Goal: Transaction & Acquisition: Book appointment/travel/reservation

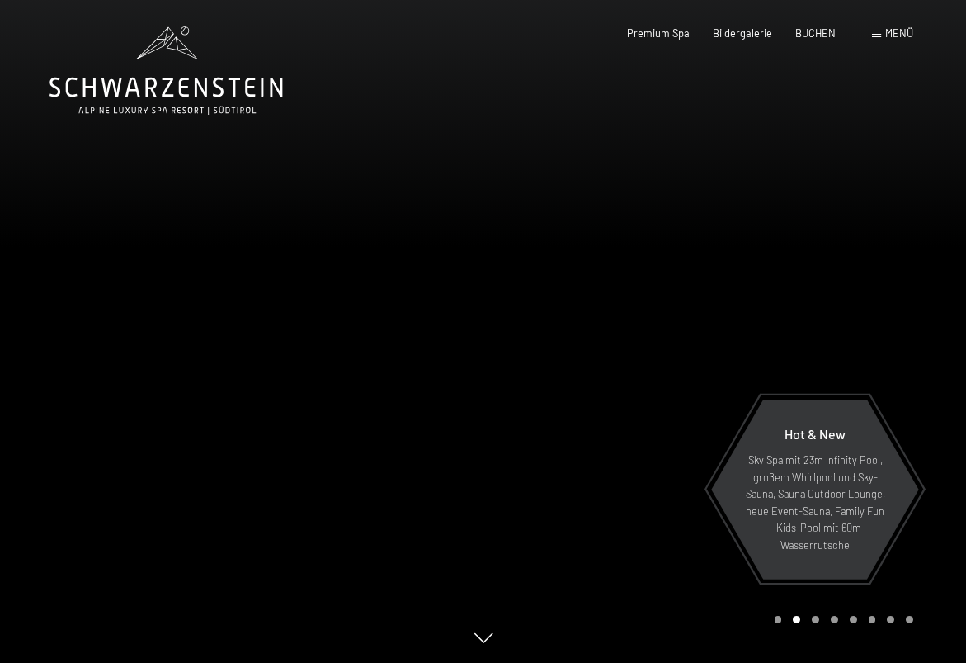
click at [884, 31] on div "Menü" at bounding box center [892, 33] width 41 height 15
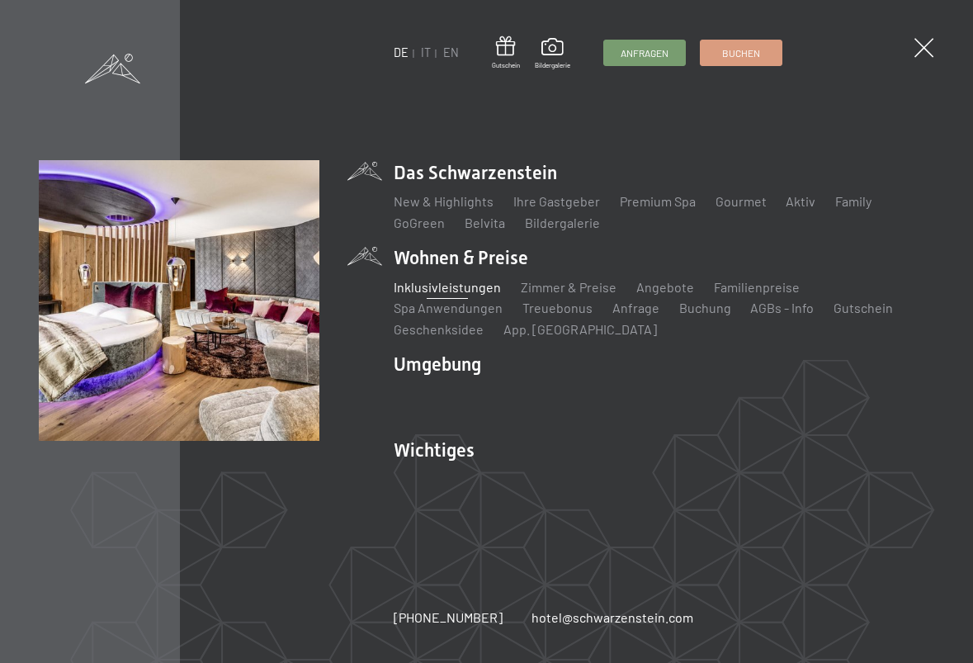
click at [439, 289] on link "Inklusivleistungen" at bounding box center [447, 287] width 107 height 16
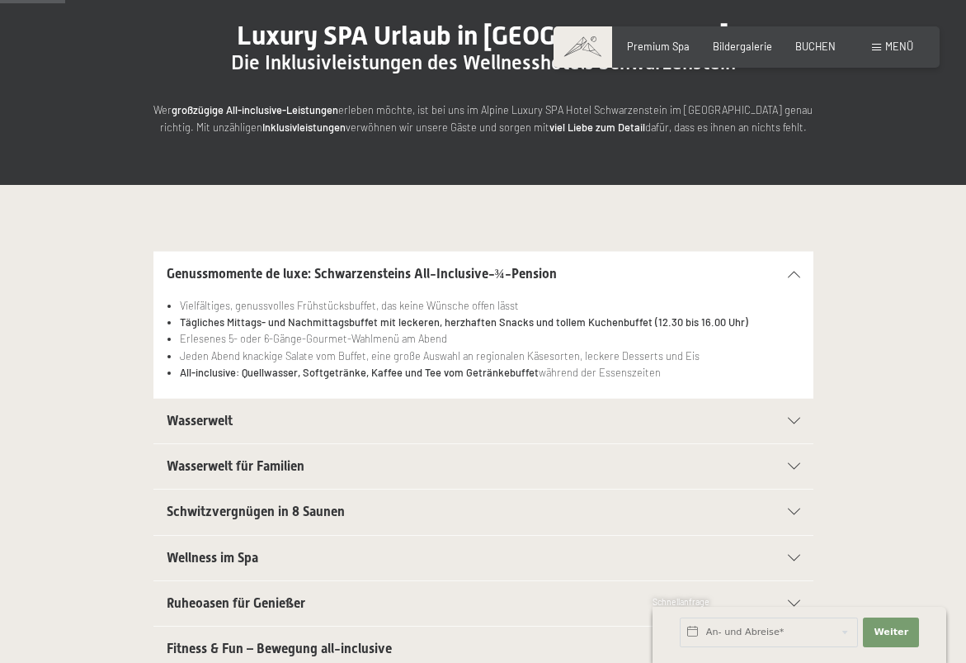
scroll to position [167, 0]
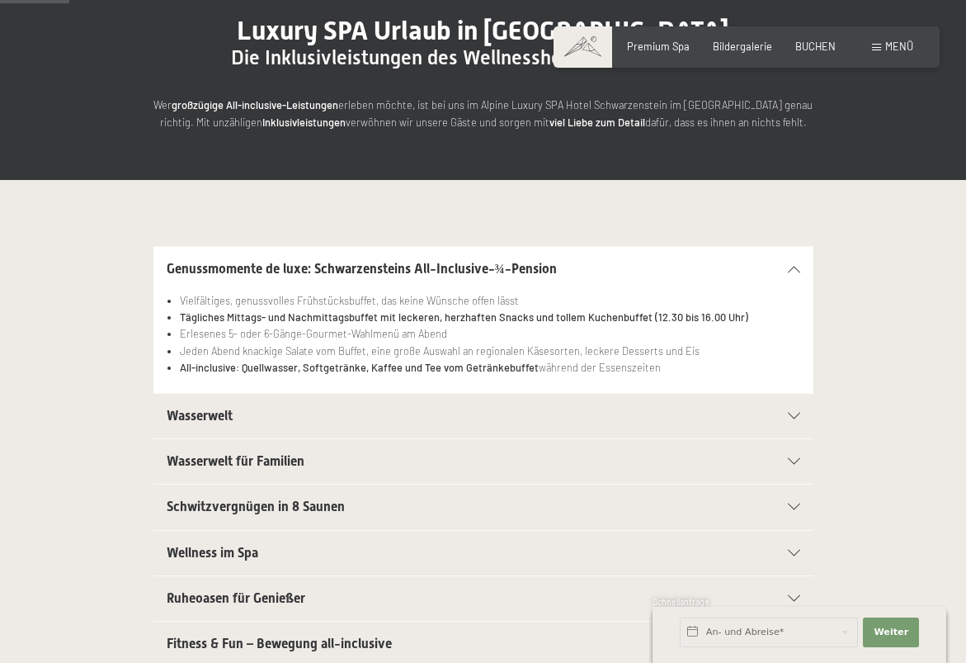
click at [261, 418] on h2 "Wasserwelt" at bounding box center [452, 416] width 570 height 18
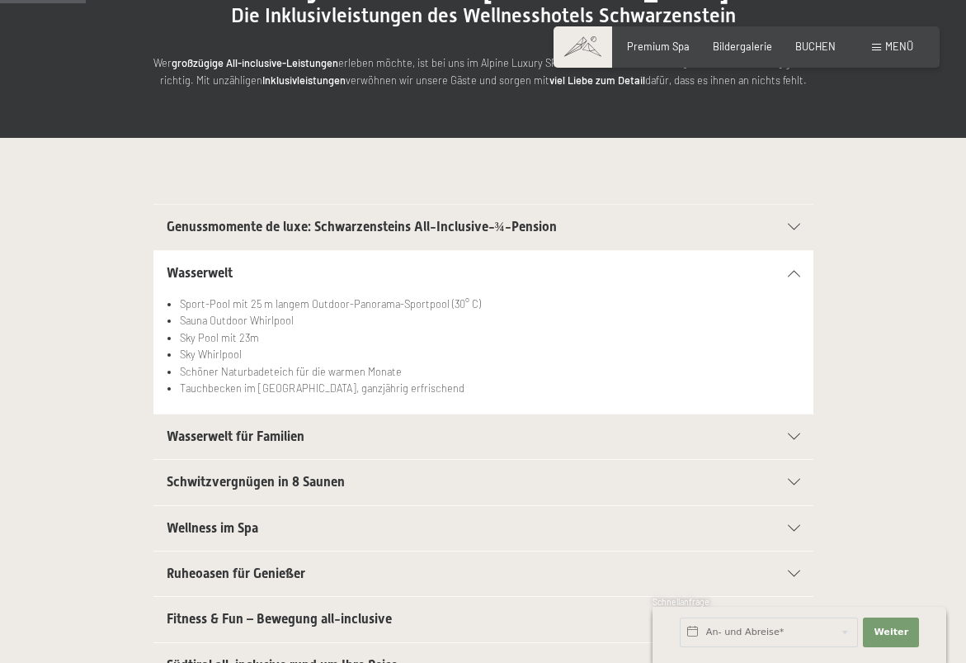
scroll to position [215, 0]
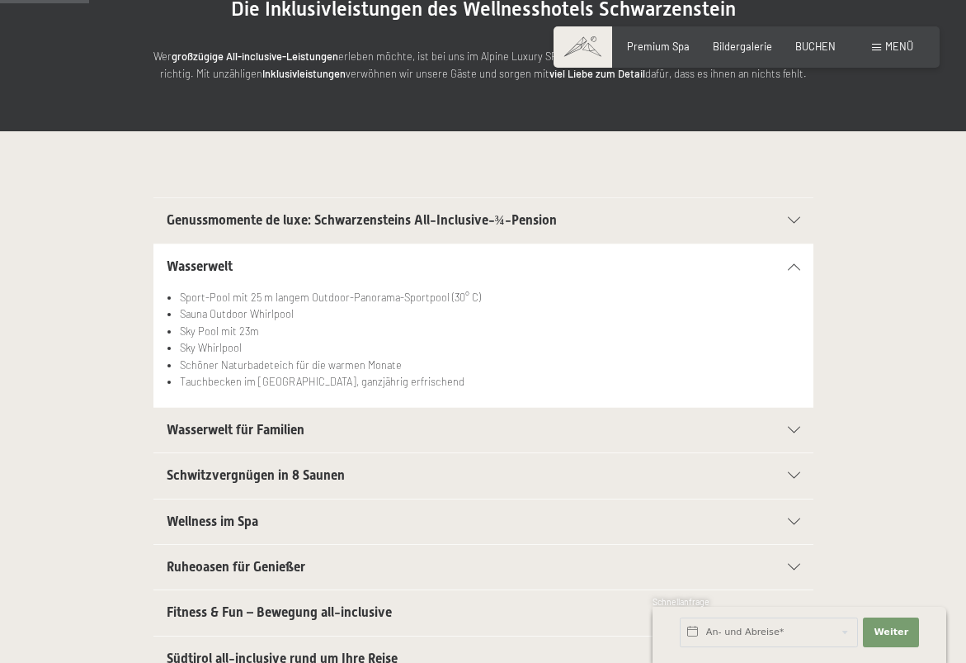
click at [257, 427] on span "Wasserwelt für Familien" at bounding box center [236, 430] width 138 height 16
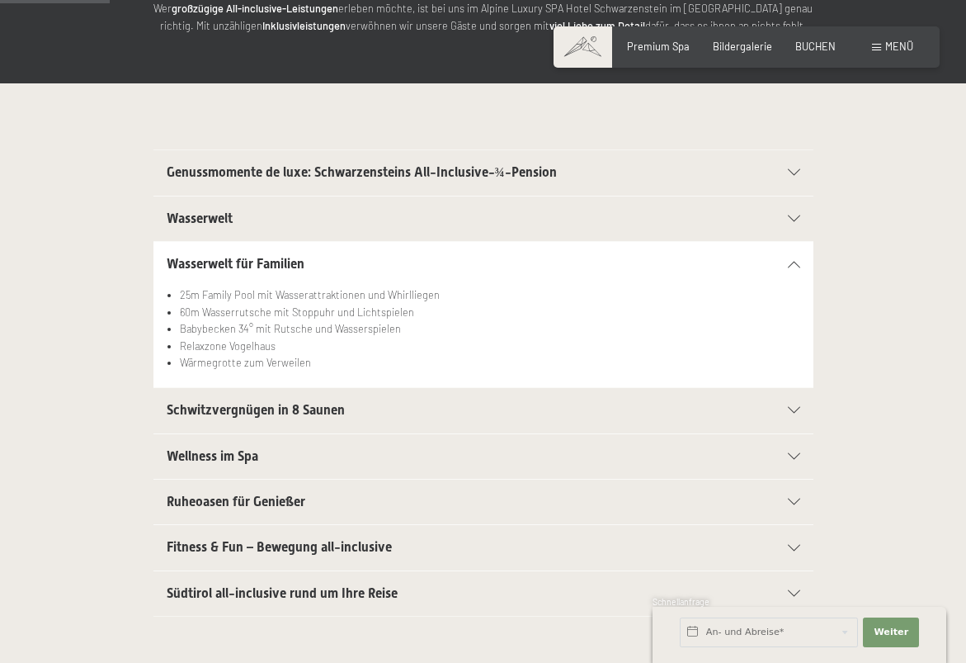
scroll to position [265, 0]
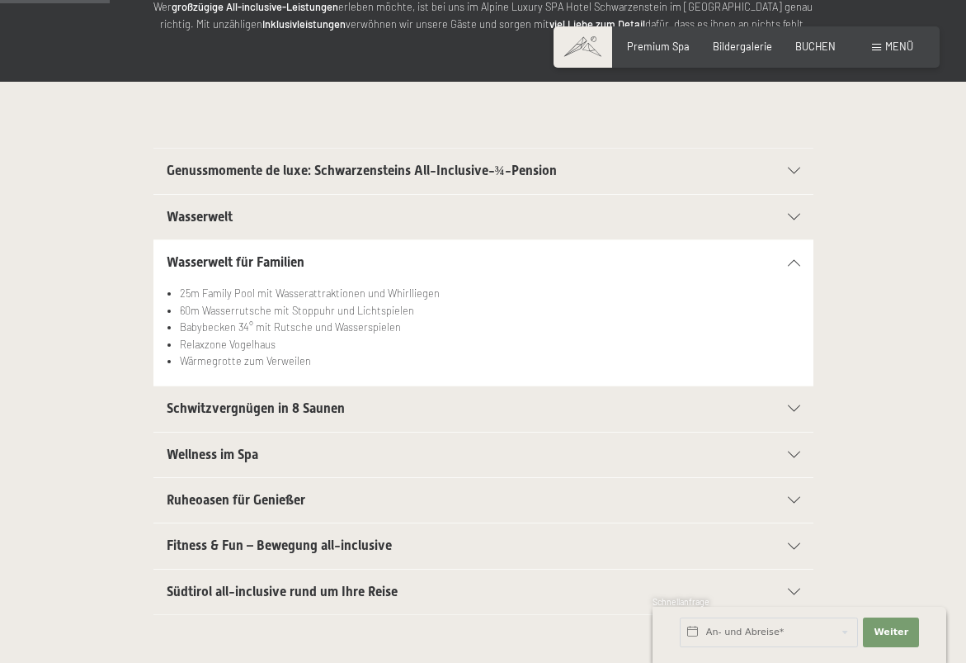
click at [242, 455] on span "Wellness im Spa" at bounding box center [213, 454] width 92 height 16
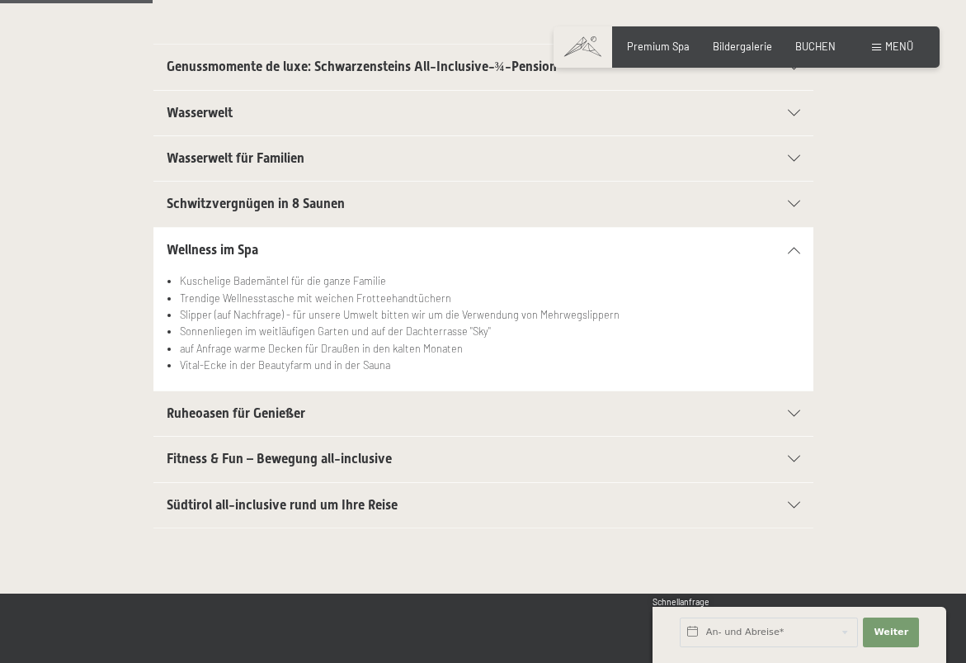
scroll to position [372, 0]
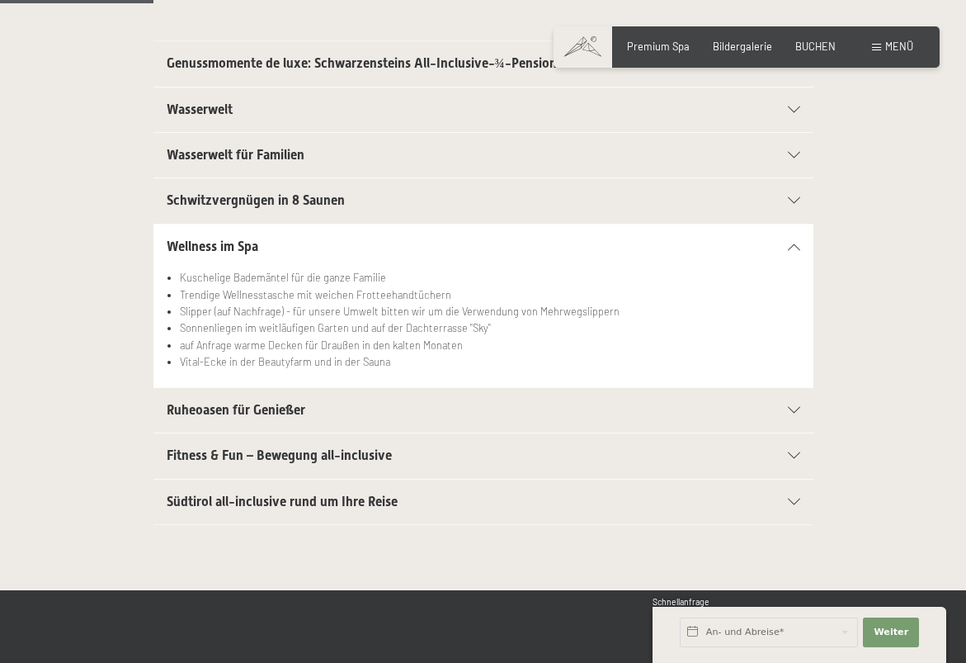
click at [244, 459] on span "Fitness & Fun – Bewegung all-inclusive" at bounding box center [279, 455] width 225 height 16
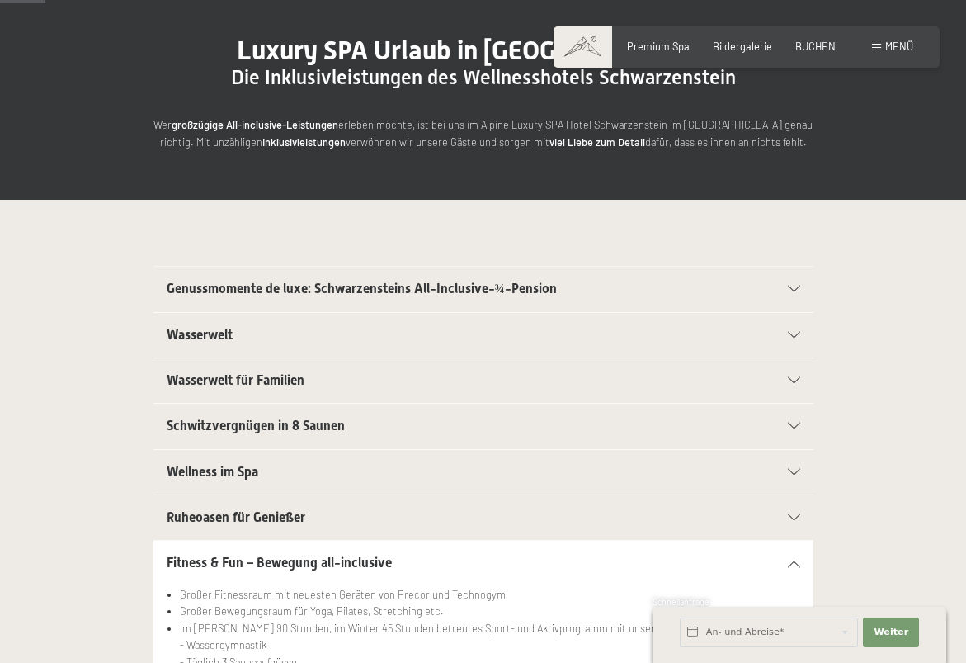
scroll to position [113, 0]
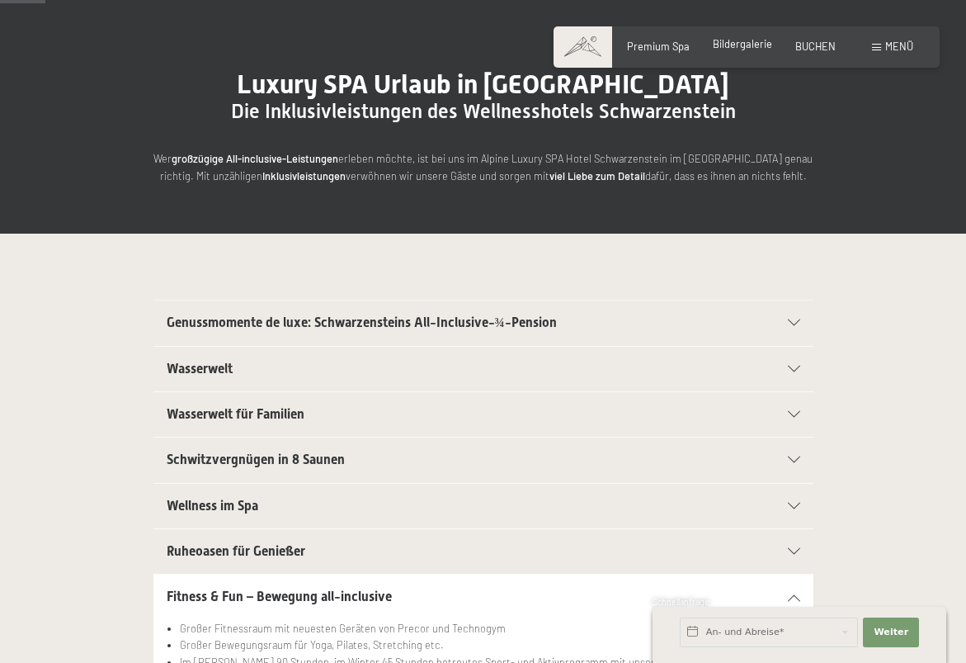
click at [754, 46] on span "Bildergalerie" at bounding box center [742, 43] width 59 height 13
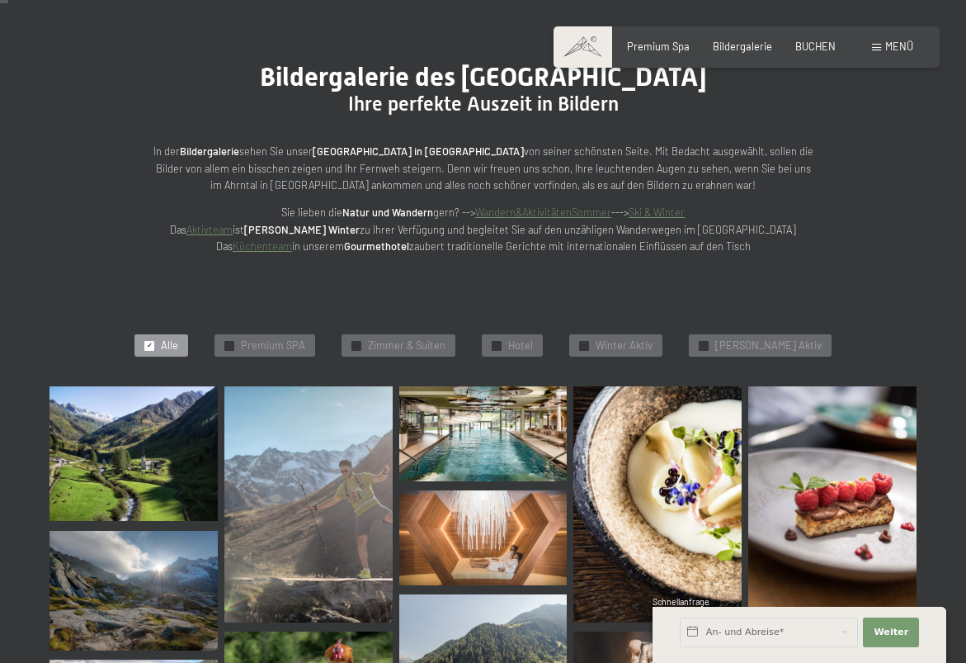
click at [130, 463] on img at bounding box center [134, 453] width 168 height 135
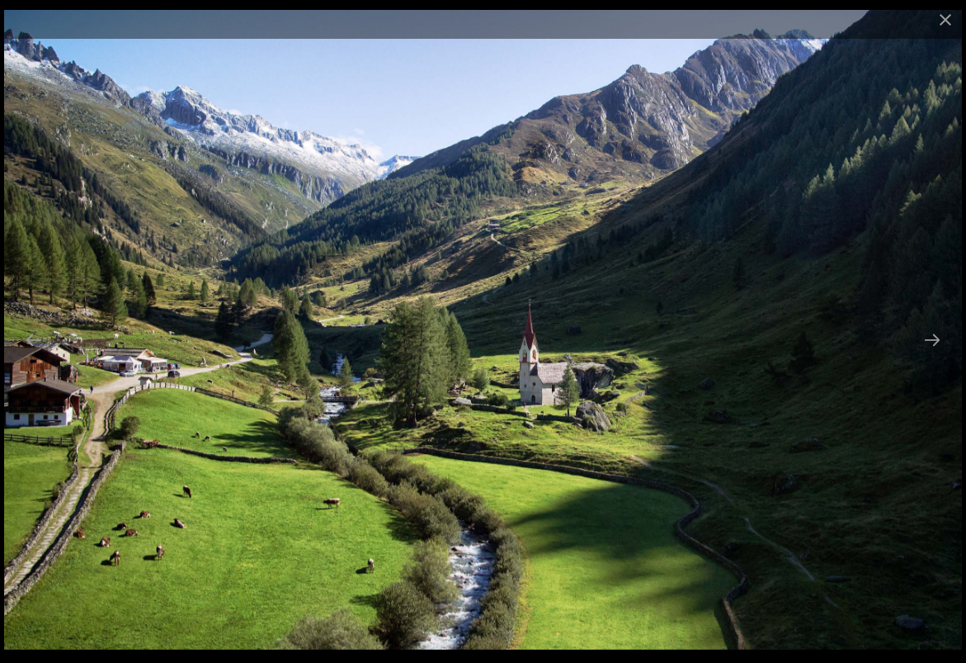
scroll to position [177, 0]
click at [932, 335] on button "Next slide" at bounding box center [932, 339] width 35 height 32
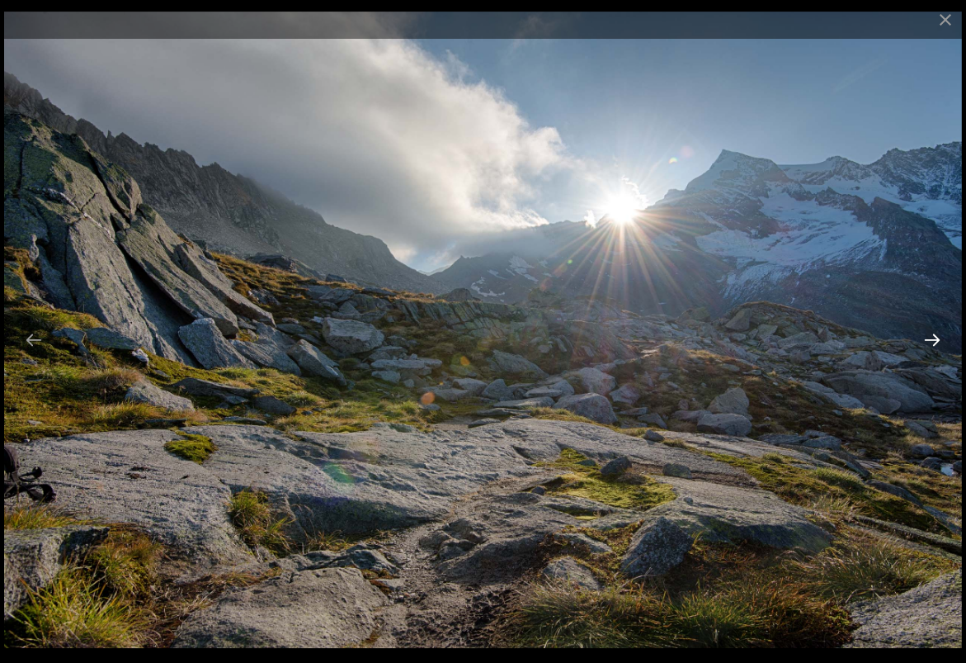
click at [932, 335] on button "Next slide" at bounding box center [932, 339] width 35 height 32
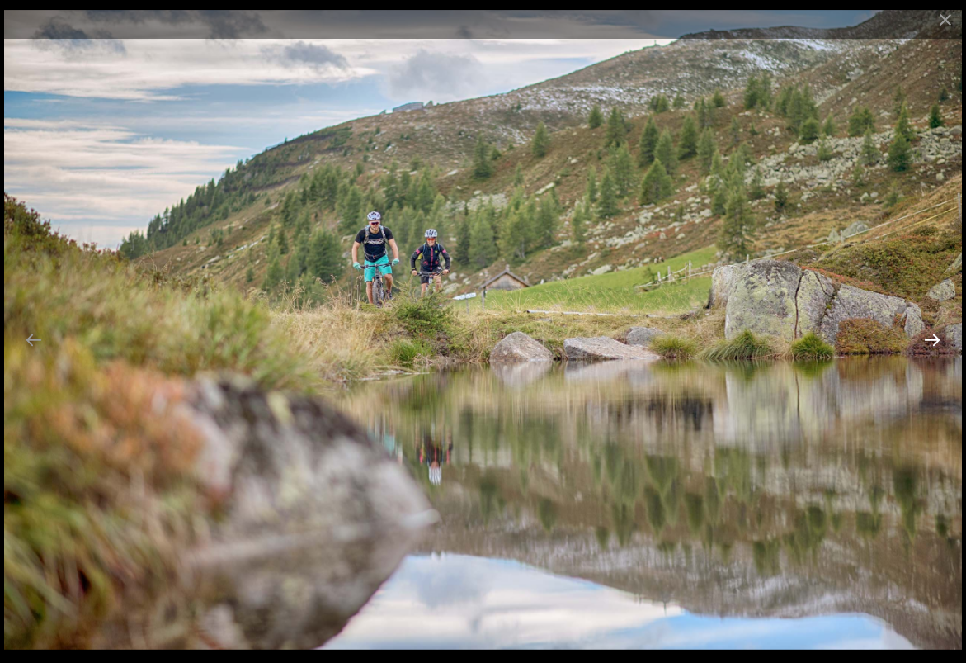
click at [932, 335] on button "Next slide" at bounding box center [932, 339] width 35 height 32
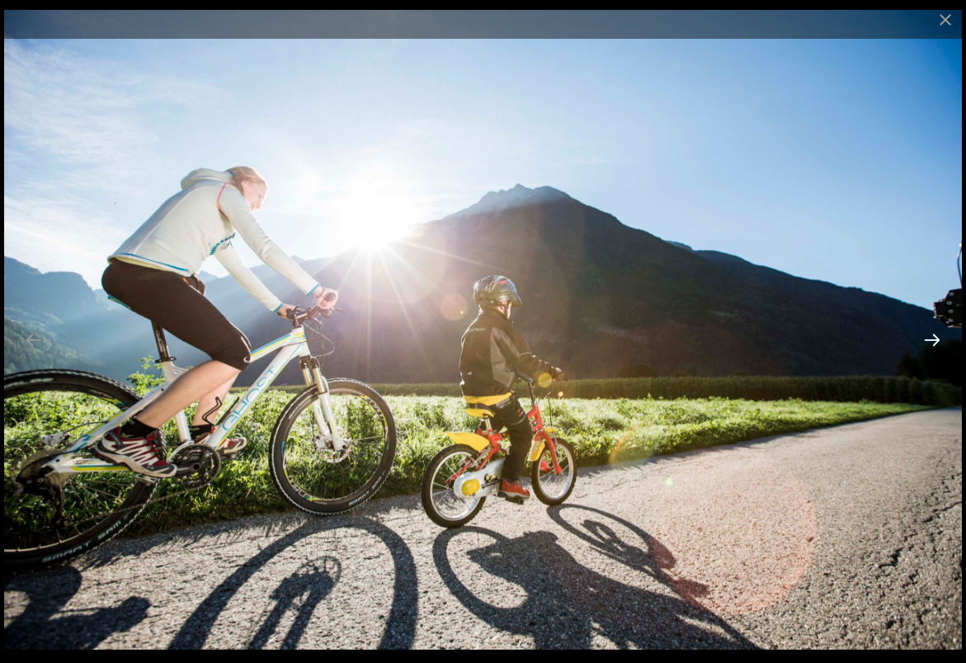
click at [932, 335] on button "Next slide" at bounding box center [932, 339] width 35 height 32
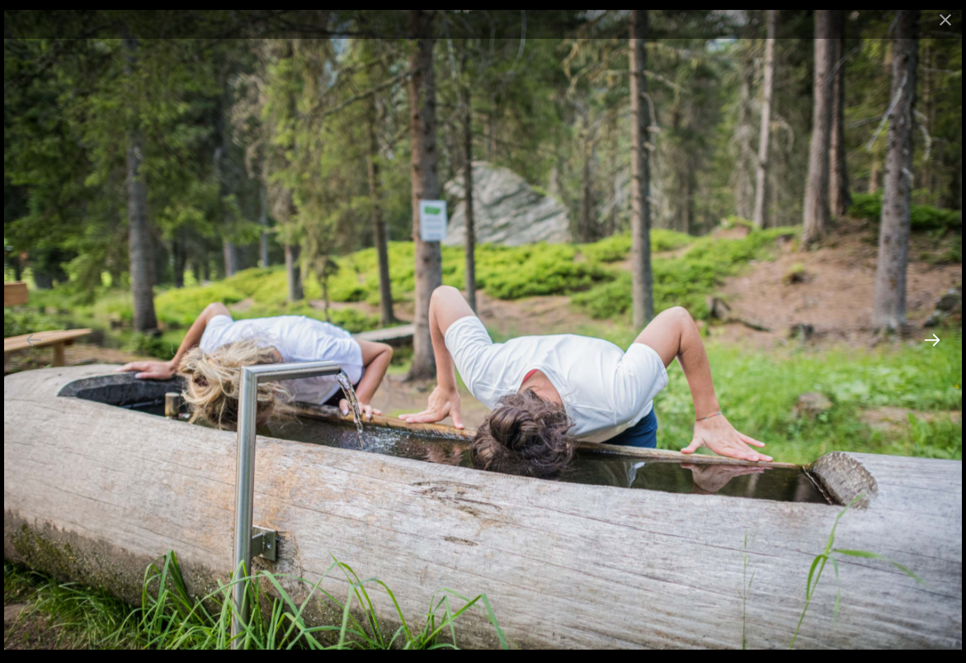
click at [932, 335] on button "Next slide" at bounding box center [932, 339] width 35 height 32
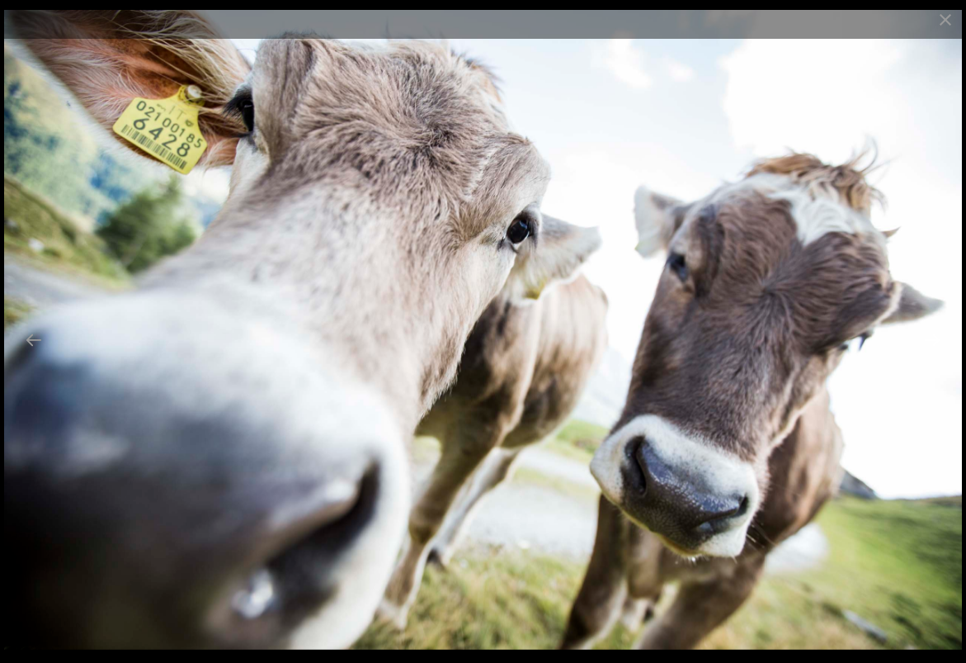
click at [932, 335] on button "Next slide" at bounding box center [932, 339] width 35 height 32
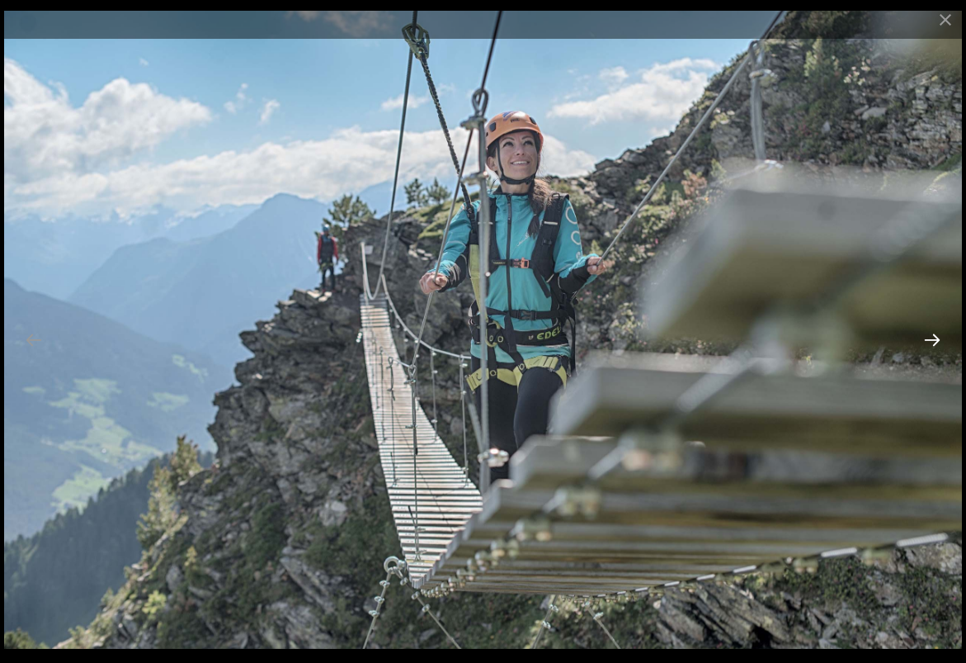
click at [932, 335] on button "Next slide" at bounding box center [932, 339] width 35 height 32
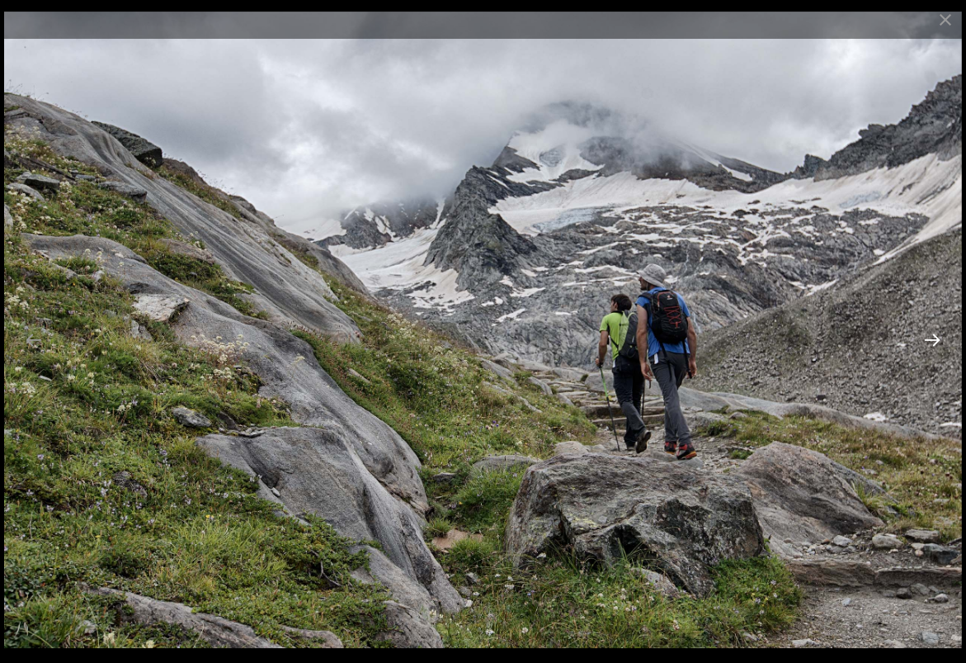
click at [932, 335] on button "Next slide" at bounding box center [932, 339] width 35 height 32
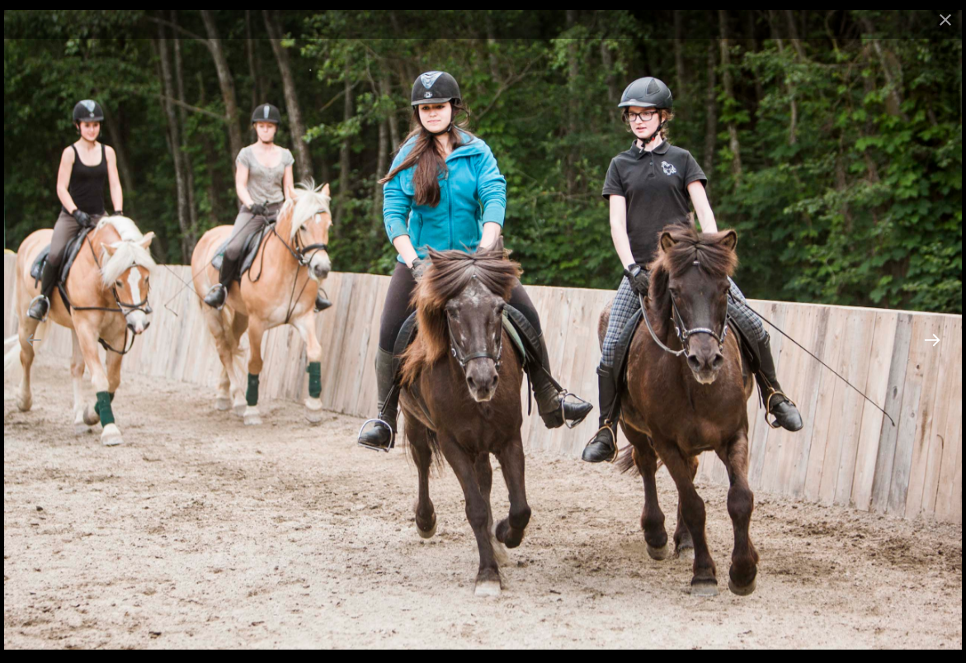
click at [932, 335] on button "Next slide" at bounding box center [932, 339] width 35 height 32
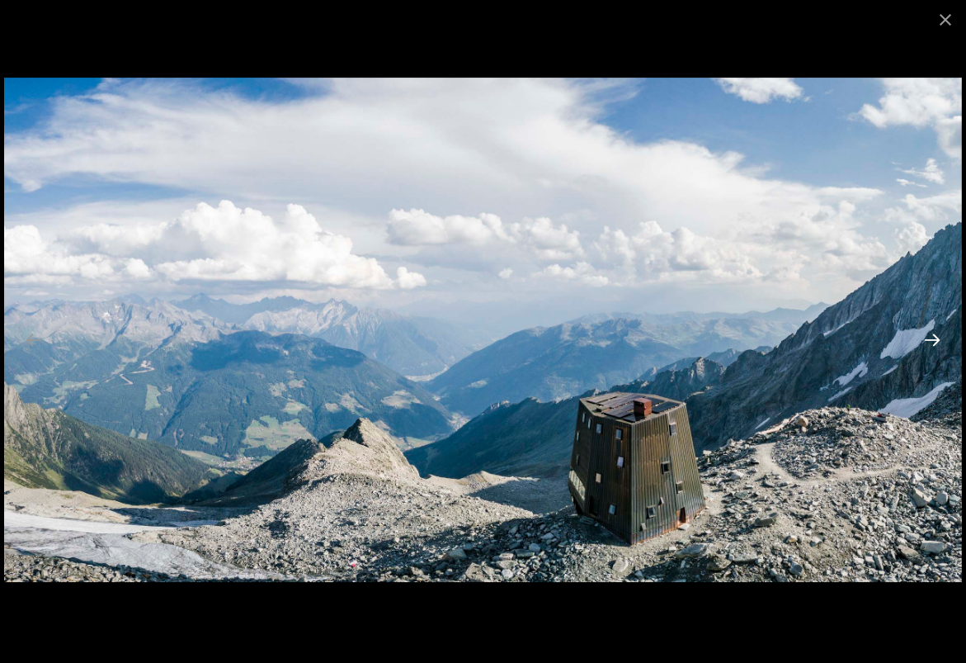
click at [932, 335] on button "Next slide" at bounding box center [932, 339] width 35 height 32
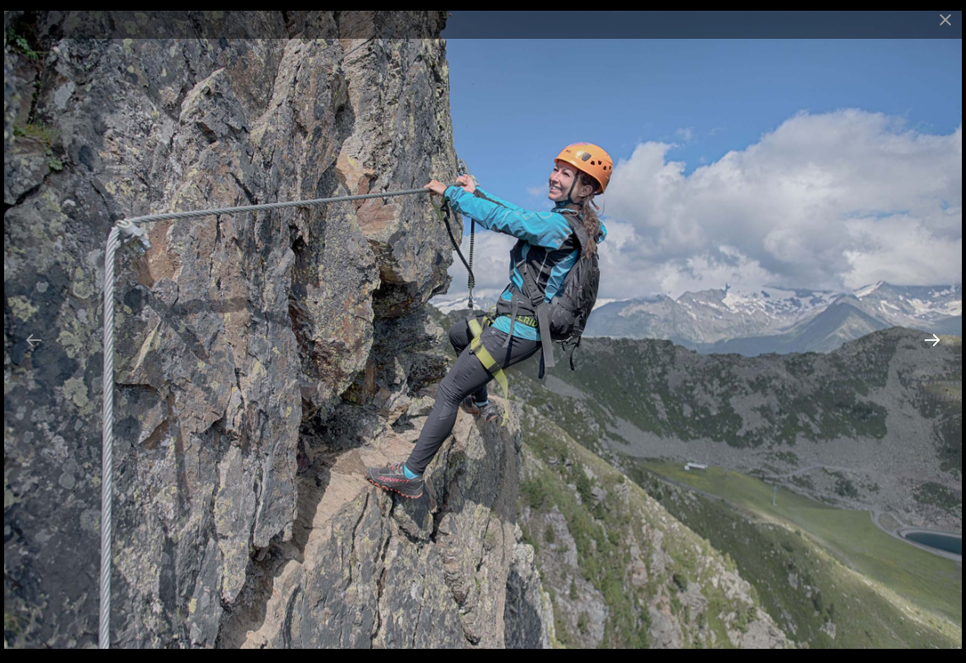
click at [932, 335] on button "Next slide" at bounding box center [932, 339] width 35 height 32
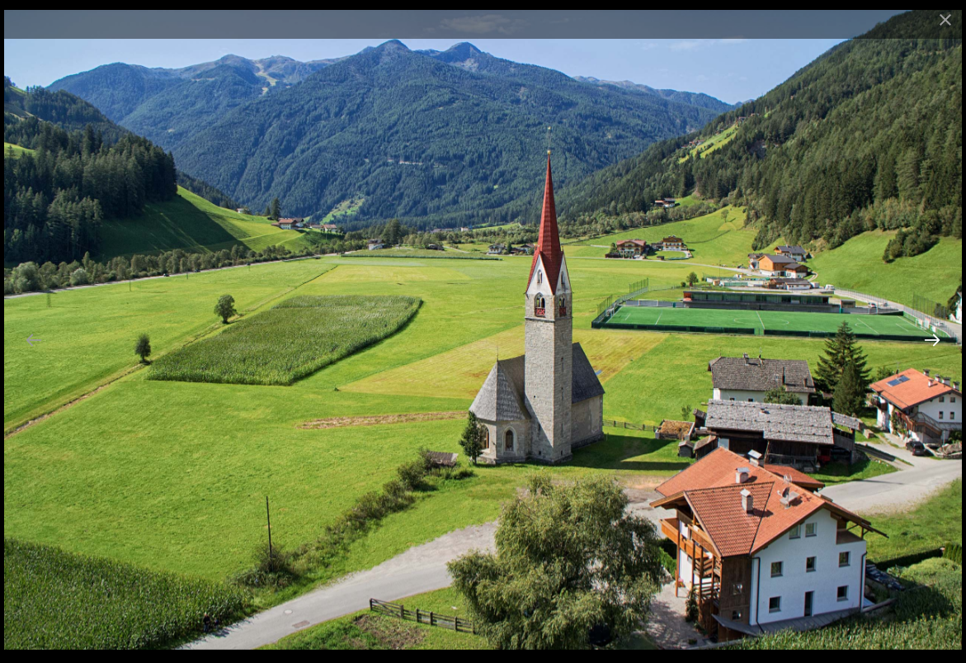
click at [932, 335] on button "Next slide" at bounding box center [932, 339] width 35 height 32
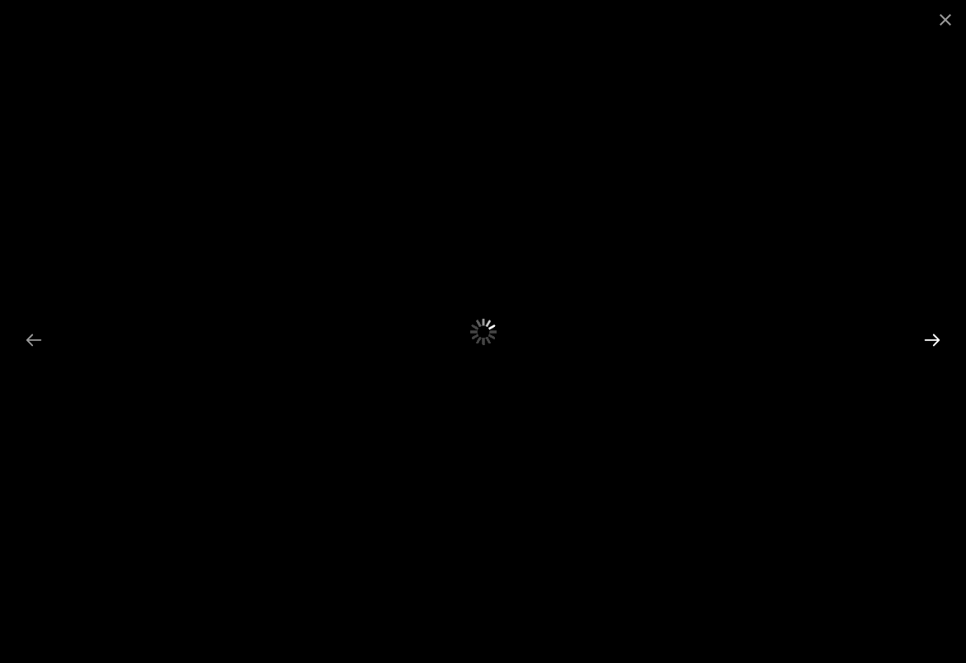
click at [932, 335] on button "Next slide" at bounding box center [932, 339] width 35 height 32
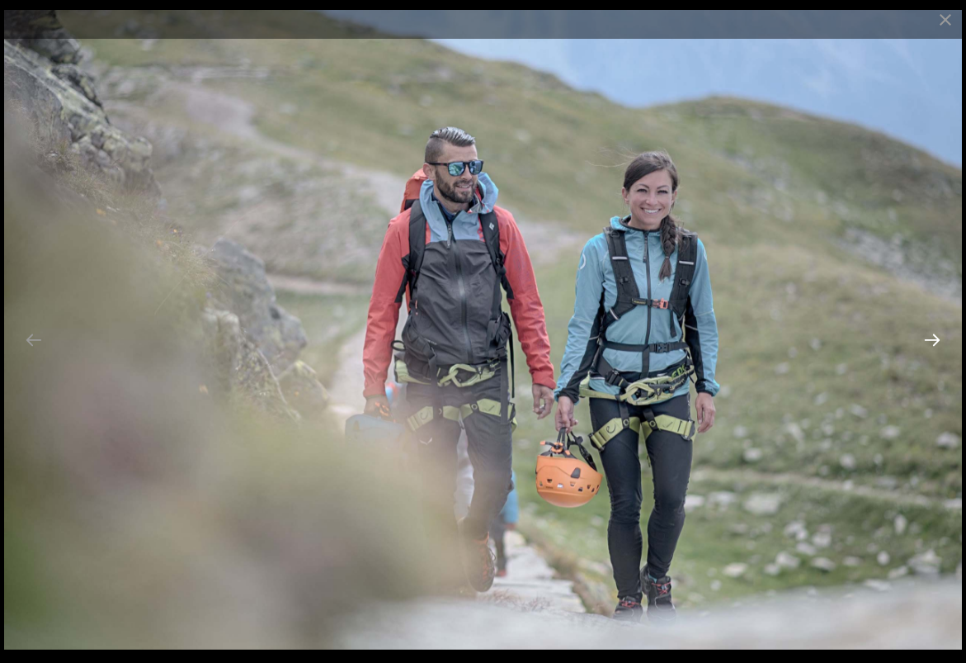
click at [938, 337] on button "Next slide" at bounding box center [932, 339] width 35 height 32
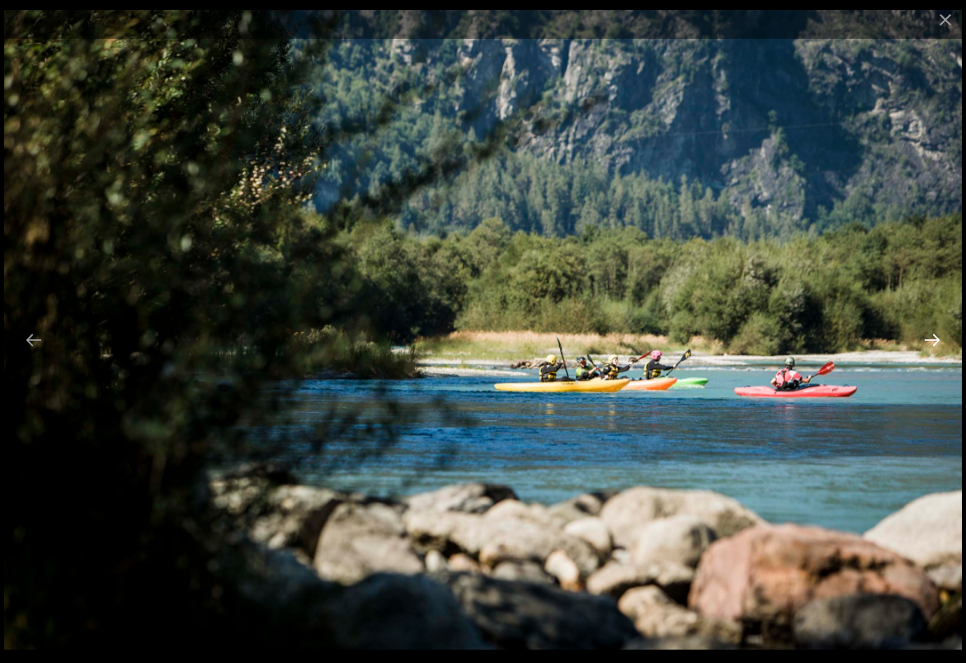
click at [938, 337] on button "Next slide" at bounding box center [932, 339] width 35 height 32
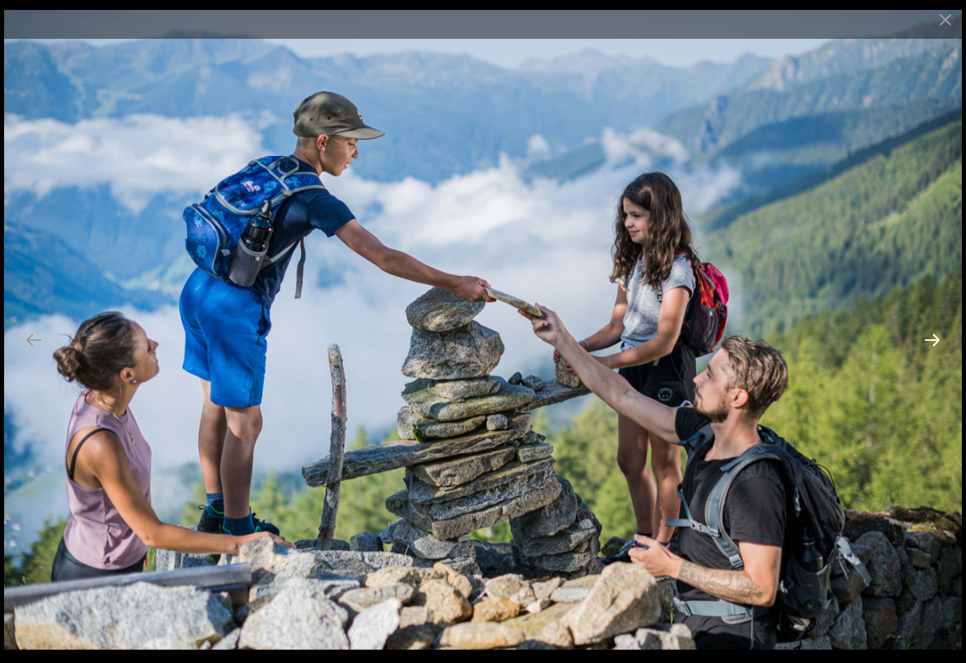
click at [938, 337] on button "Next slide" at bounding box center [932, 339] width 35 height 32
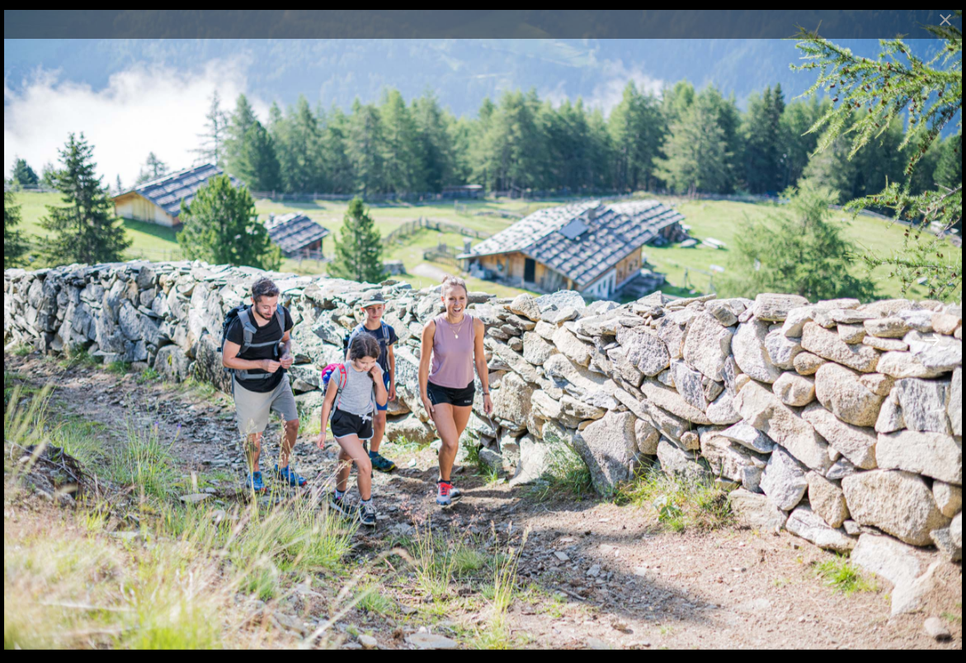
click at [938, 337] on button "Next slide" at bounding box center [932, 339] width 35 height 32
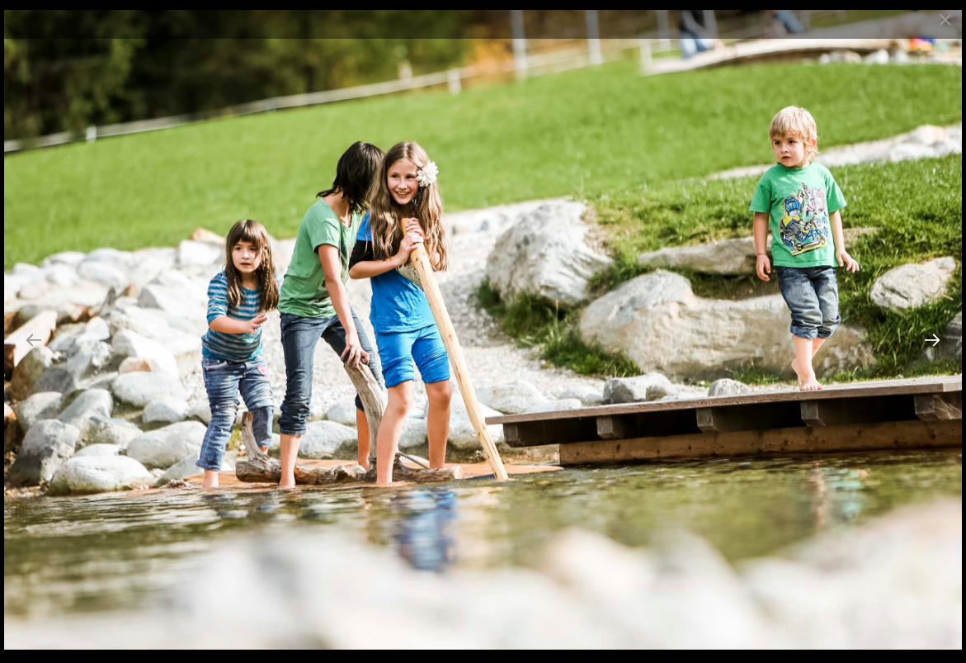
click at [938, 337] on button "Next slide" at bounding box center [932, 339] width 35 height 32
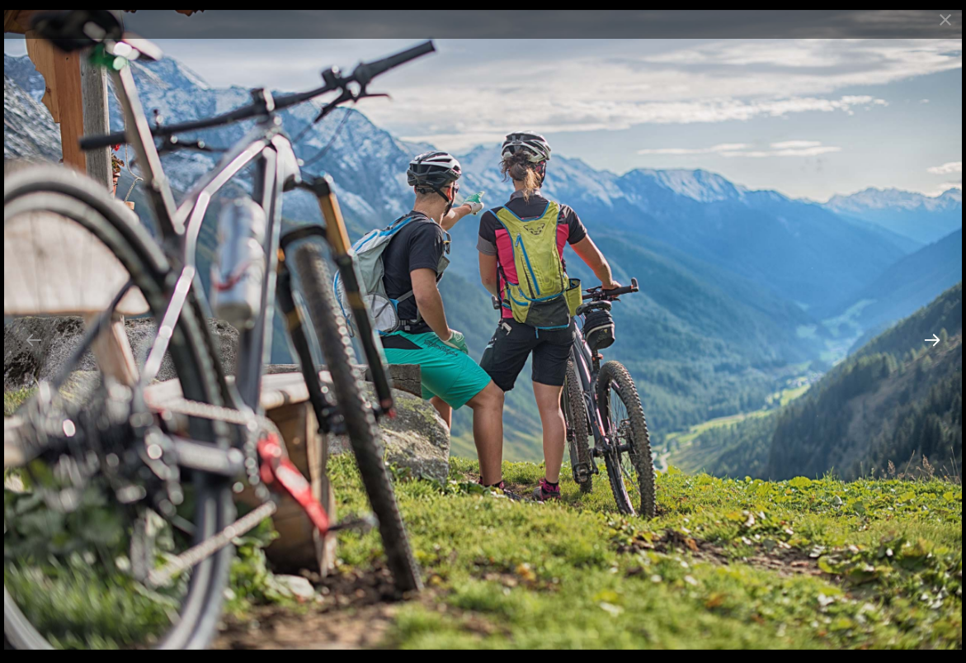
click at [938, 337] on button "Next slide" at bounding box center [932, 339] width 35 height 32
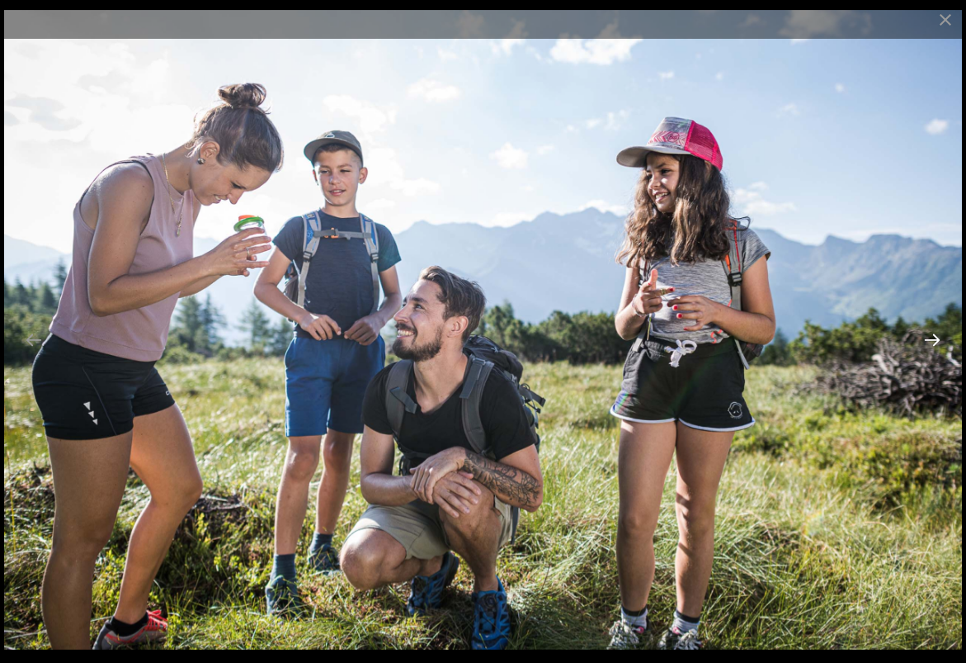
click at [938, 337] on button "Next slide" at bounding box center [932, 339] width 35 height 32
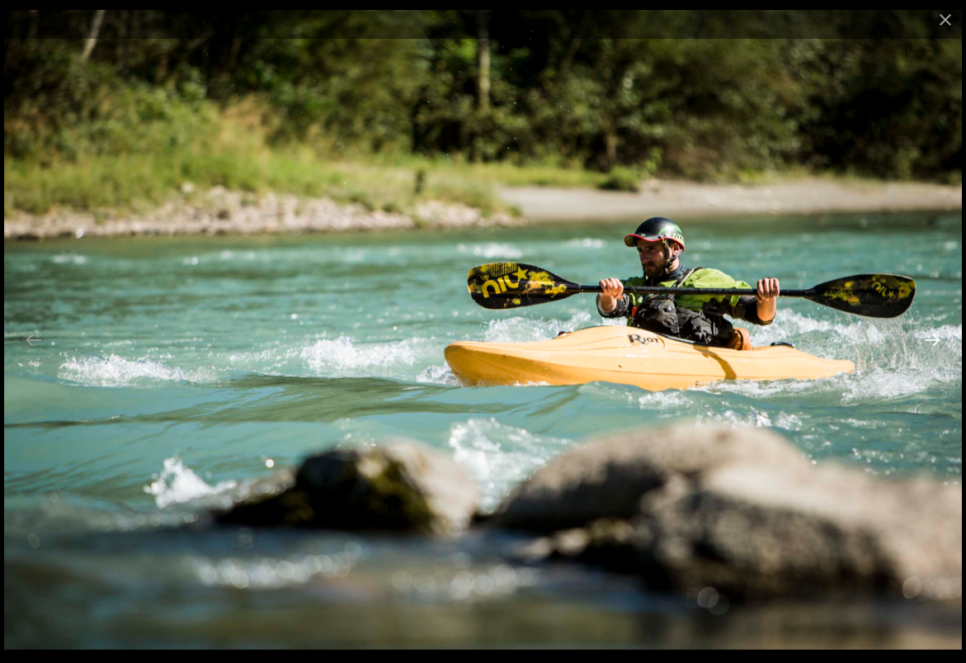
click at [938, 337] on button "Next slide" at bounding box center [932, 339] width 35 height 32
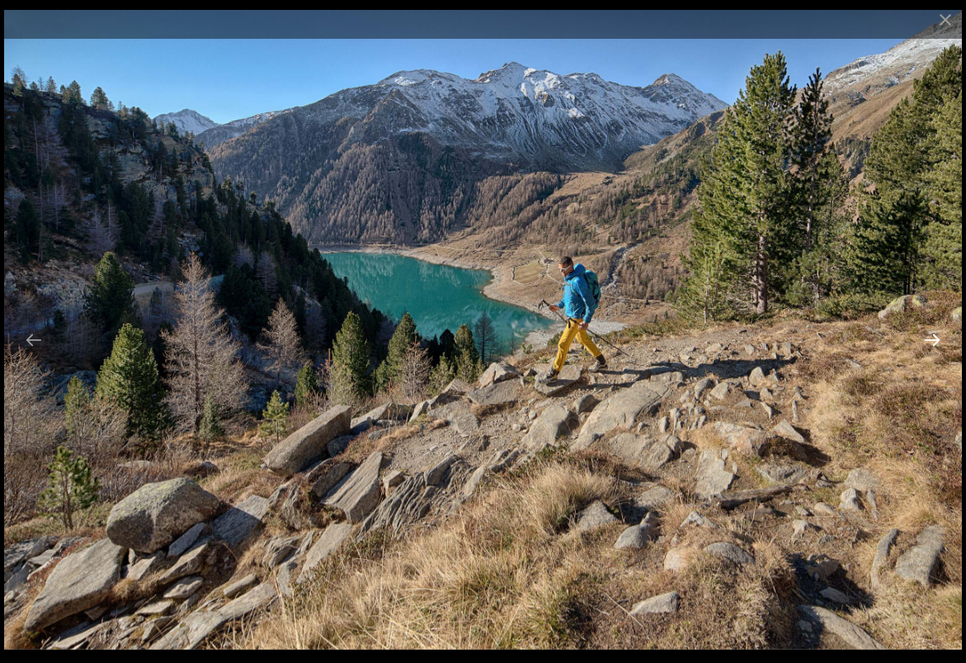
click at [938, 337] on button "Next slide" at bounding box center [932, 339] width 35 height 32
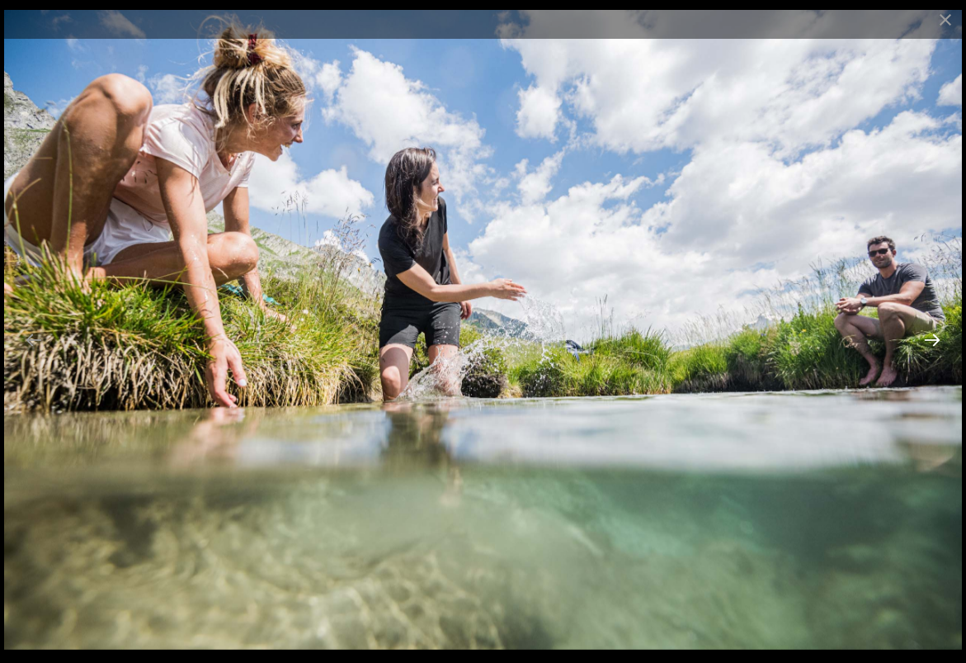
click at [938, 337] on button "Next slide" at bounding box center [932, 339] width 35 height 32
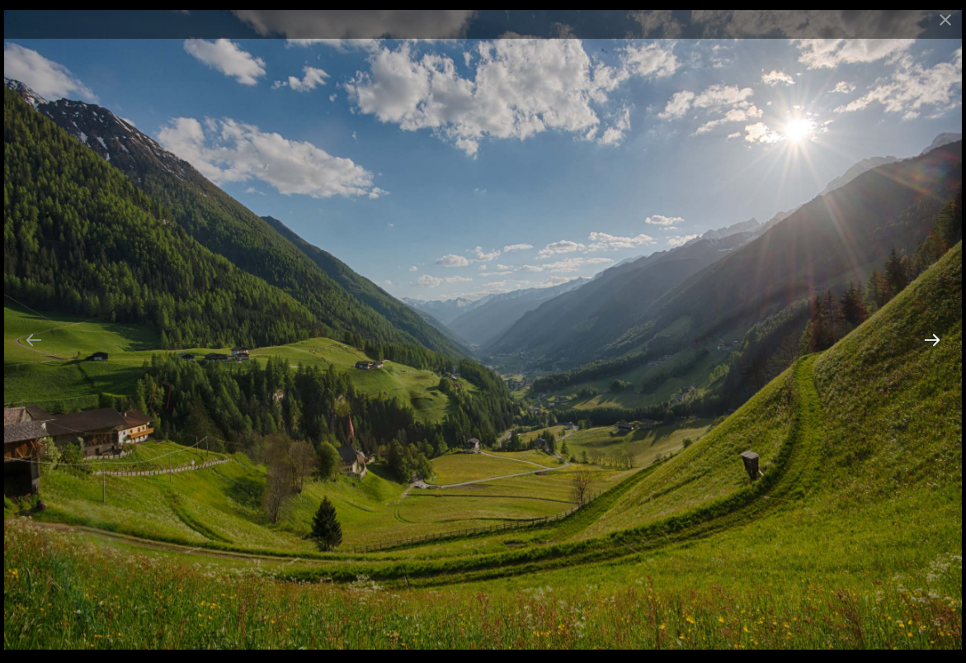
click at [938, 337] on button "Next slide" at bounding box center [932, 339] width 35 height 32
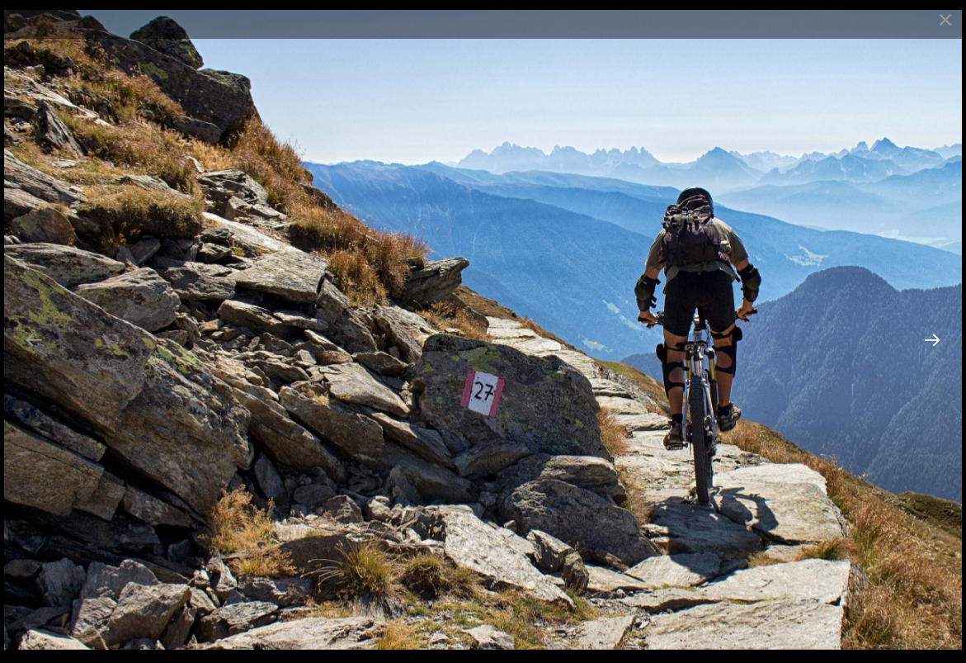
click at [938, 337] on button "Next slide" at bounding box center [932, 339] width 35 height 32
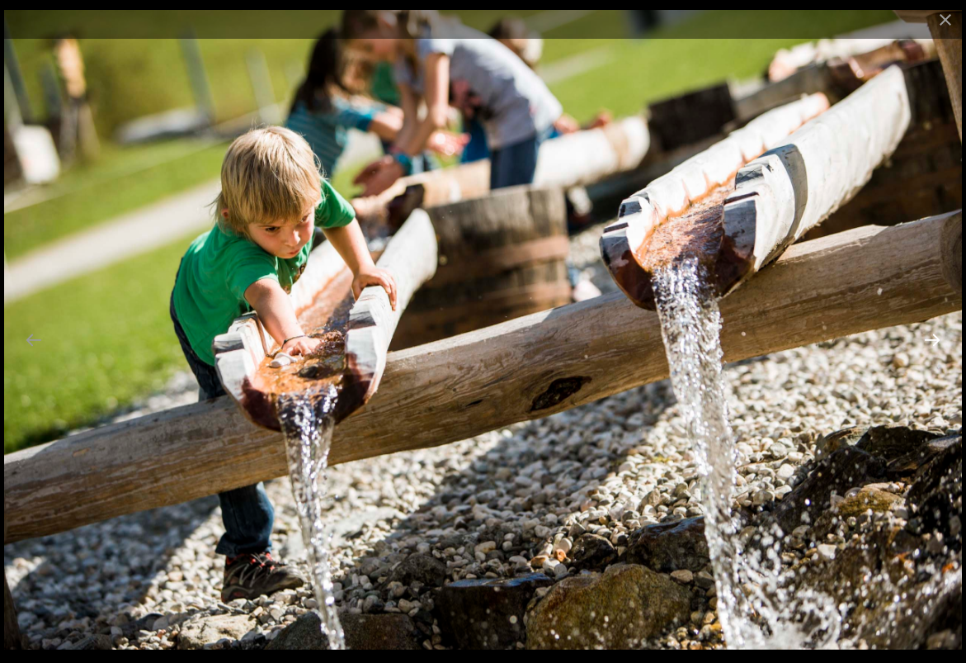
click at [938, 337] on button "Next slide" at bounding box center [932, 339] width 35 height 32
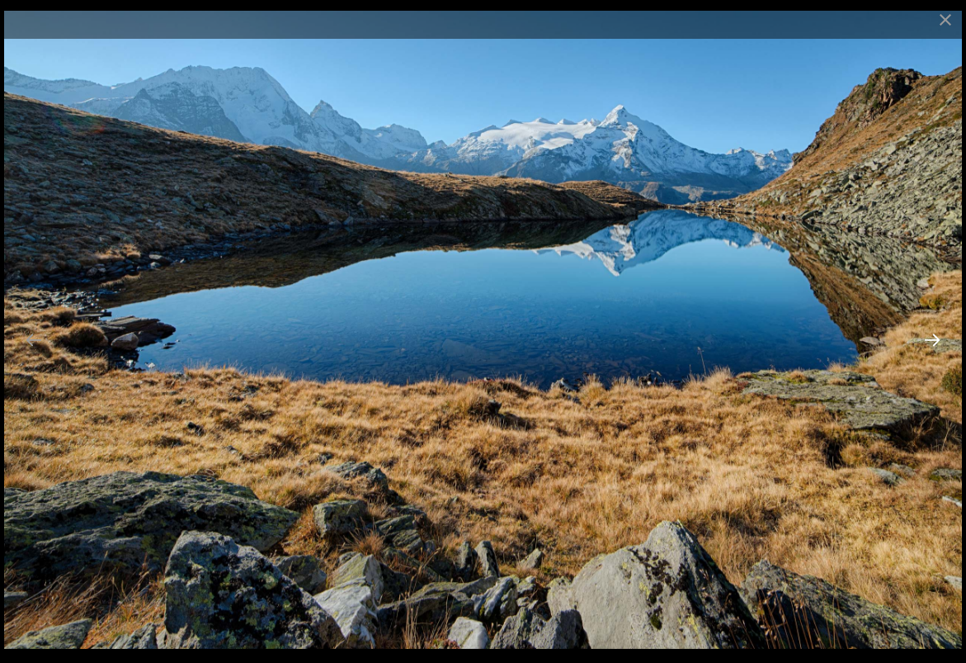
click at [938, 337] on button "Next slide" at bounding box center [932, 339] width 35 height 32
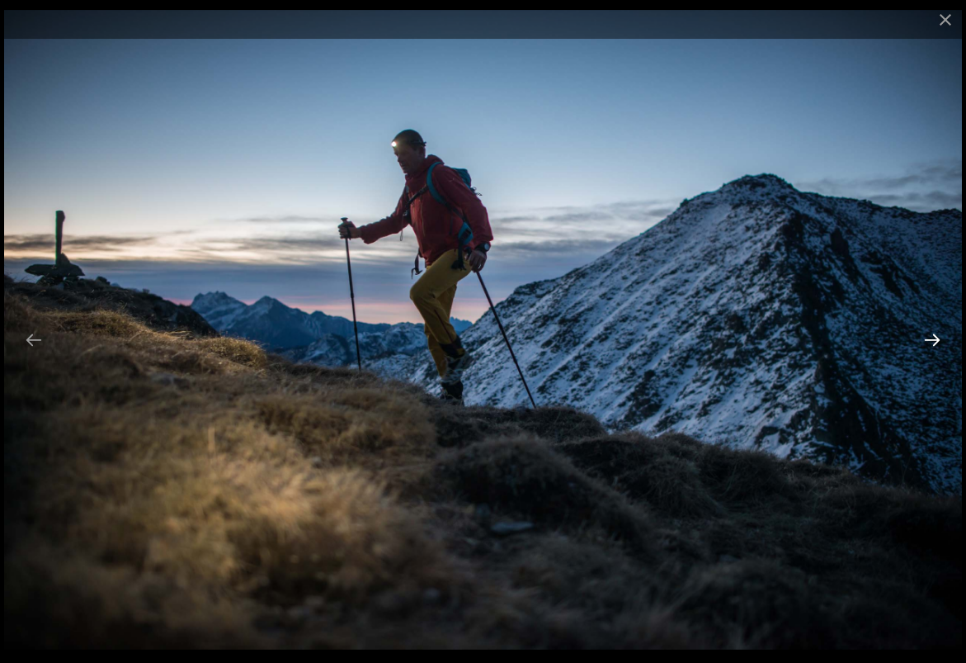
click at [938, 337] on button "Next slide" at bounding box center [932, 339] width 35 height 32
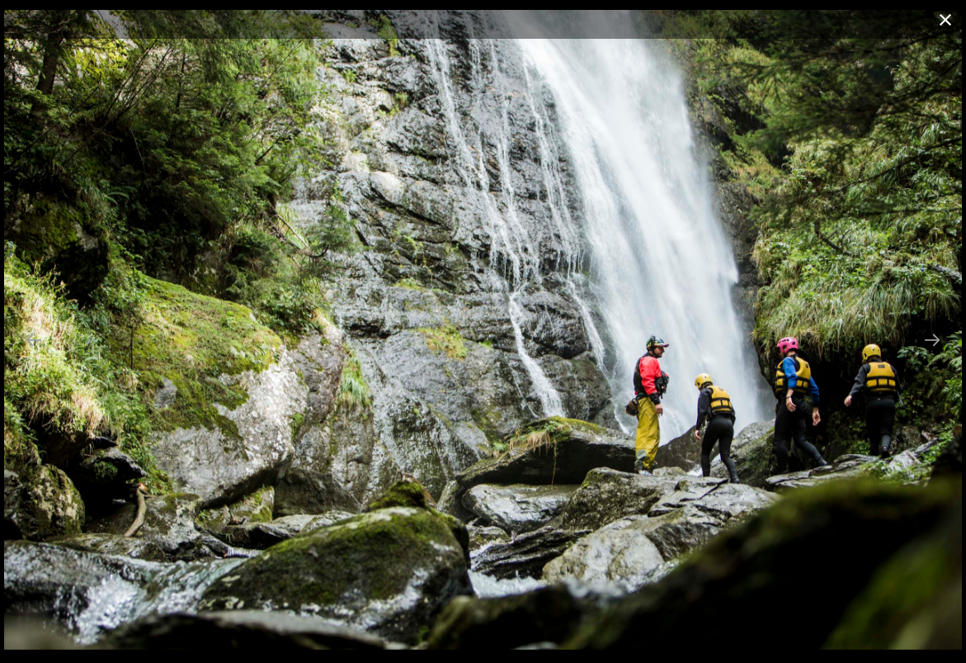
click at [945, 22] on button "Close gallery" at bounding box center [945, 19] width 41 height 39
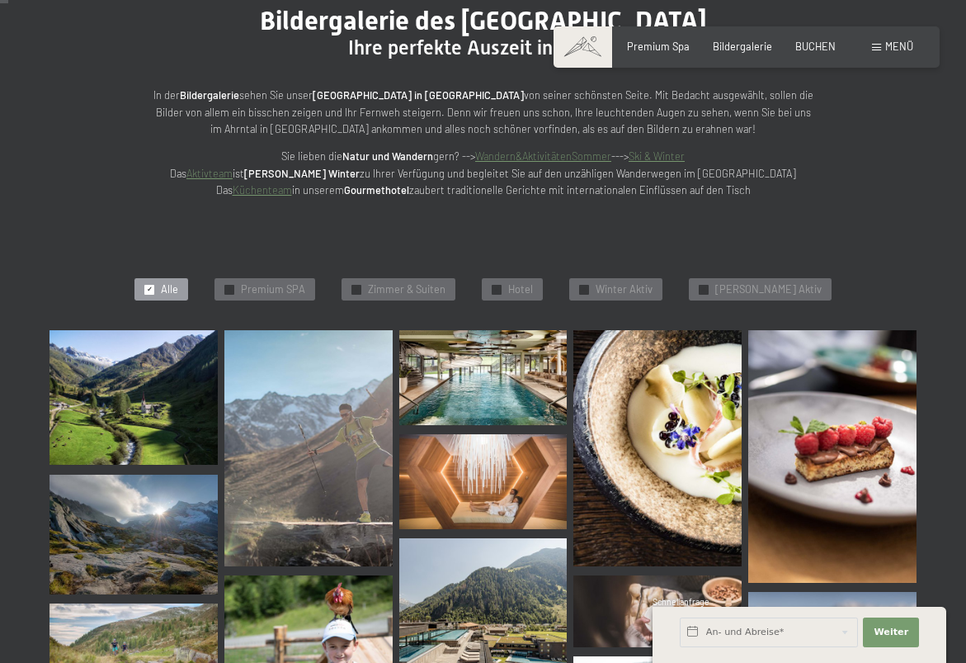
scroll to position [120, 0]
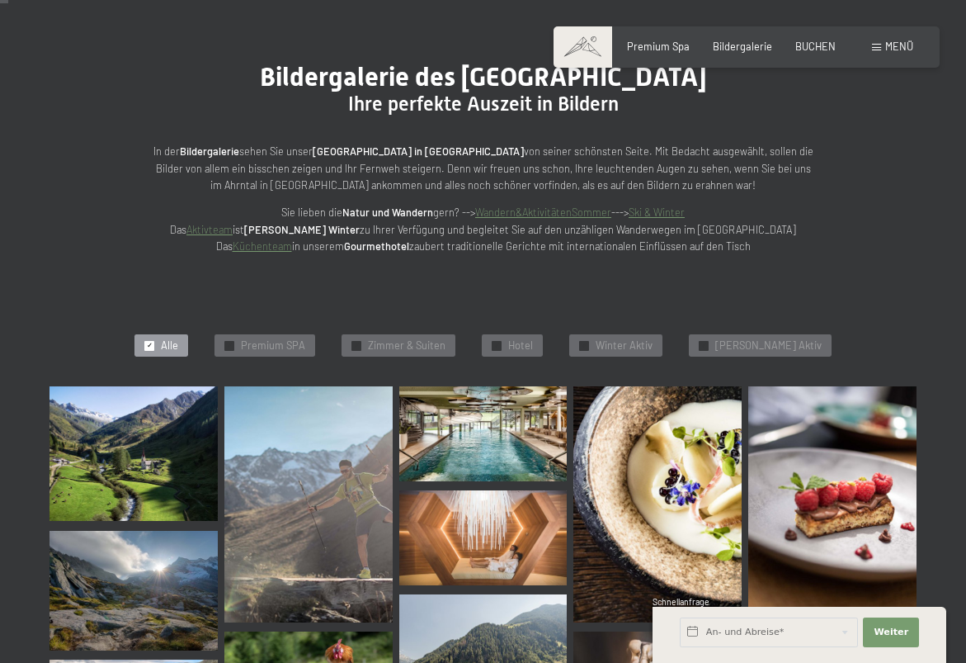
click at [641, 474] on img at bounding box center [657, 503] width 168 height 235
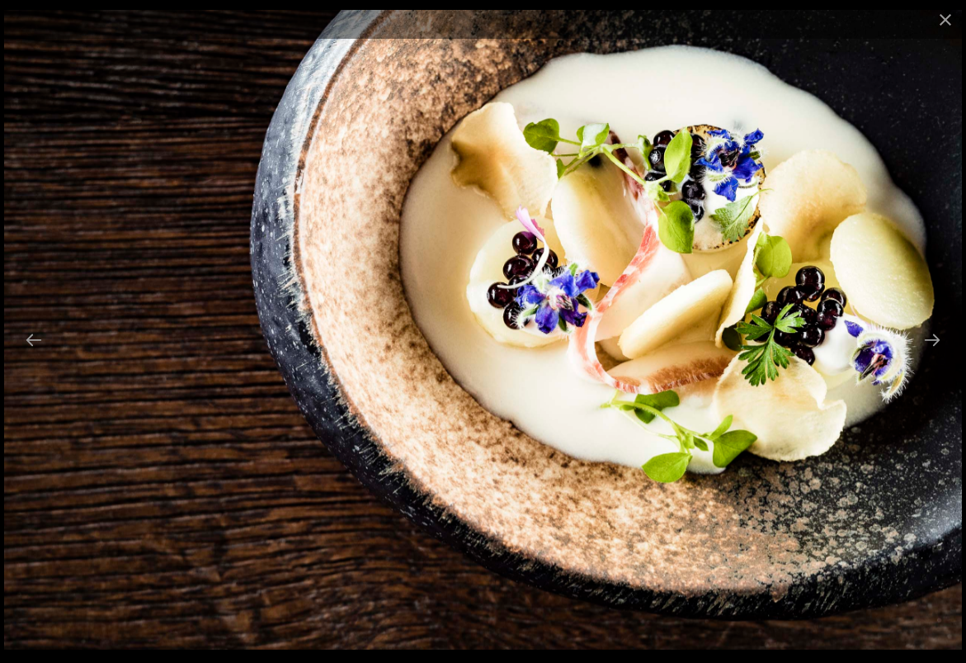
scroll to position [103, 0]
click at [926, 341] on button "Next slide" at bounding box center [932, 339] width 35 height 32
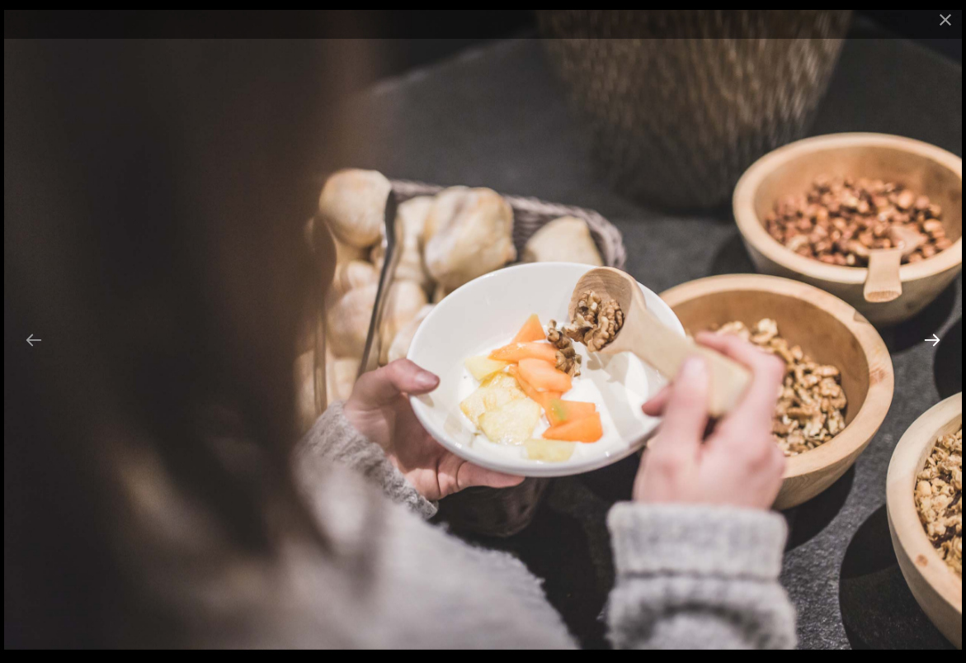
click at [926, 341] on button "Next slide" at bounding box center [932, 339] width 35 height 32
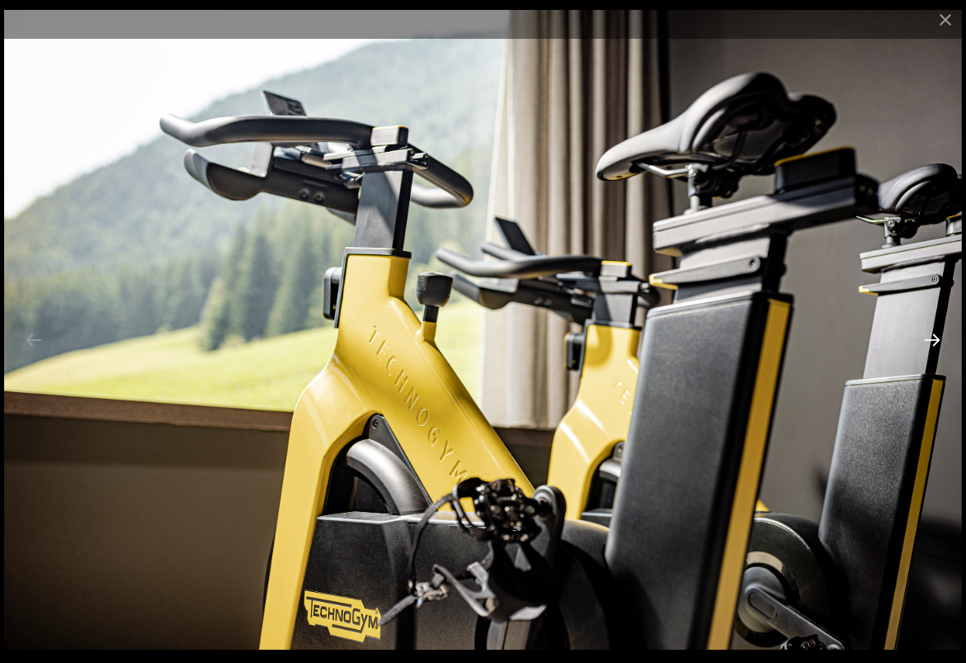
click at [926, 341] on button "Next slide" at bounding box center [932, 339] width 35 height 32
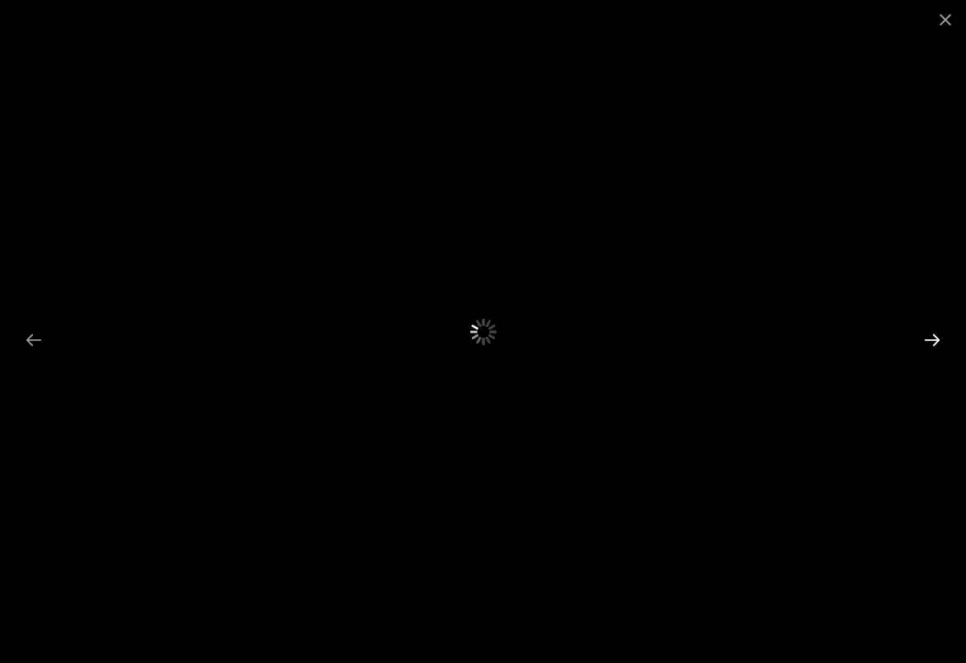
click at [927, 340] on button "Next slide" at bounding box center [932, 339] width 35 height 32
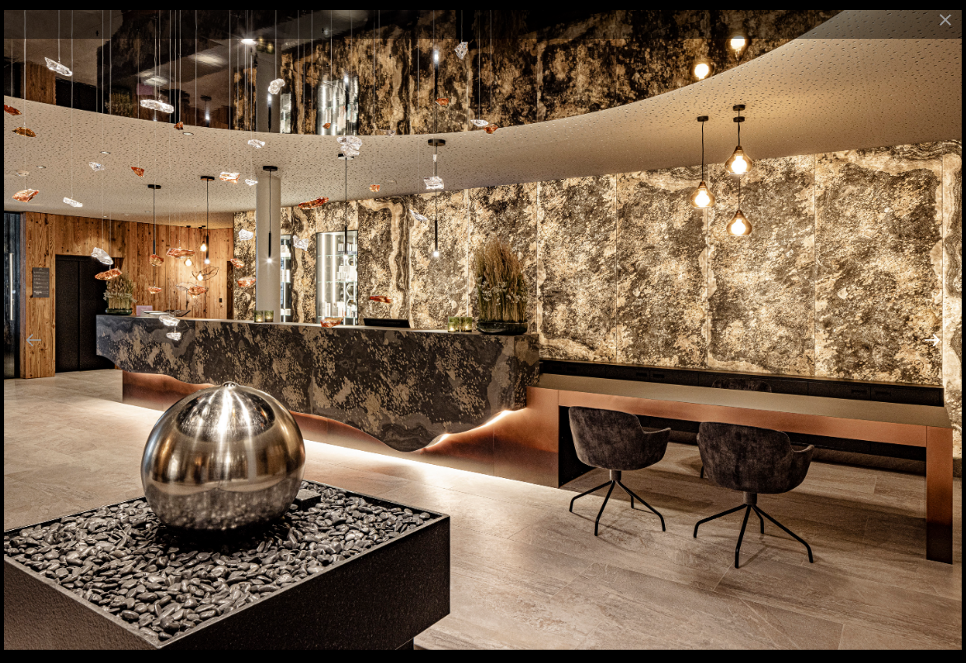
click at [934, 333] on button "Next slide" at bounding box center [932, 339] width 35 height 32
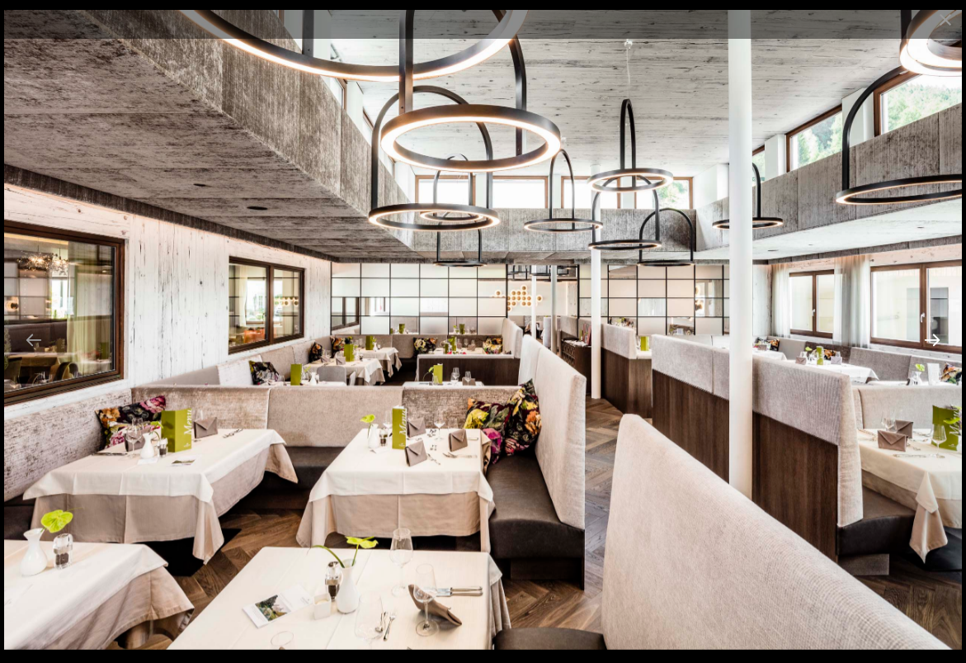
click at [934, 333] on button "Next slide" at bounding box center [932, 339] width 35 height 32
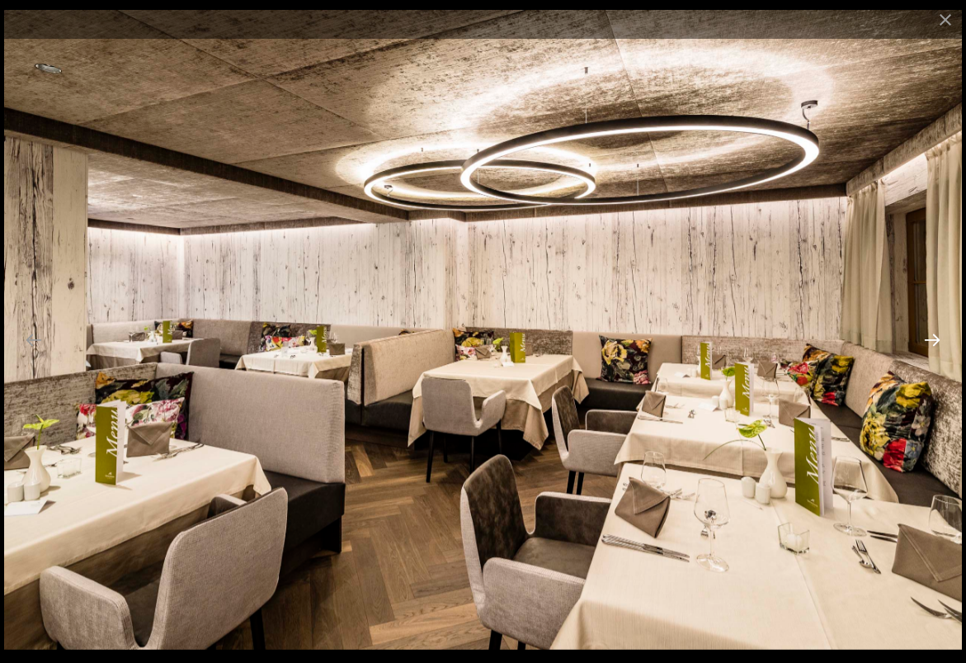
click at [934, 333] on button "Next slide" at bounding box center [932, 339] width 35 height 32
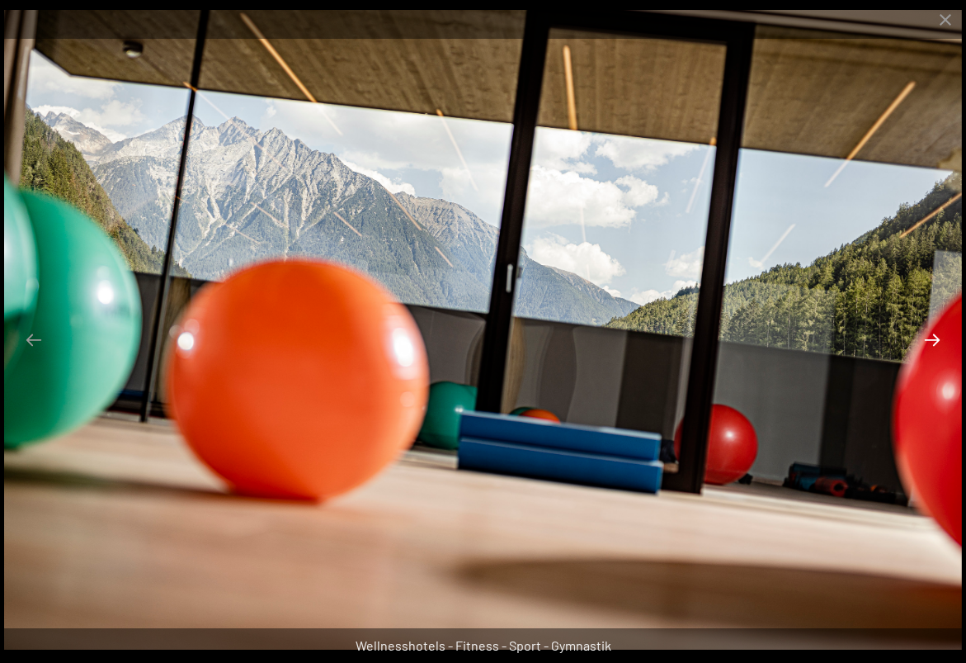
click at [934, 333] on button "Next slide" at bounding box center [932, 339] width 35 height 32
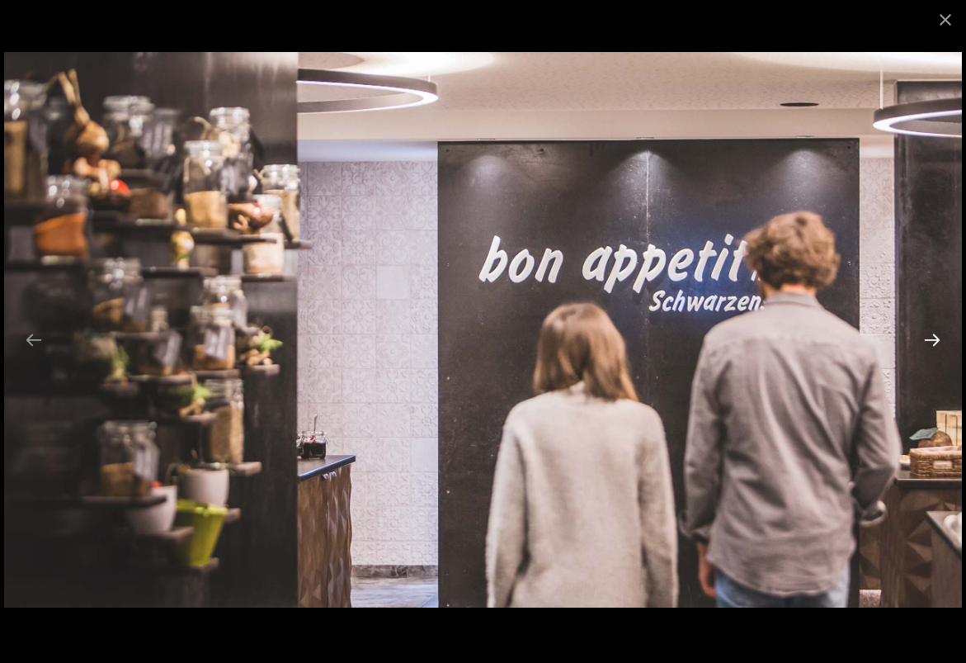
click at [934, 333] on button "Next slide" at bounding box center [932, 339] width 35 height 32
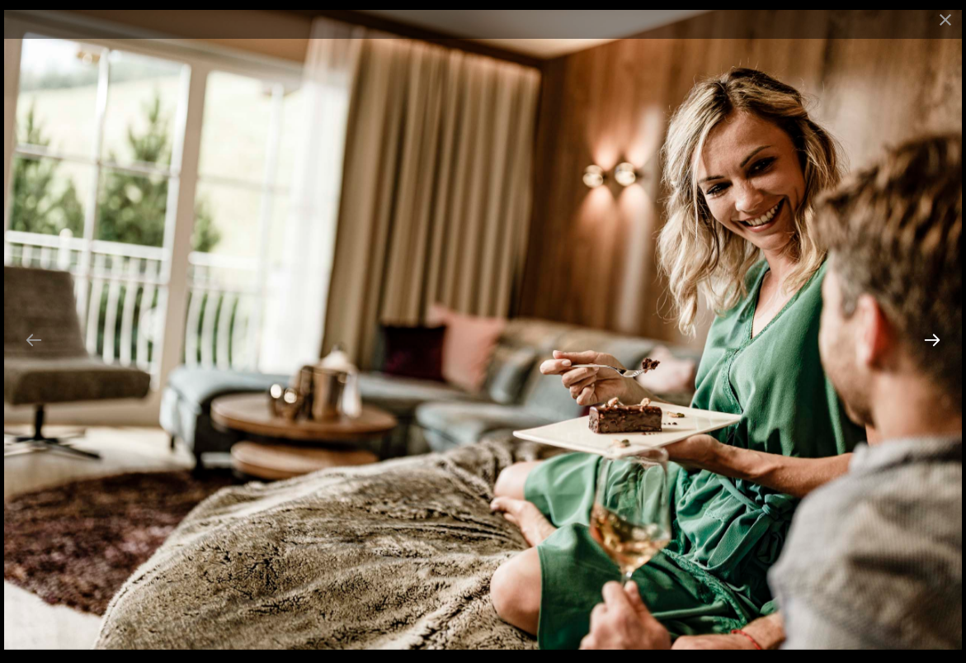
click at [934, 333] on button "Next slide" at bounding box center [932, 339] width 35 height 32
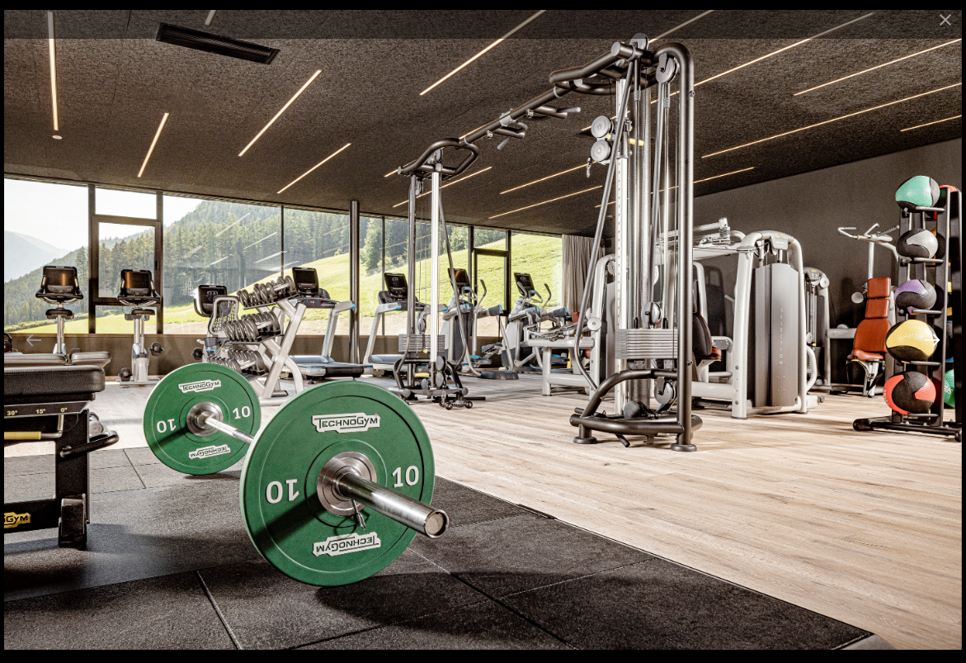
click at [934, 333] on button "Next slide" at bounding box center [932, 339] width 35 height 32
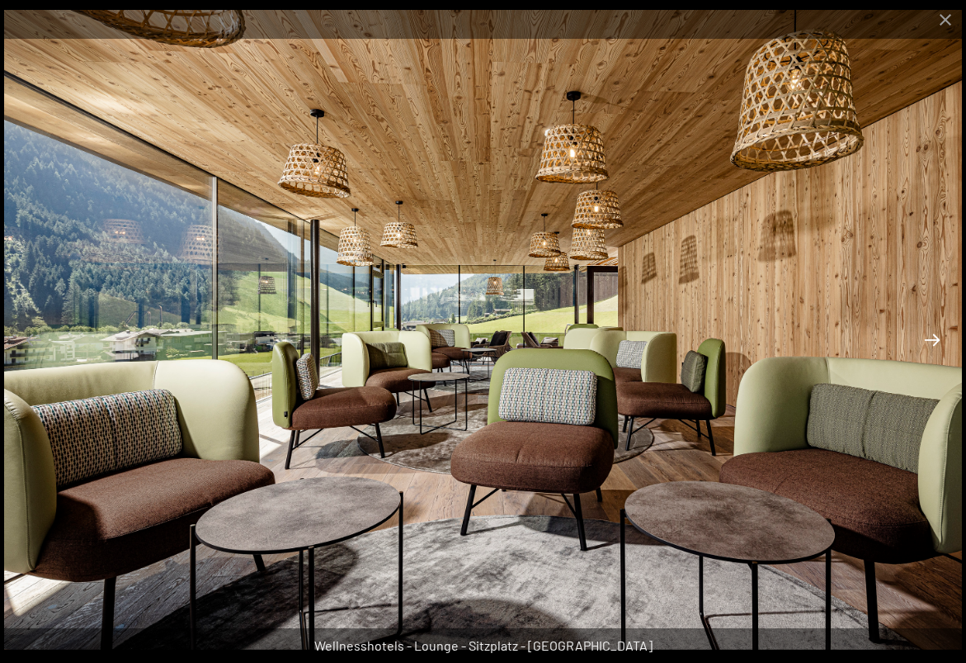
click at [934, 333] on button "Next slide" at bounding box center [932, 339] width 35 height 32
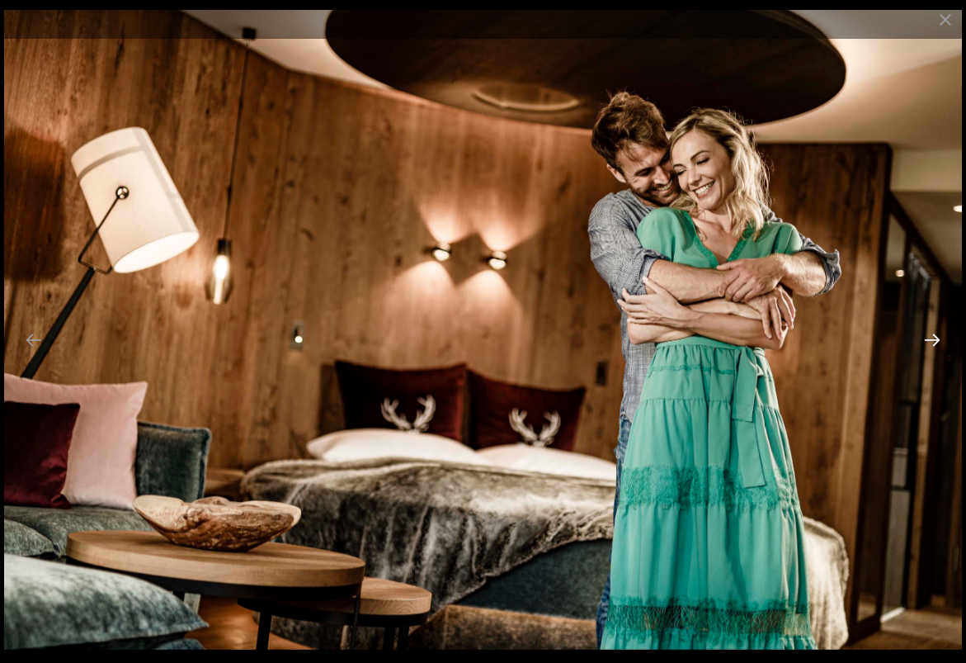
click at [934, 333] on button "Next slide" at bounding box center [932, 339] width 35 height 32
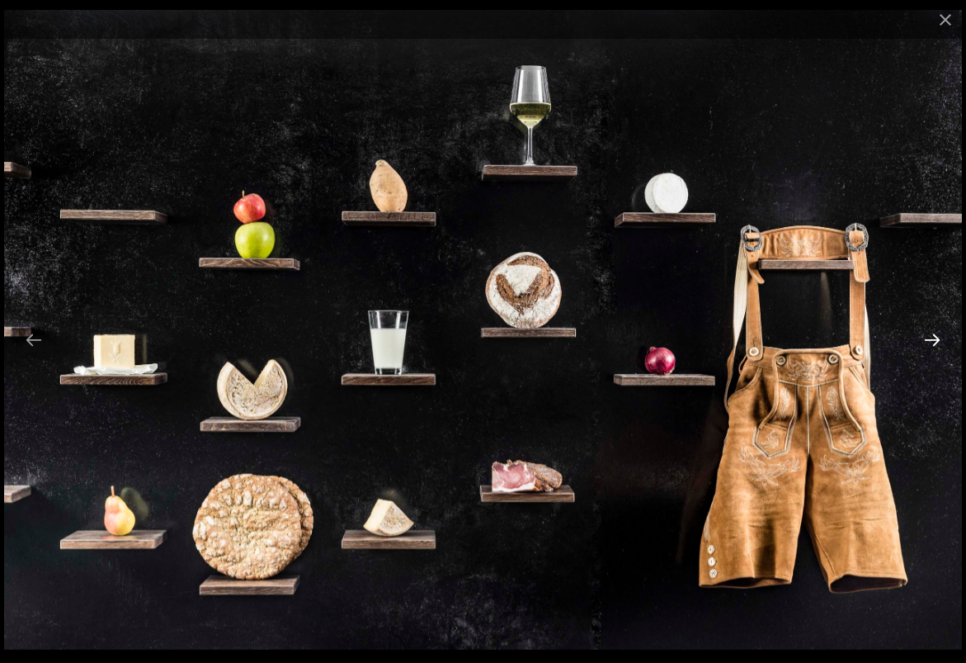
click at [934, 333] on button "Next slide" at bounding box center [932, 339] width 35 height 32
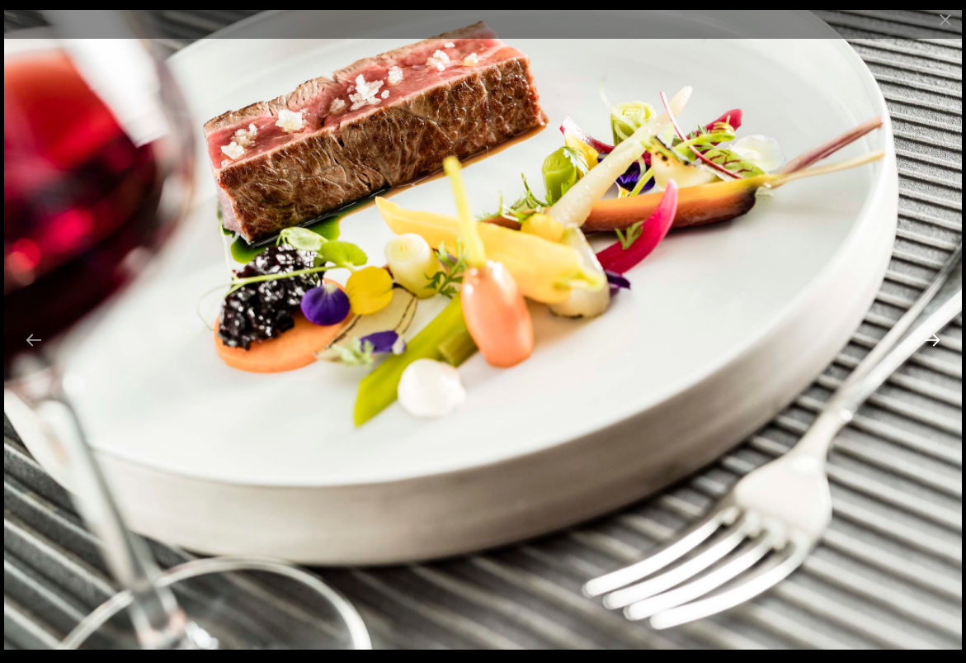
click at [934, 333] on button "Next slide" at bounding box center [932, 339] width 35 height 32
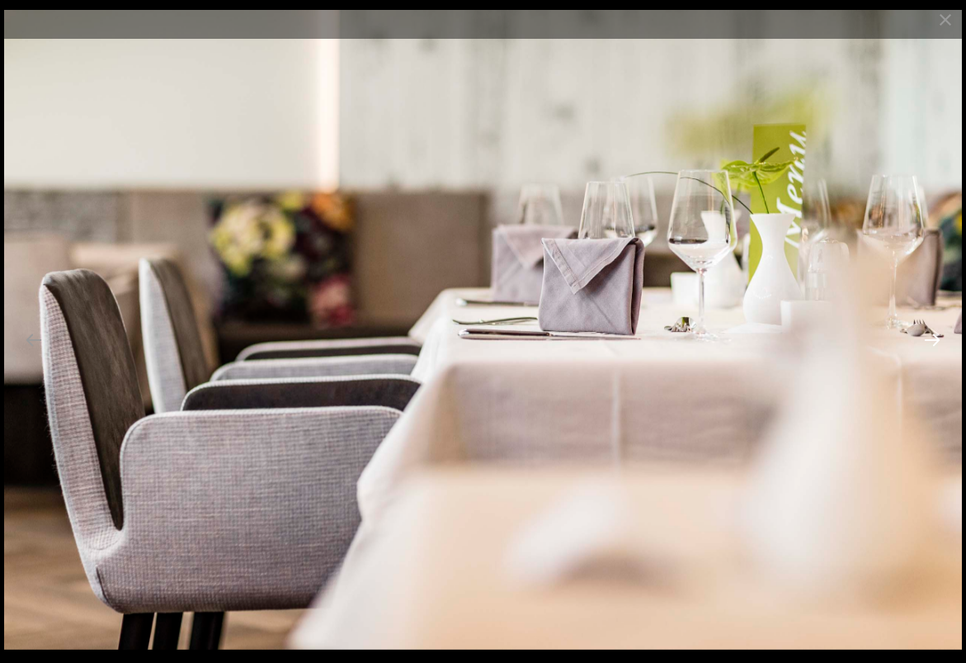
click at [934, 333] on button "Next slide" at bounding box center [932, 339] width 35 height 32
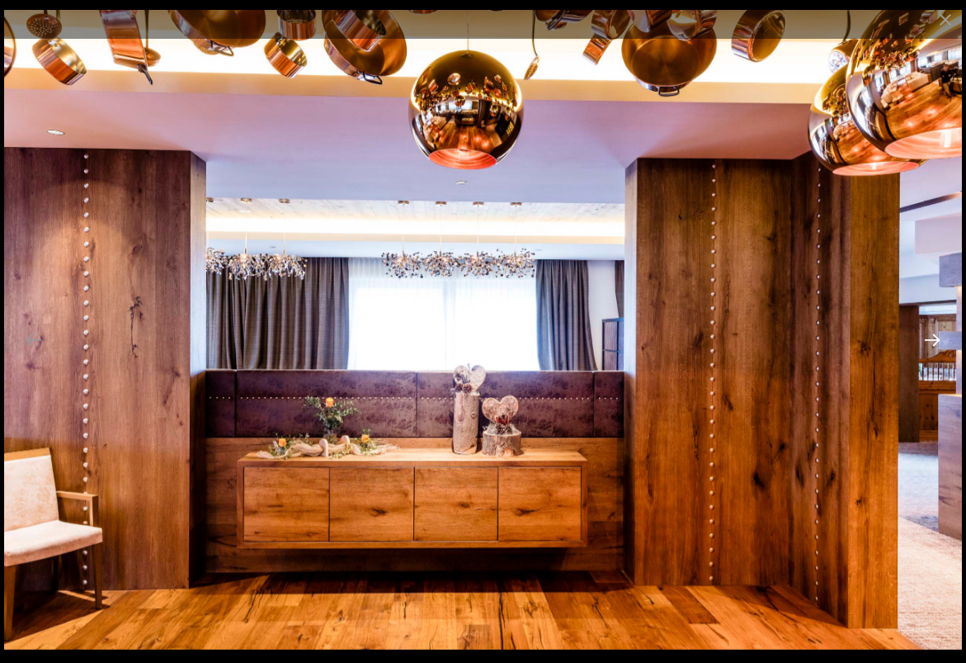
click at [934, 333] on button "Next slide" at bounding box center [932, 339] width 35 height 32
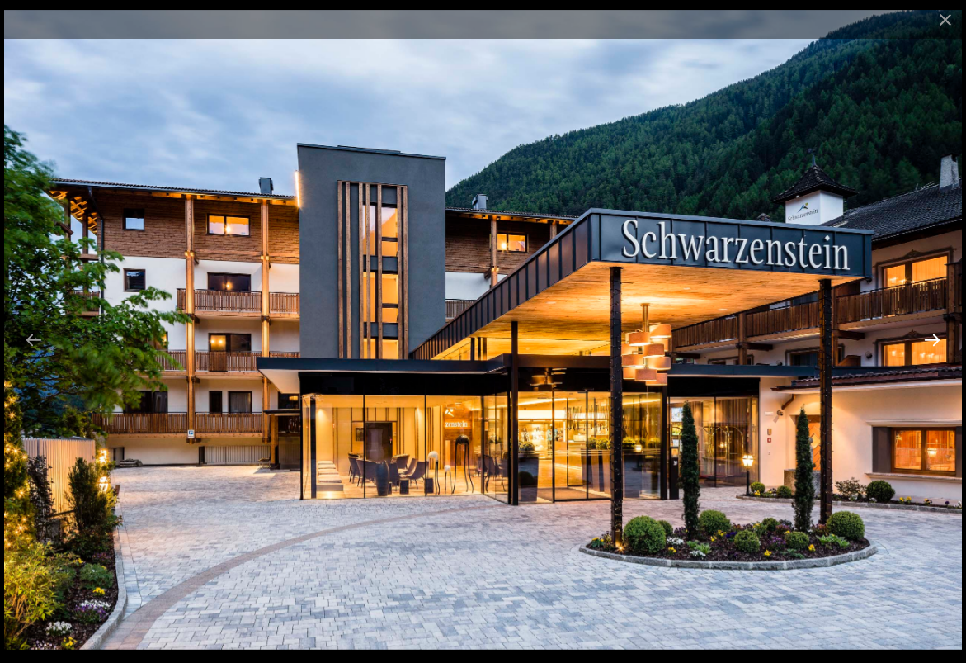
click at [934, 333] on button "Next slide" at bounding box center [932, 339] width 35 height 32
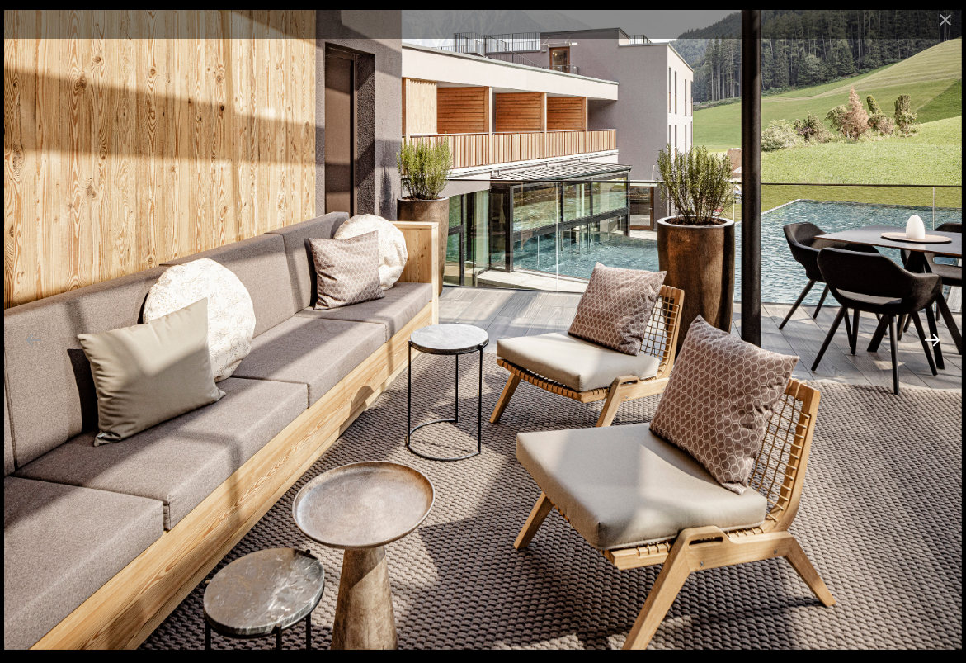
click at [934, 333] on button "Next slide" at bounding box center [932, 339] width 35 height 32
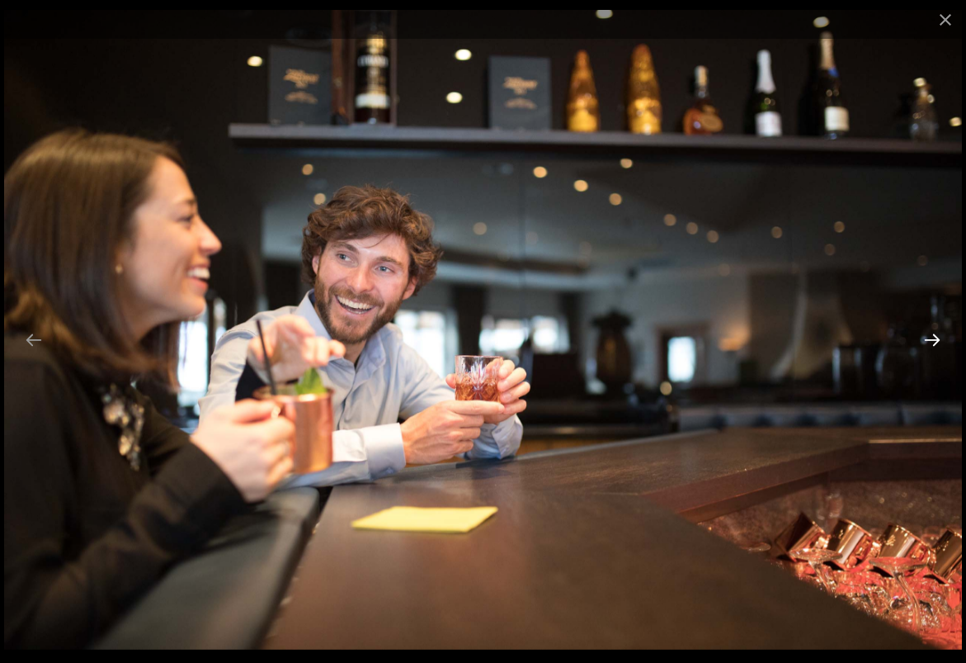
click at [934, 333] on button "Next slide" at bounding box center [932, 339] width 35 height 32
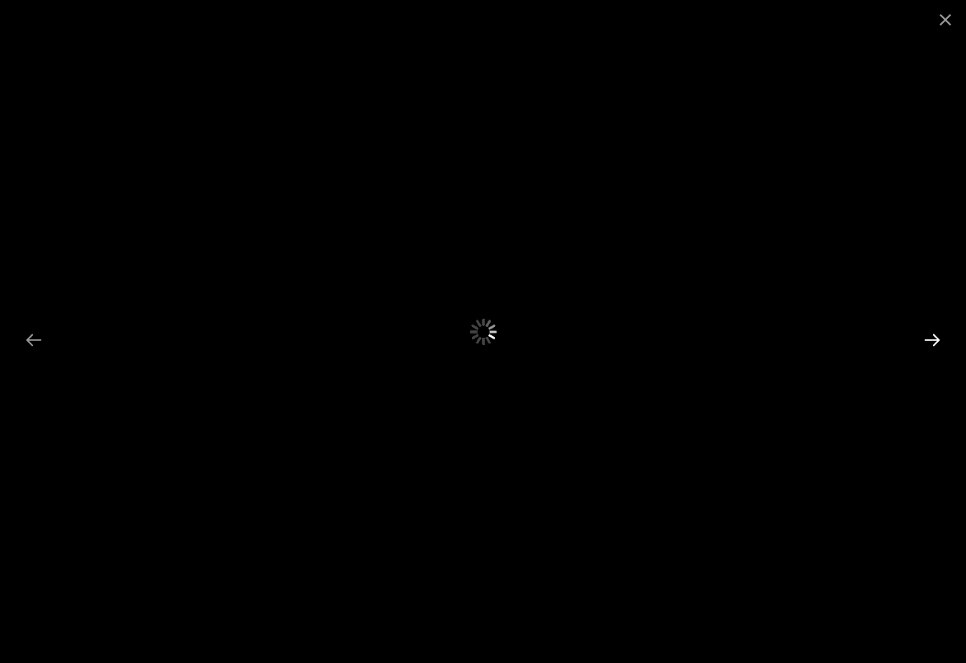
click at [934, 337] on button "Next slide" at bounding box center [932, 339] width 35 height 32
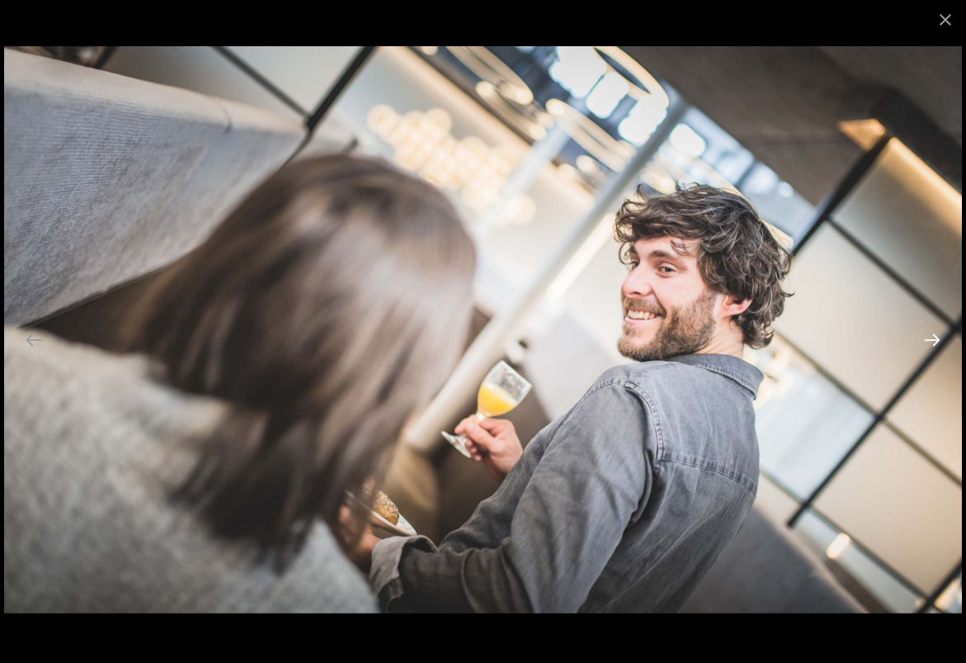
click at [937, 343] on button "Next slide" at bounding box center [932, 339] width 35 height 32
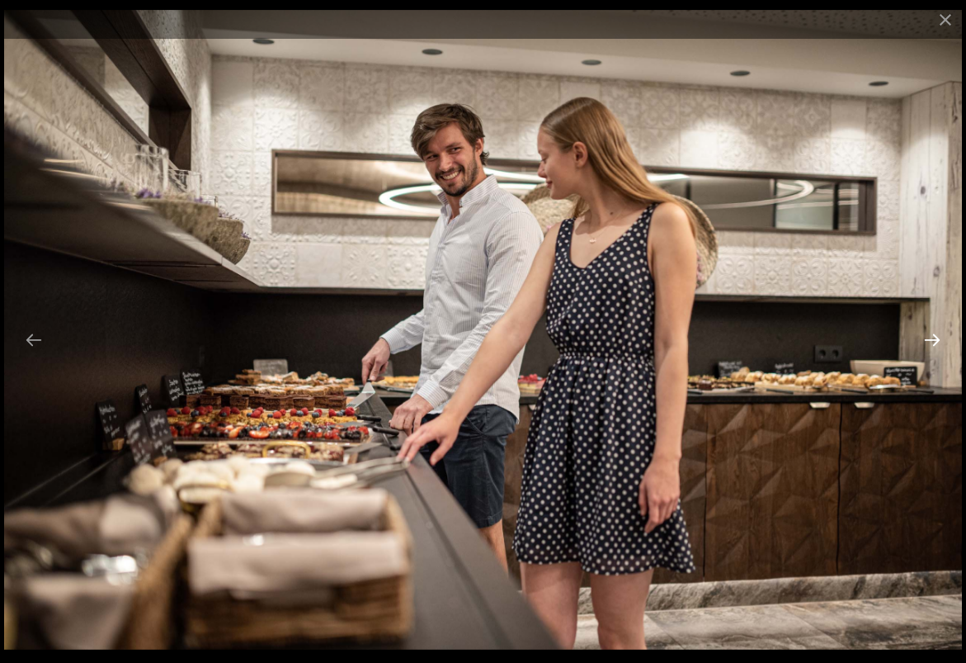
click at [932, 342] on button "Next slide" at bounding box center [932, 339] width 35 height 32
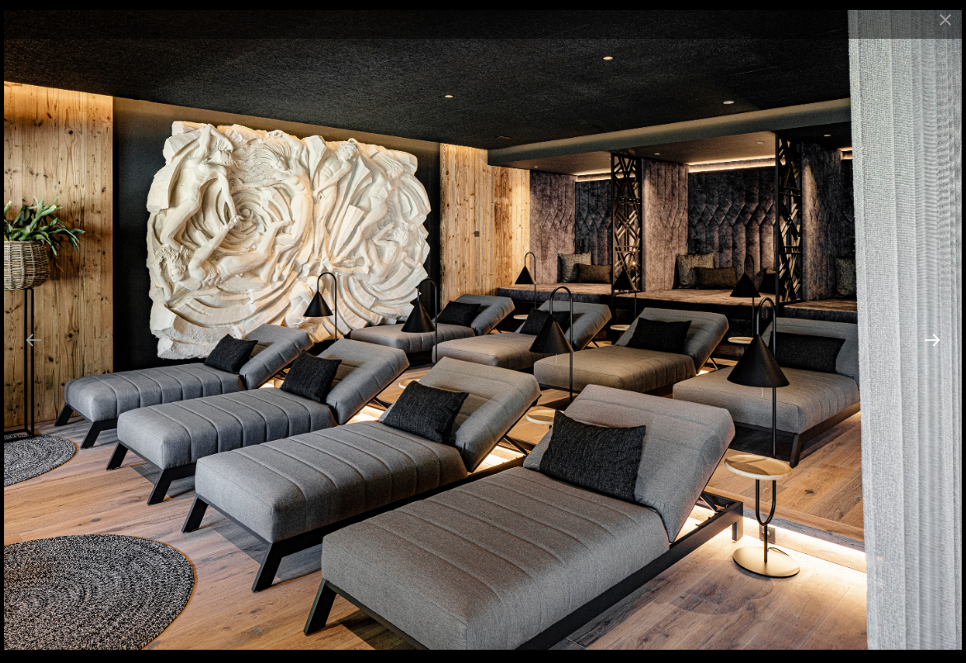
click at [932, 342] on button "Next slide" at bounding box center [932, 339] width 35 height 32
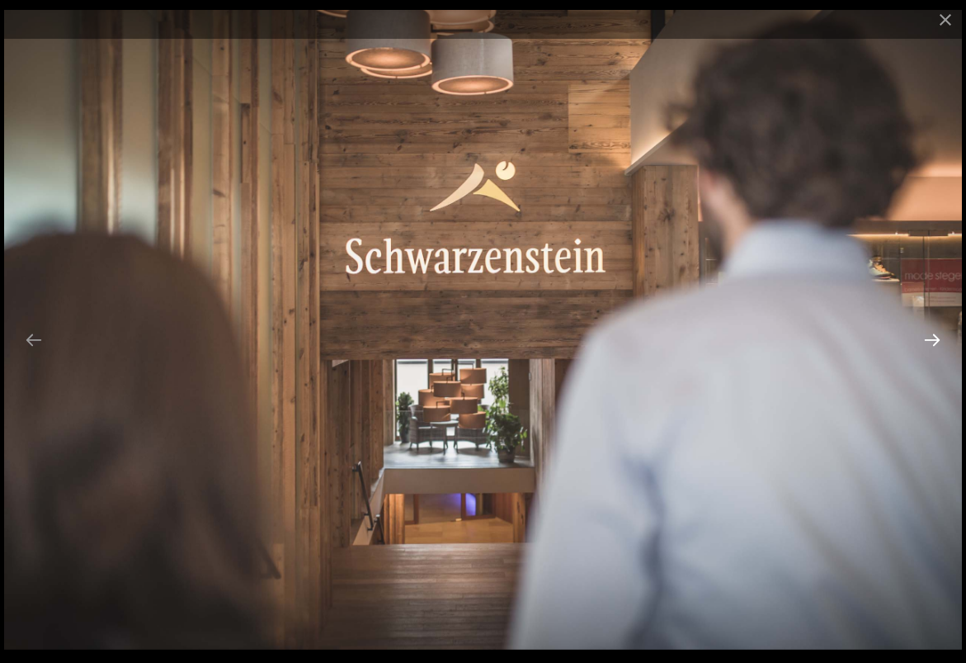
click at [932, 342] on button "Next slide" at bounding box center [932, 339] width 35 height 32
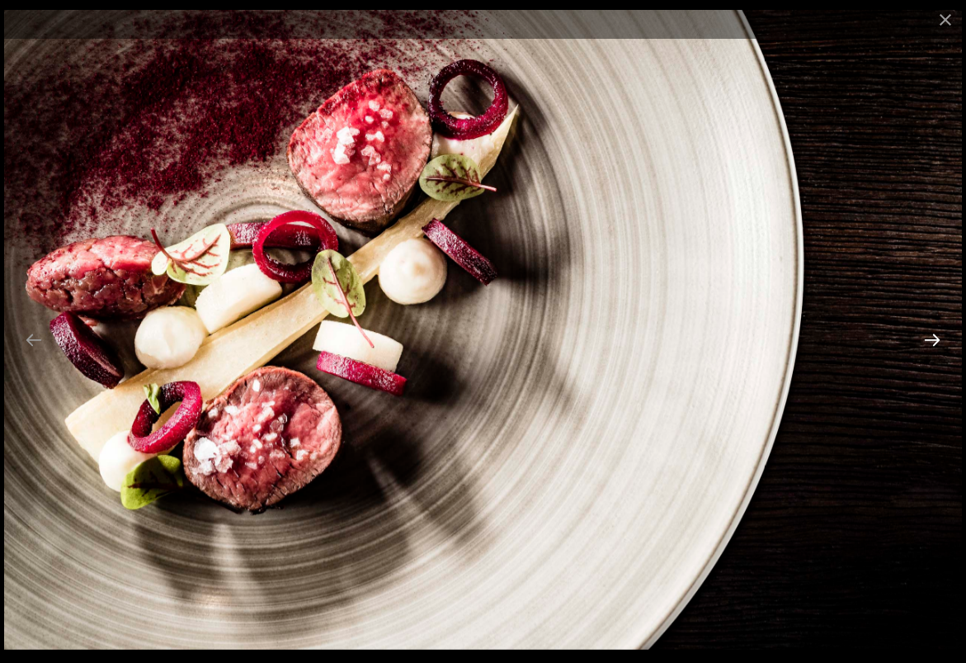
click at [932, 342] on button "Next slide" at bounding box center [932, 339] width 35 height 32
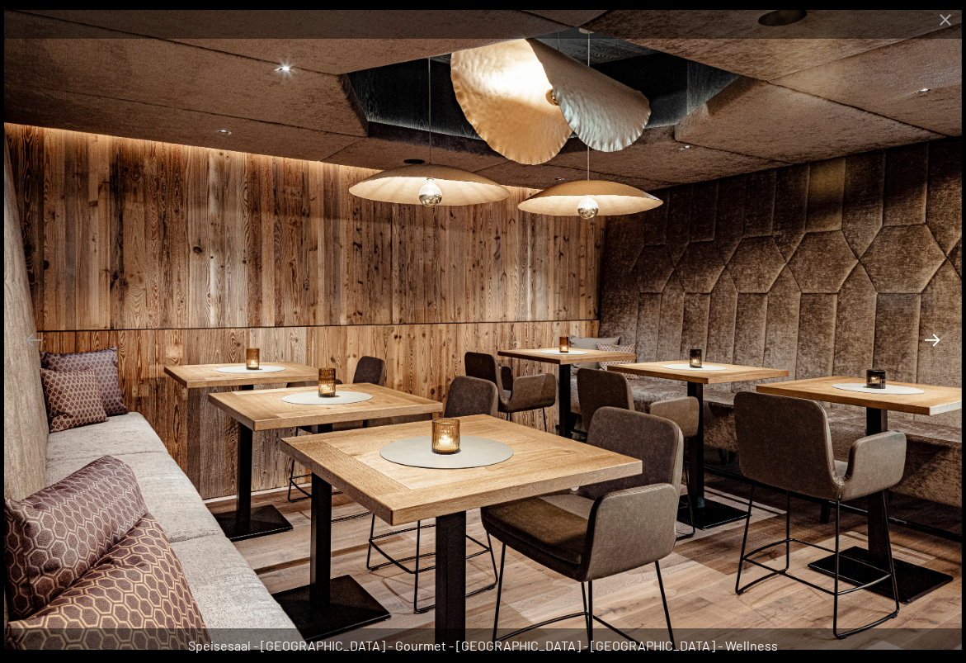
click at [932, 342] on button "Next slide" at bounding box center [932, 339] width 35 height 32
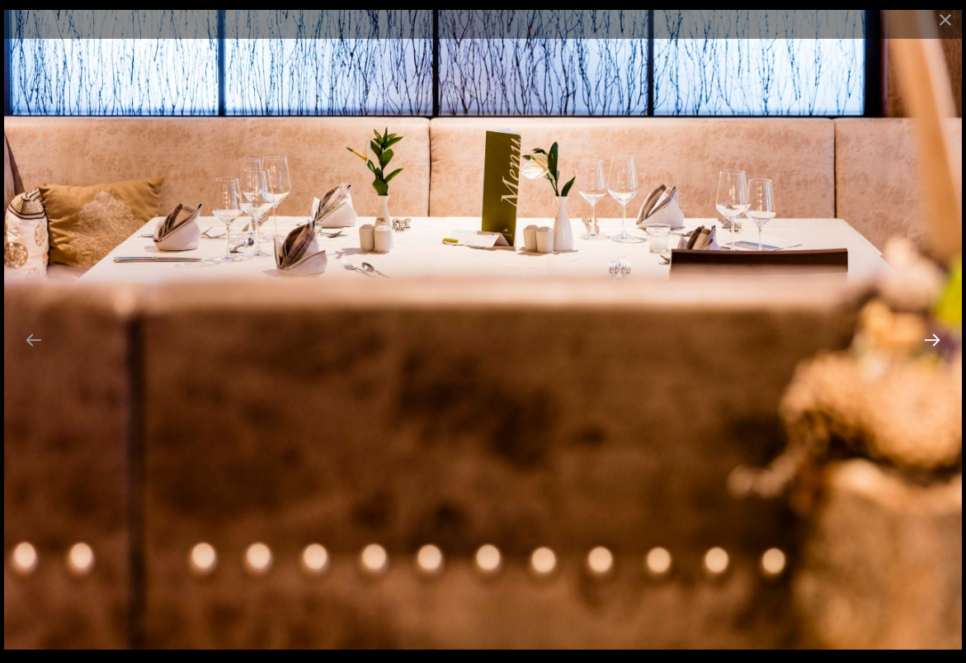
click at [932, 342] on button "Next slide" at bounding box center [932, 339] width 35 height 32
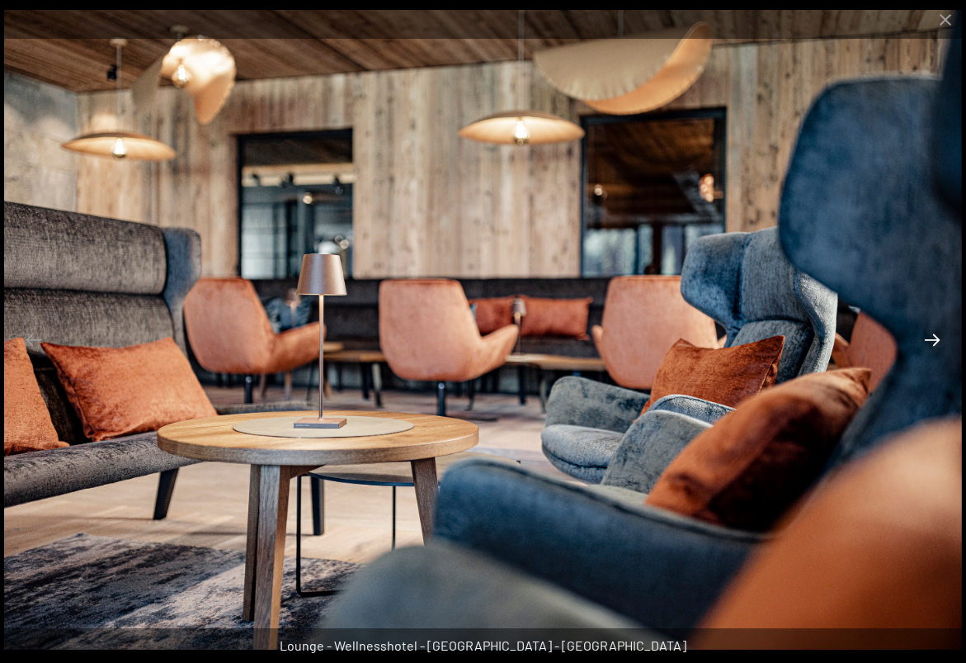
click at [932, 342] on button "Next slide" at bounding box center [932, 339] width 35 height 32
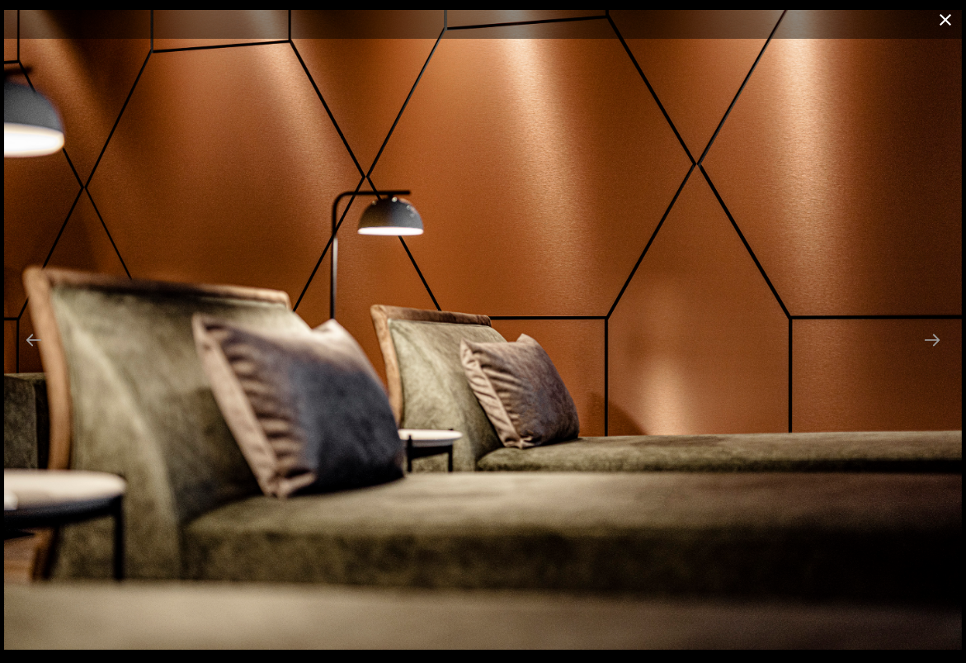
click at [949, 12] on button "Close gallery" at bounding box center [945, 19] width 41 height 39
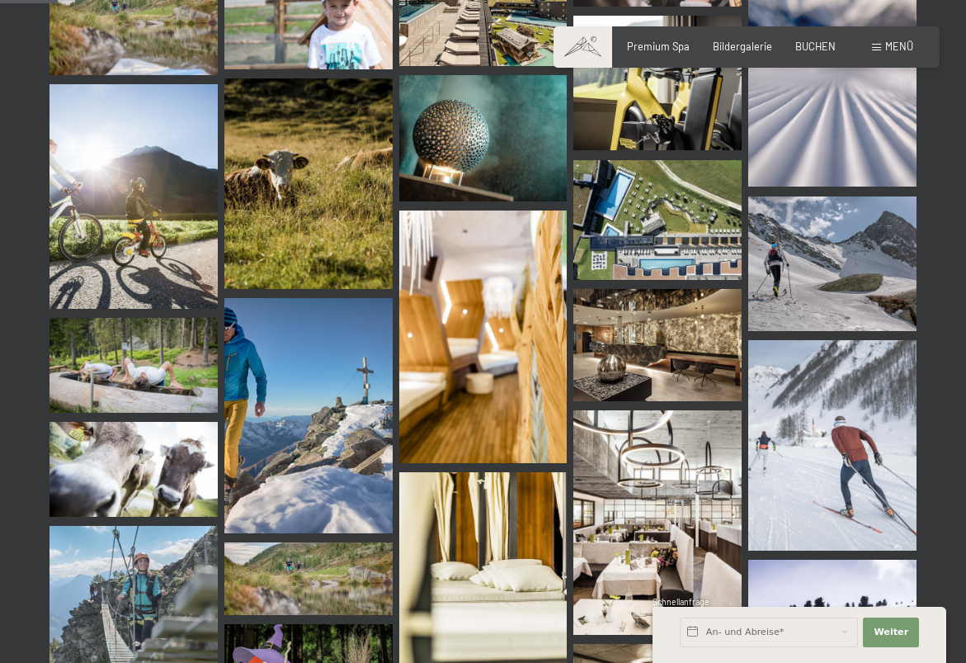
scroll to position [629, 0]
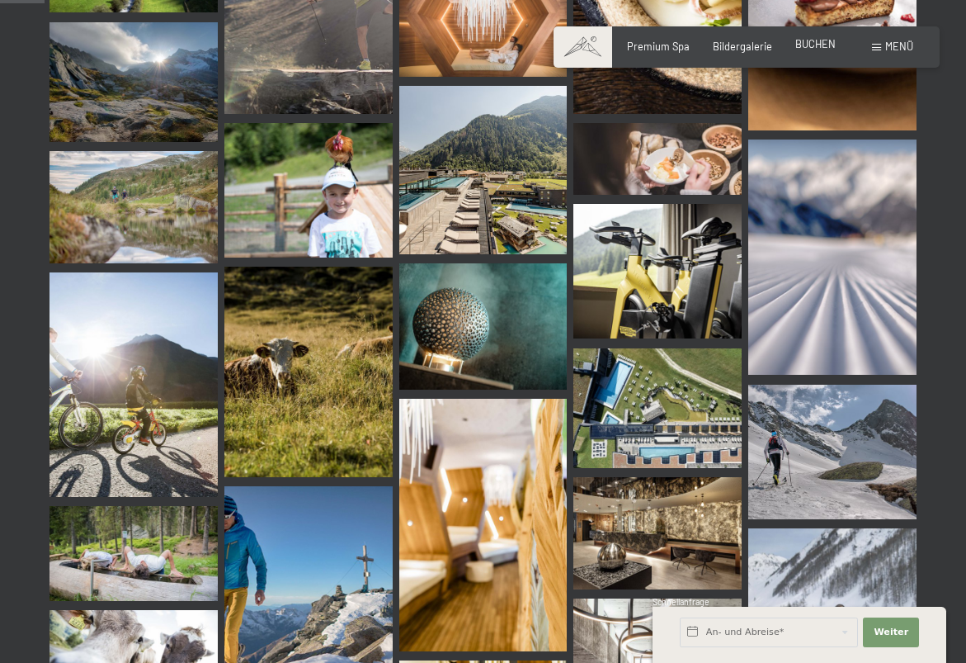
click at [803, 44] on span "BUCHEN" at bounding box center [815, 43] width 40 height 13
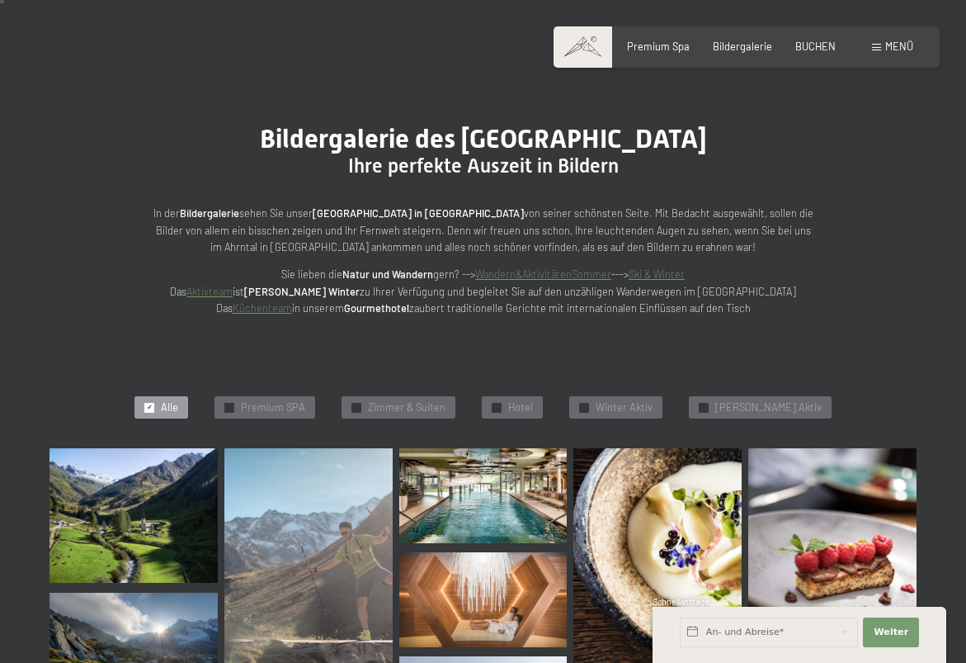
scroll to position [54, 0]
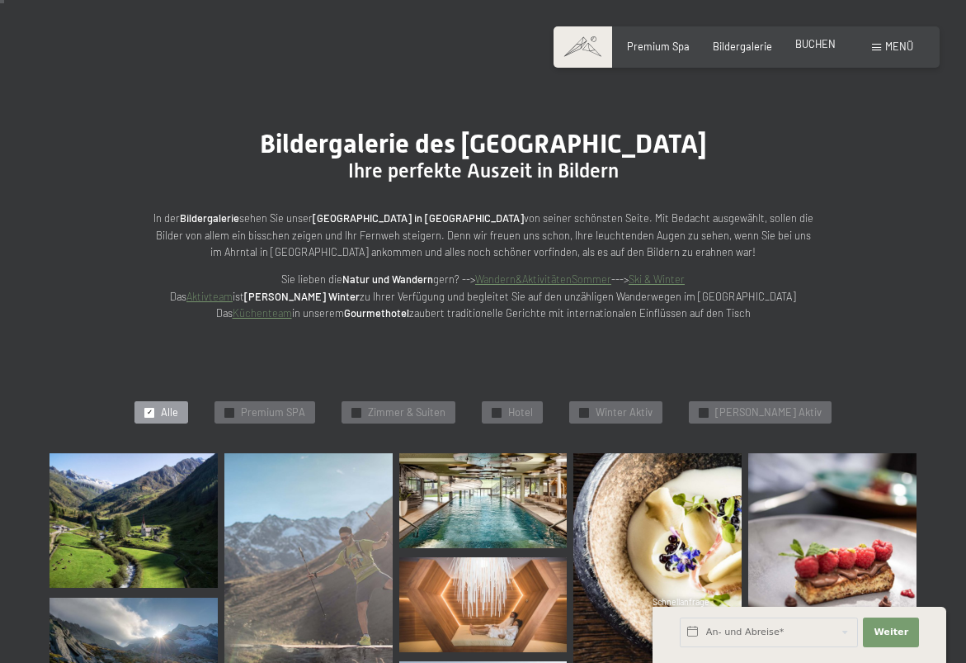
click at [822, 42] on span "BUCHEN" at bounding box center [815, 43] width 40 height 13
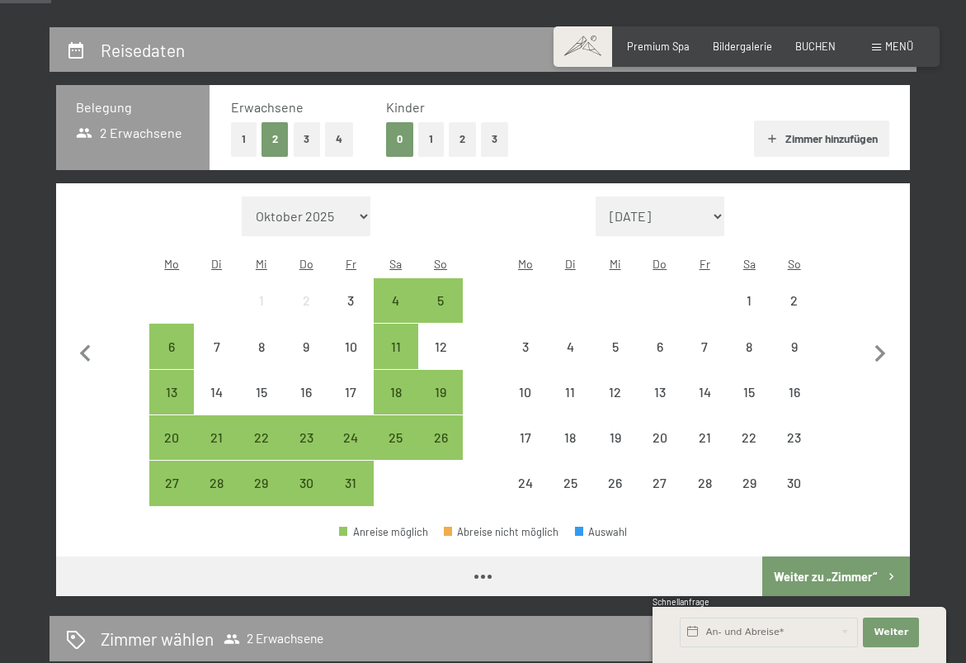
scroll to position [300, 0]
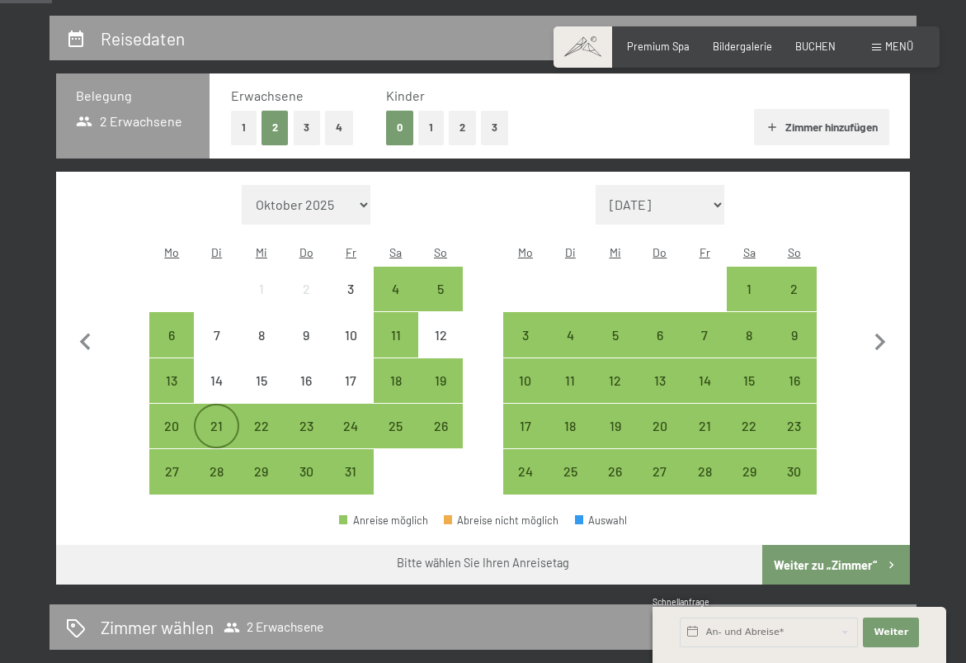
click at [223, 419] on div "21" at bounding box center [216, 439] width 41 height 41
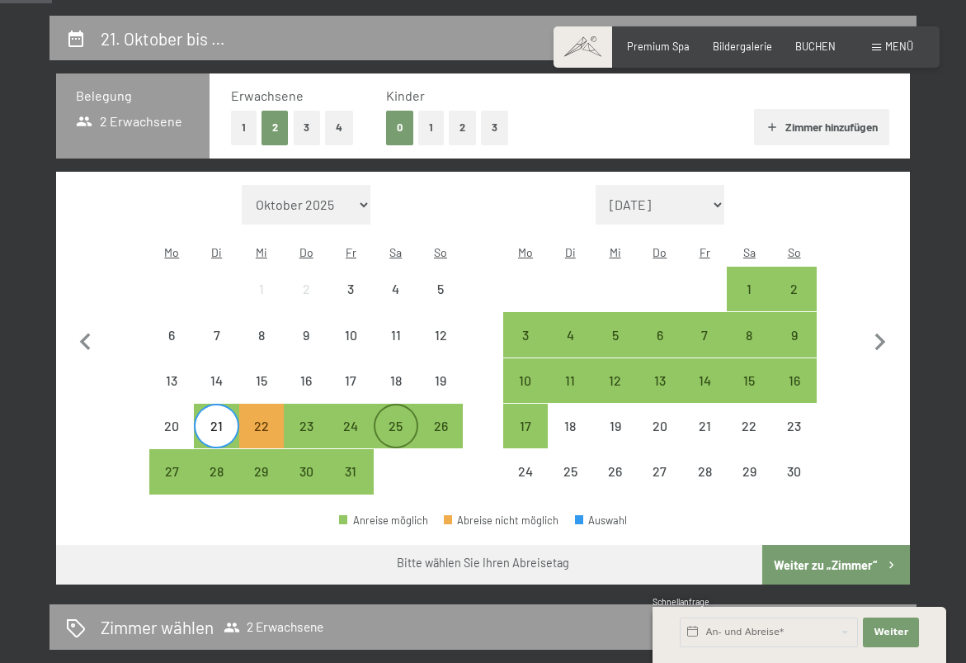
click at [395, 419] on div "25" at bounding box center [395, 439] width 41 height 41
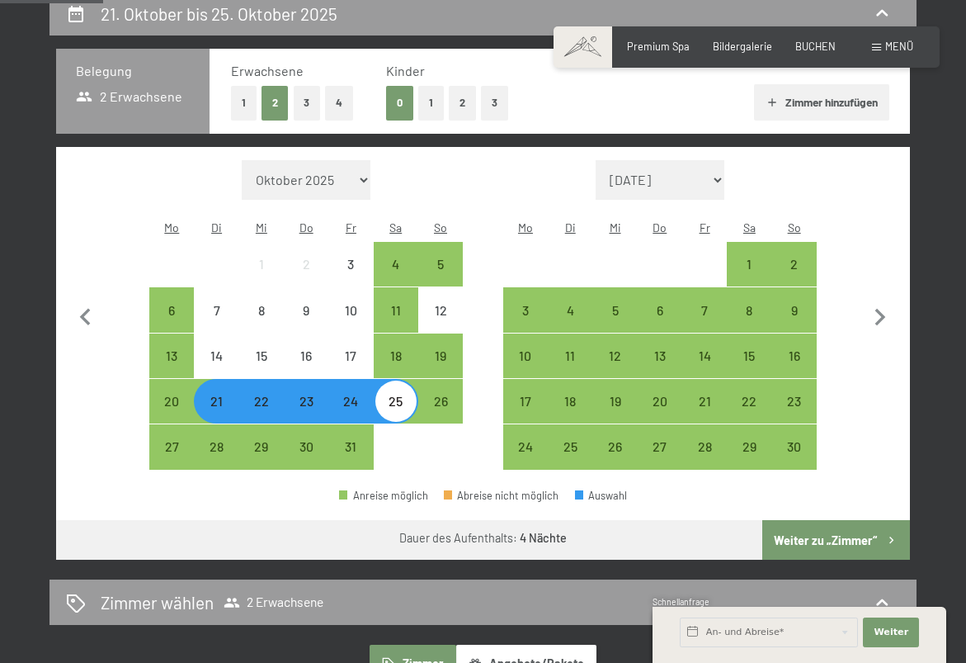
scroll to position [332, 0]
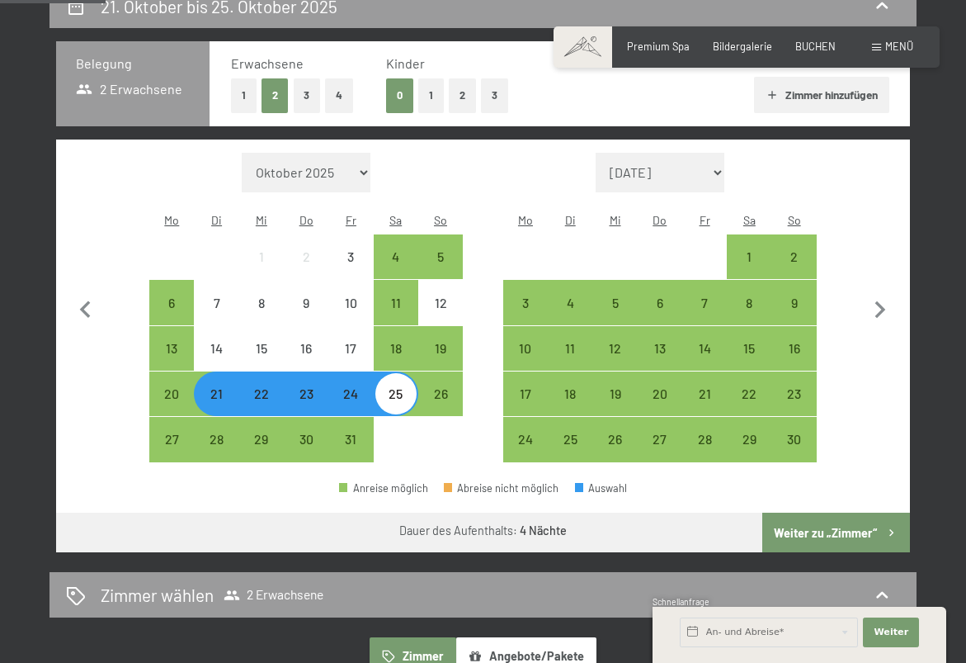
click at [825, 512] on button "Weiter zu „Zimmer“" at bounding box center [836, 532] width 148 height 40
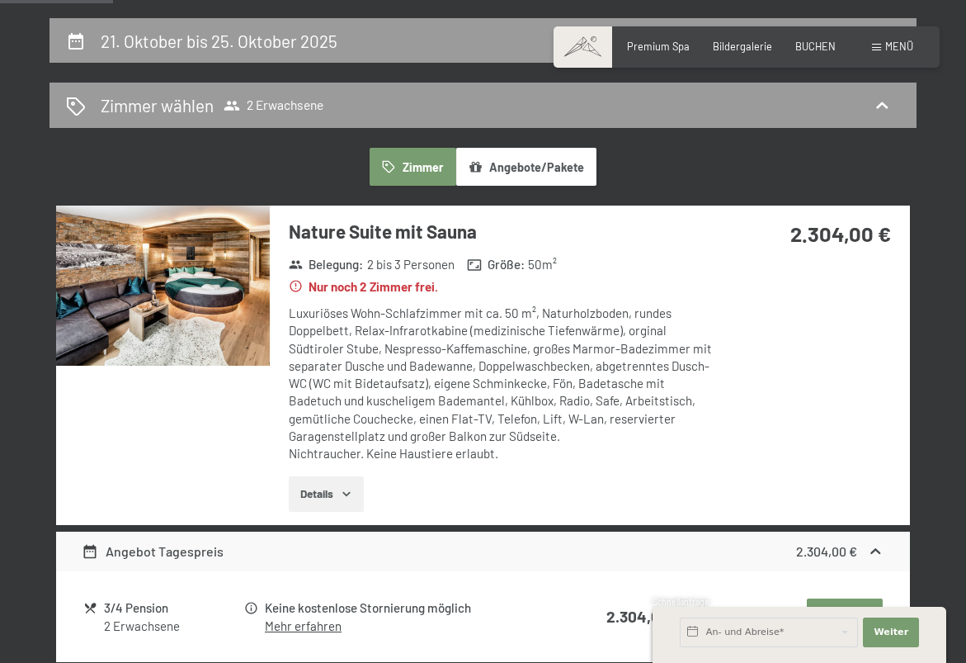
scroll to position [300, 0]
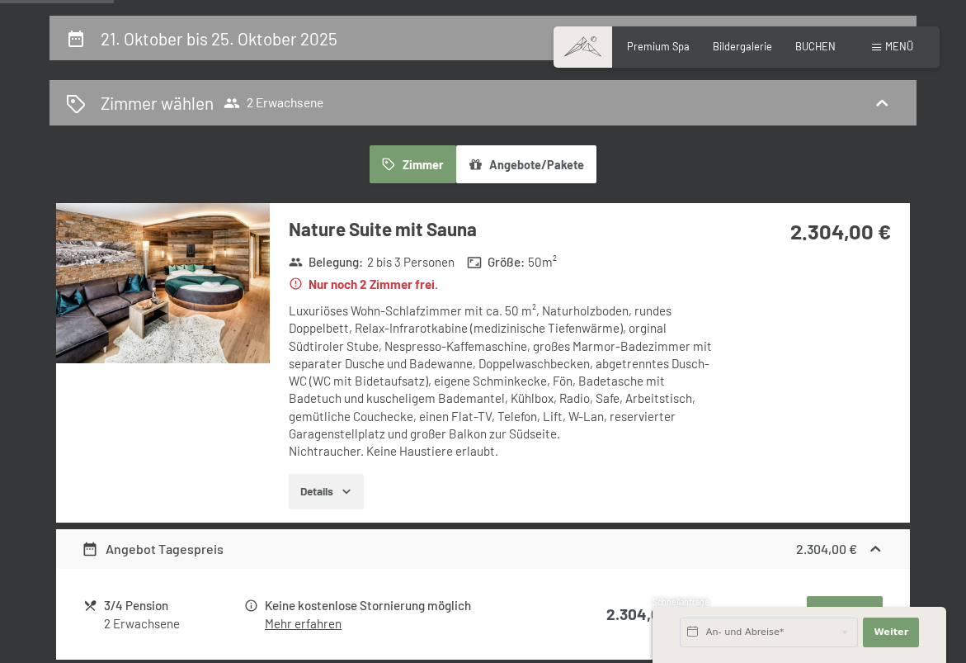
click at [343, 484] on icon "button" at bounding box center [346, 490] width 13 height 13
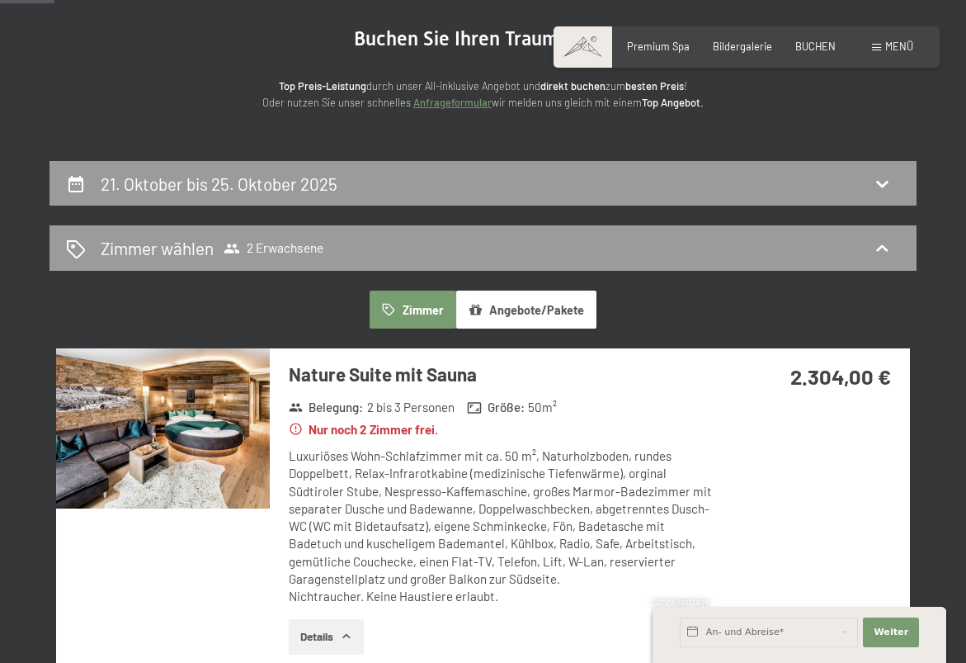
scroll to position [158, 0]
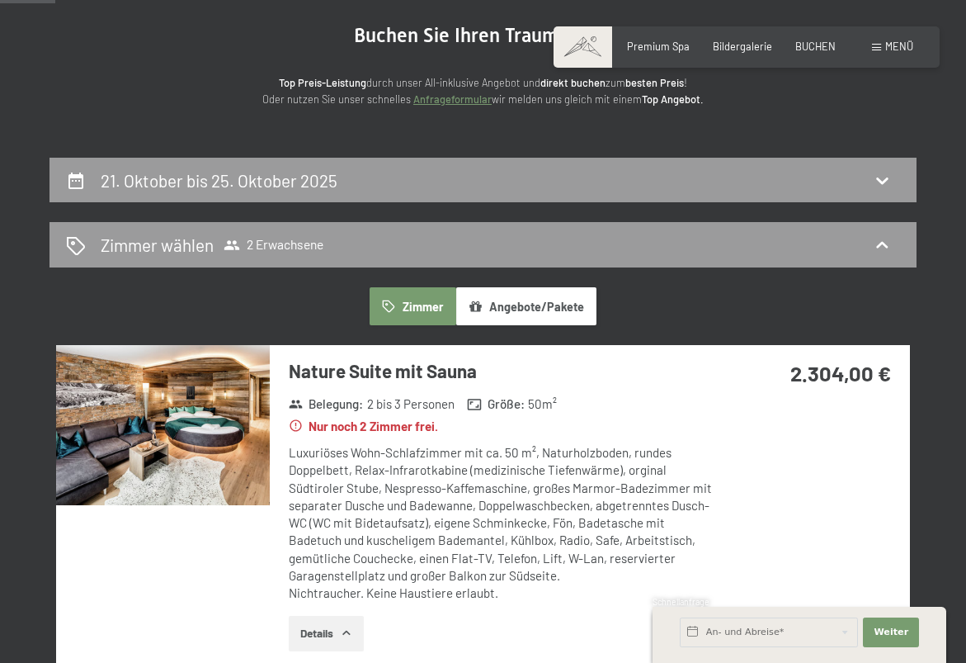
click at [205, 460] on img at bounding box center [163, 425] width 214 height 160
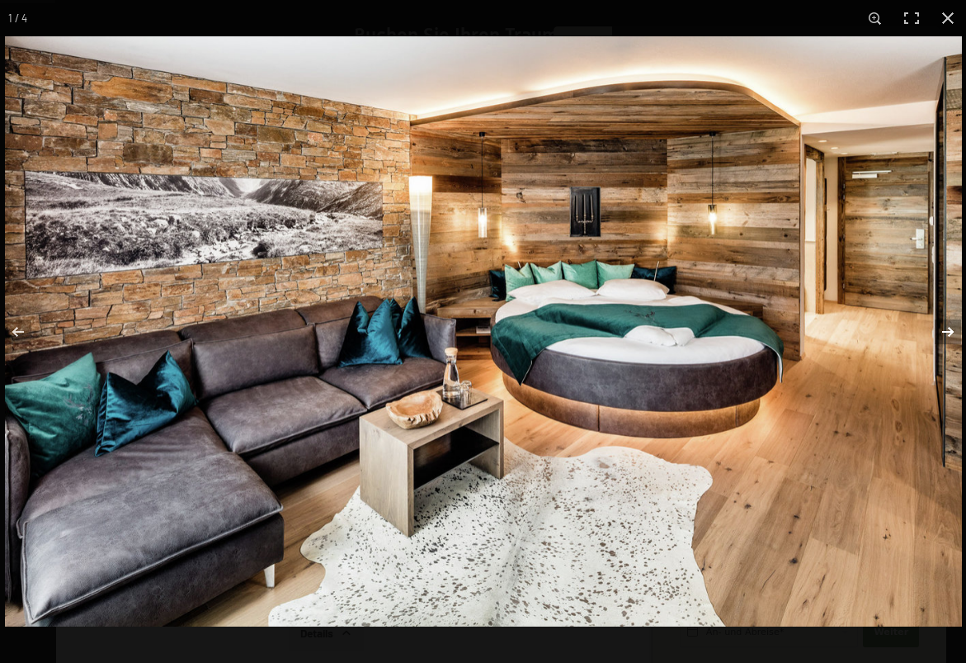
click at [947, 328] on button "button" at bounding box center [938, 331] width 58 height 83
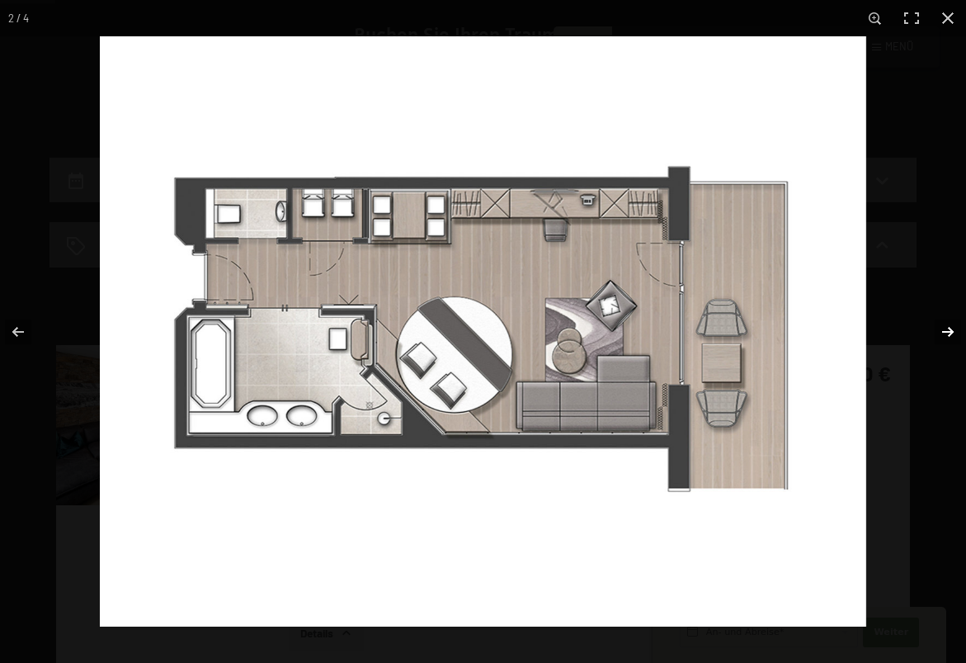
click at [947, 328] on button "button" at bounding box center [938, 331] width 58 height 83
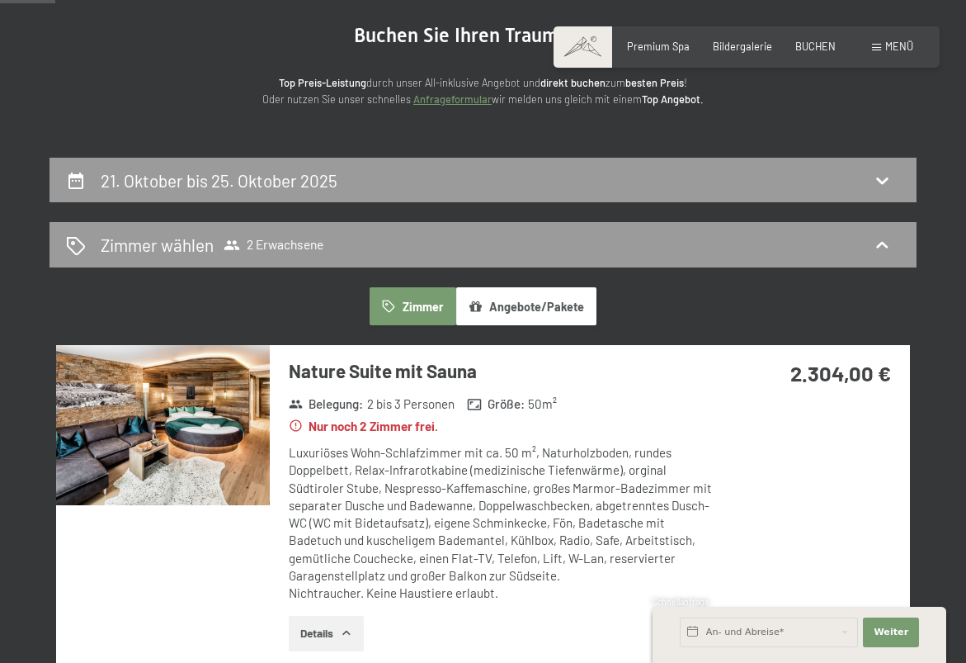
click at [0, 0] on button "button" at bounding box center [0, 0] width 0 height 0
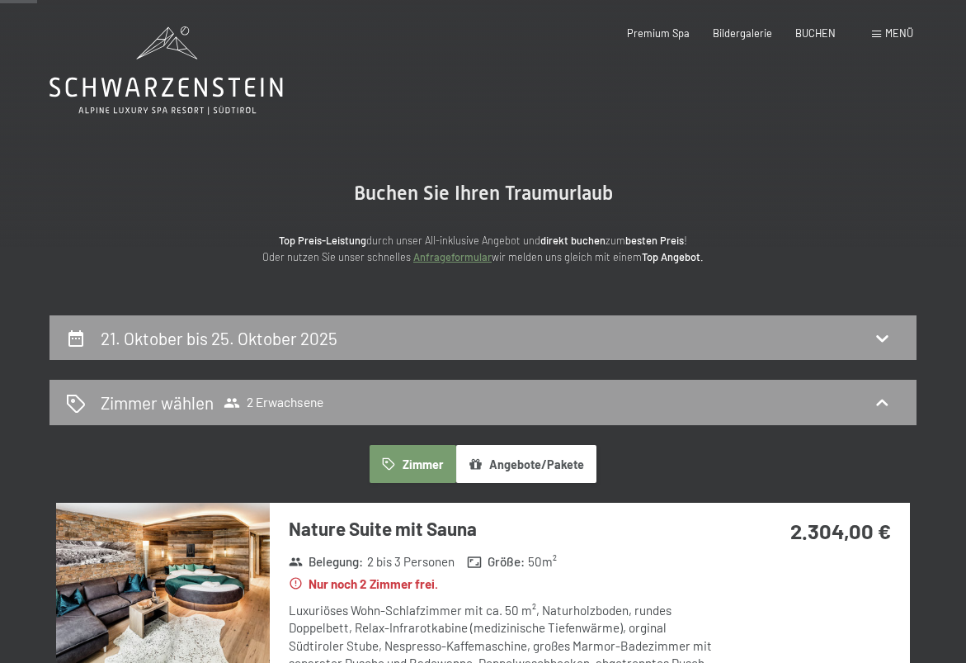
scroll to position [0, 0]
click at [185, 551] on img at bounding box center [163, 583] width 214 height 160
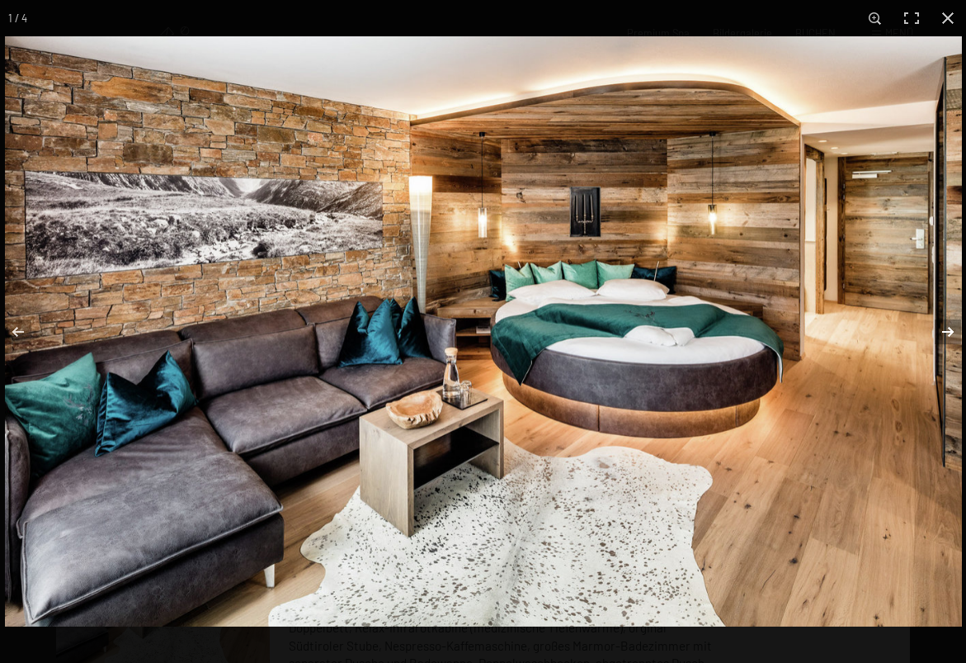
click at [950, 329] on button "button" at bounding box center [938, 331] width 58 height 83
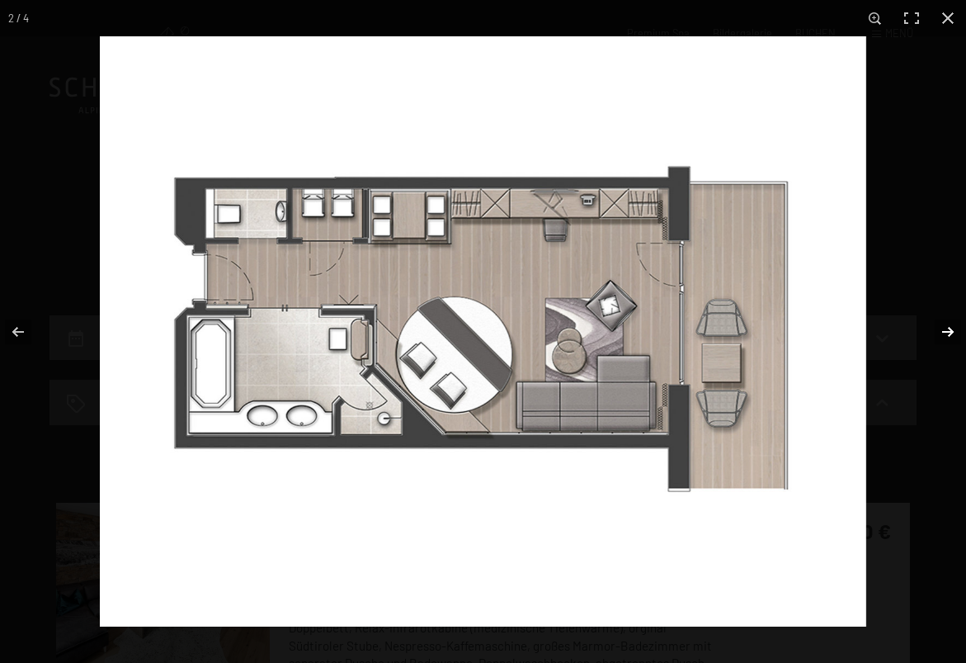
click at [950, 329] on button "button" at bounding box center [938, 331] width 58 height 83
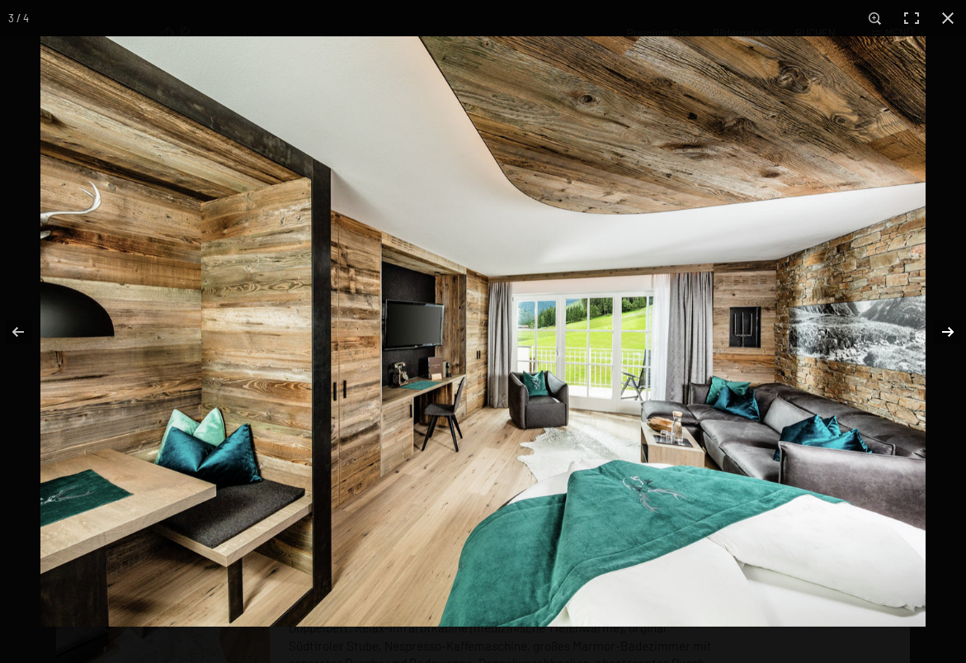
click at [950, 329] on button "button" at bounding box center [938, 331] width 58 height 83
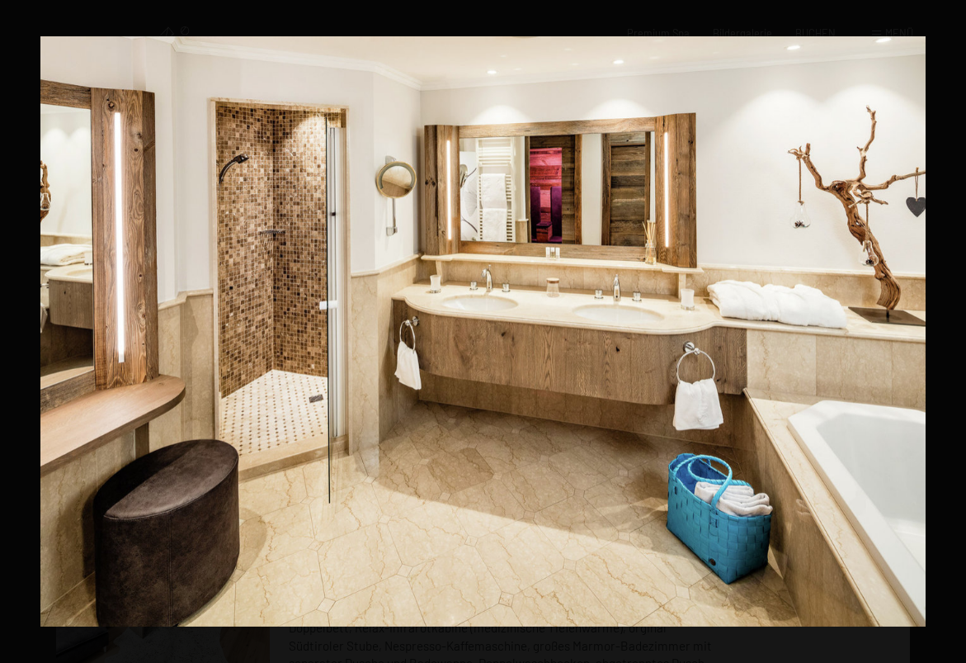
click at [950, 329] on button "button" at bounding box center [938, 331] width 58 height 83
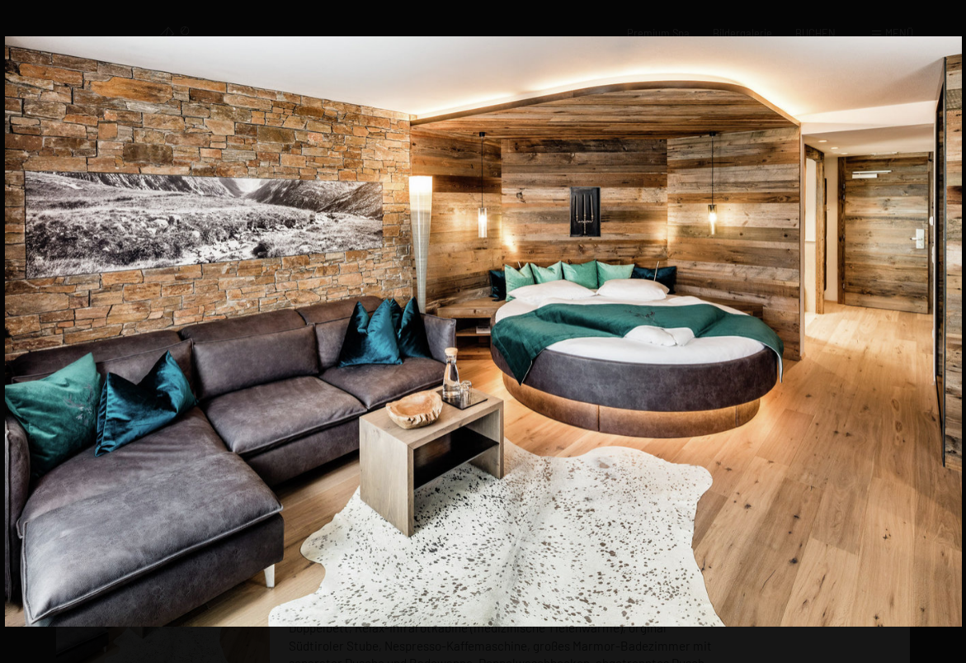
click at [950, 329] on button "button" at bounding box center [938, 331] width 58 height 83
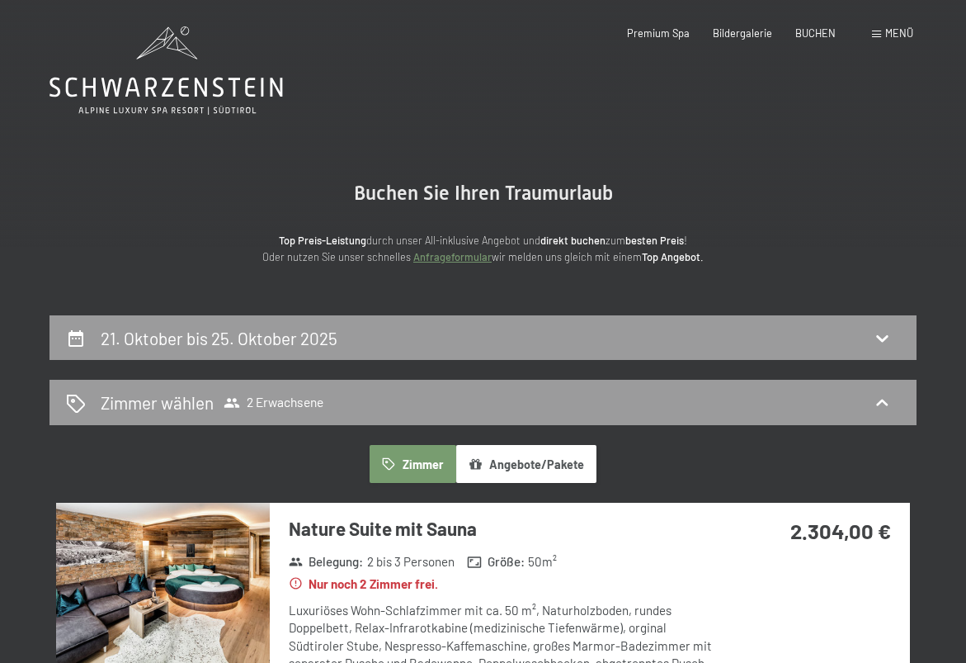
click at [0, 0] on button "button" at bounding box center [0, 0] width 0 height 0
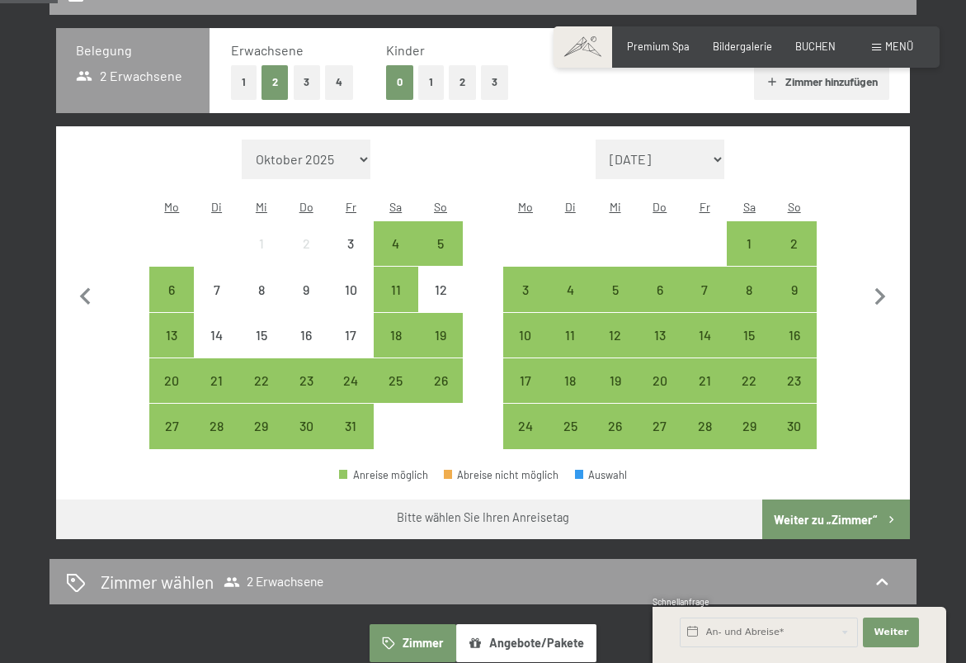
scroll to position [377, 0]
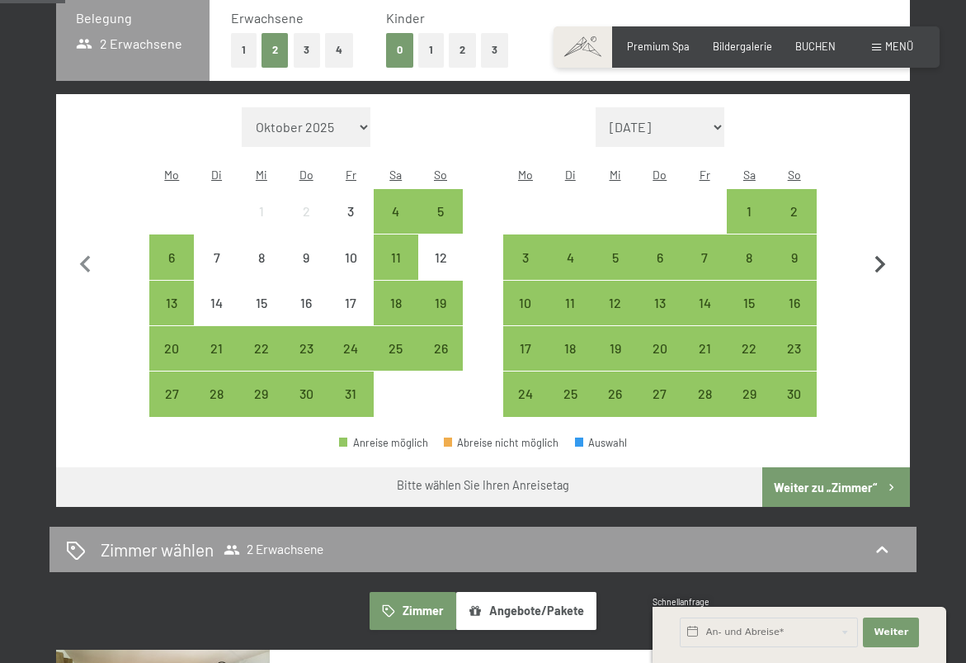
click at [889, 248] on icon "button" at bounding box center [880, 265] width 35 height 35
select select "[DATE]"
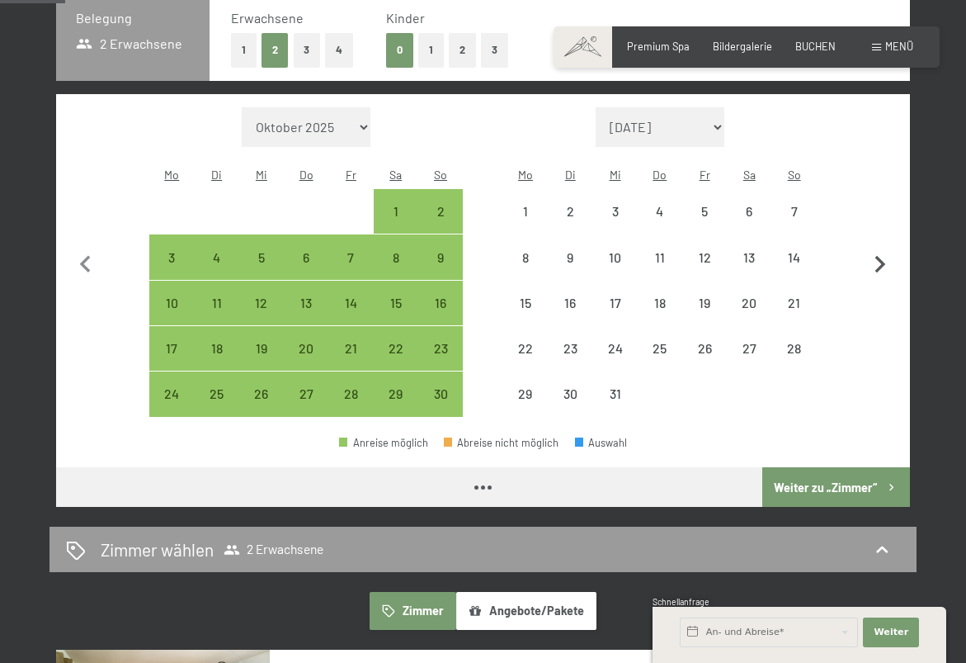
select select "[DATE]"
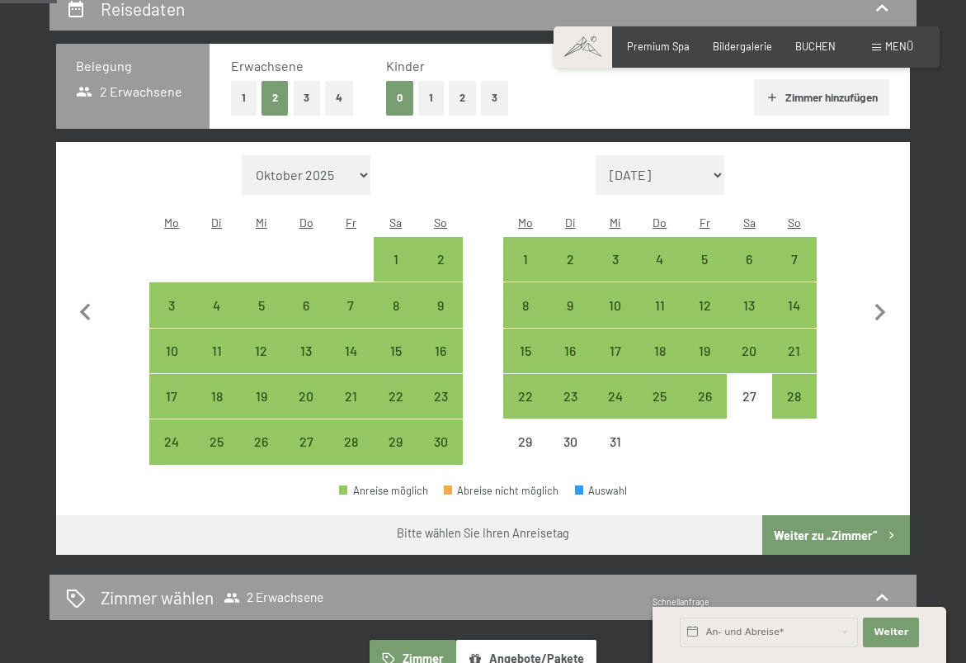
scroll to position [328, 0]
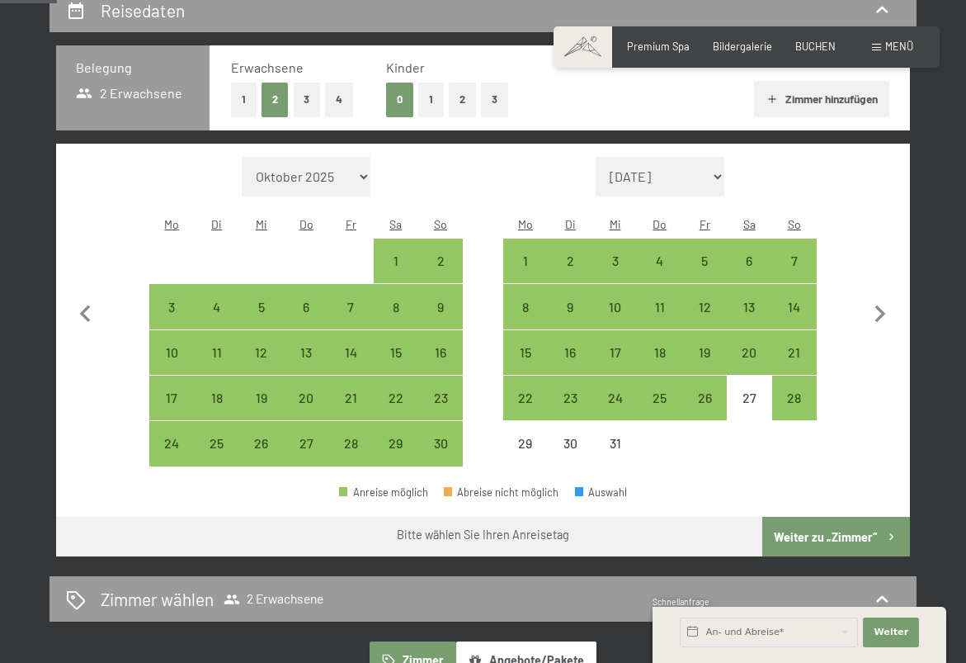
click at [856, 332] on div "Monat/Jahr Oktober 2025 [DATE] Dezember 2025 Januar 2026 Februar 2026 März 2026…" at bounding box center [483, 312] width 803 height 310
click at [795, 346] on div "21" at bounding box center [794, 366] width 41 height 41
select select "[DATE]"
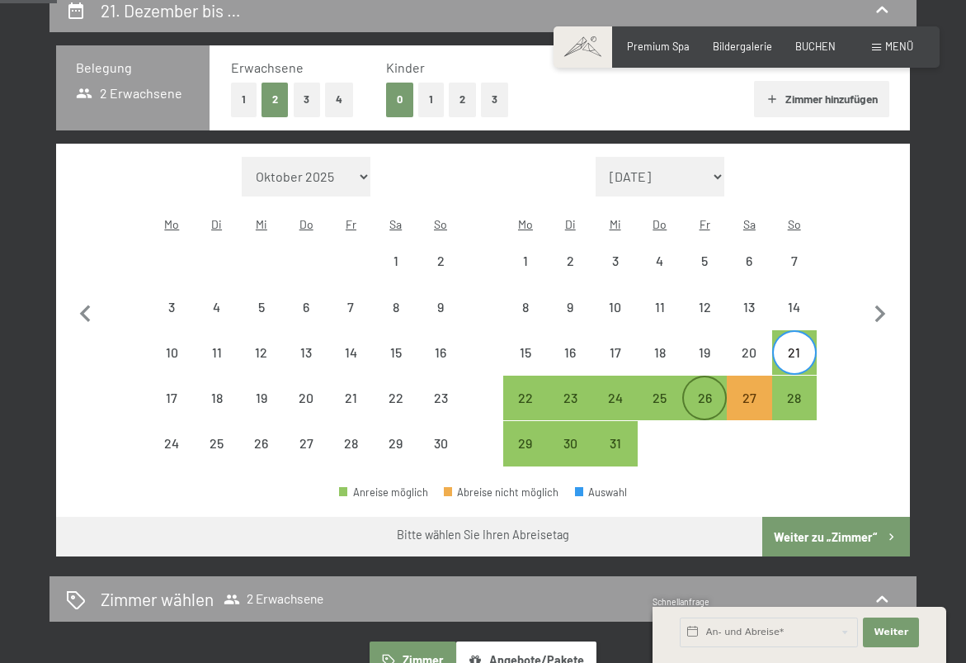
click at [706, 391] on div "26" at bounding box center [704, 411] width 41 height 41
select select "[DATE]"
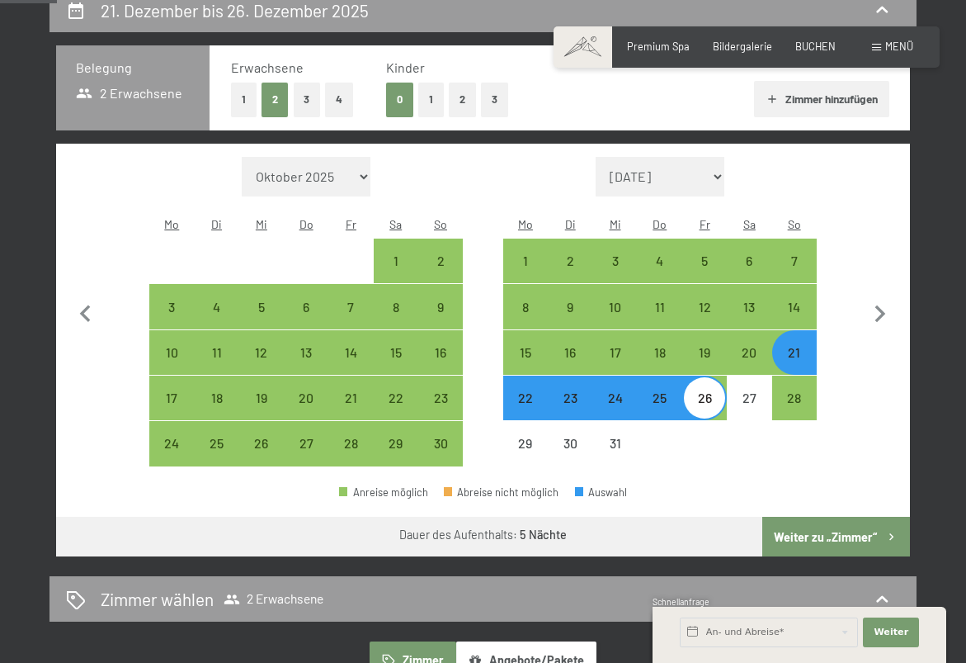
click at [837, 517] on button "Weiter zu „Zimmer“" at bounding box center [836, 537] width 148 height 40
select select "[DATE]"
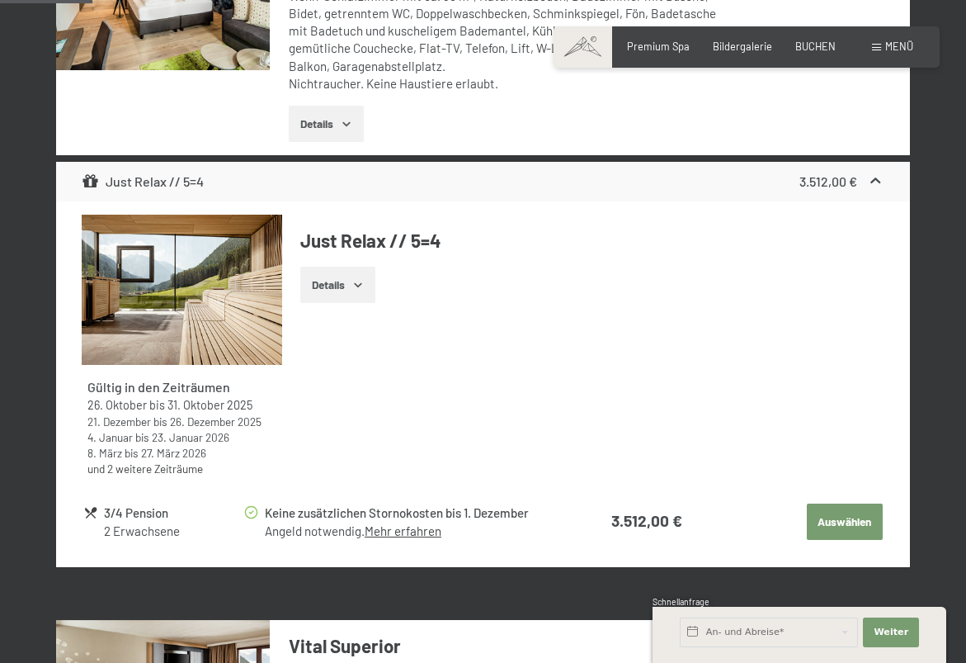
scroll to position [590, 0]
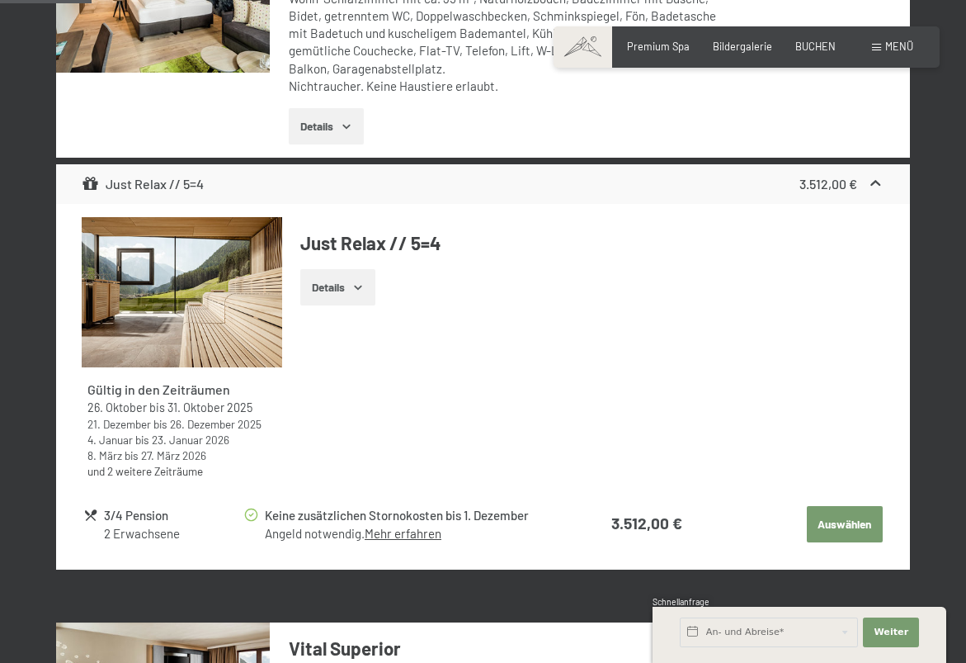
click at [246, 274] on img at bounding box center [182, 292] width 201 height 150
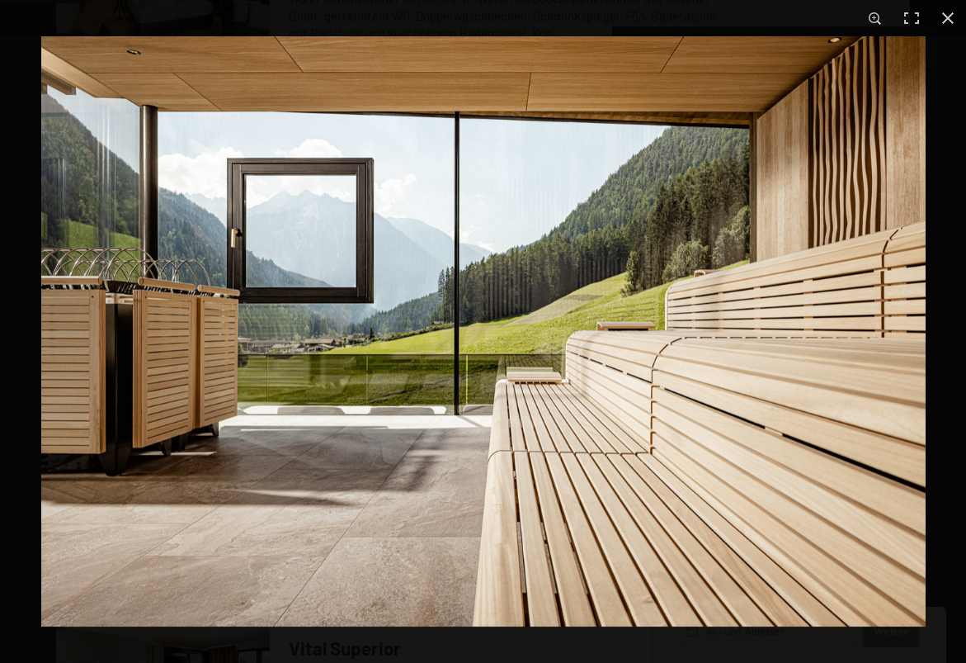
click at [924, 332] on img at bounding box center [483, 331] width 885 height 590
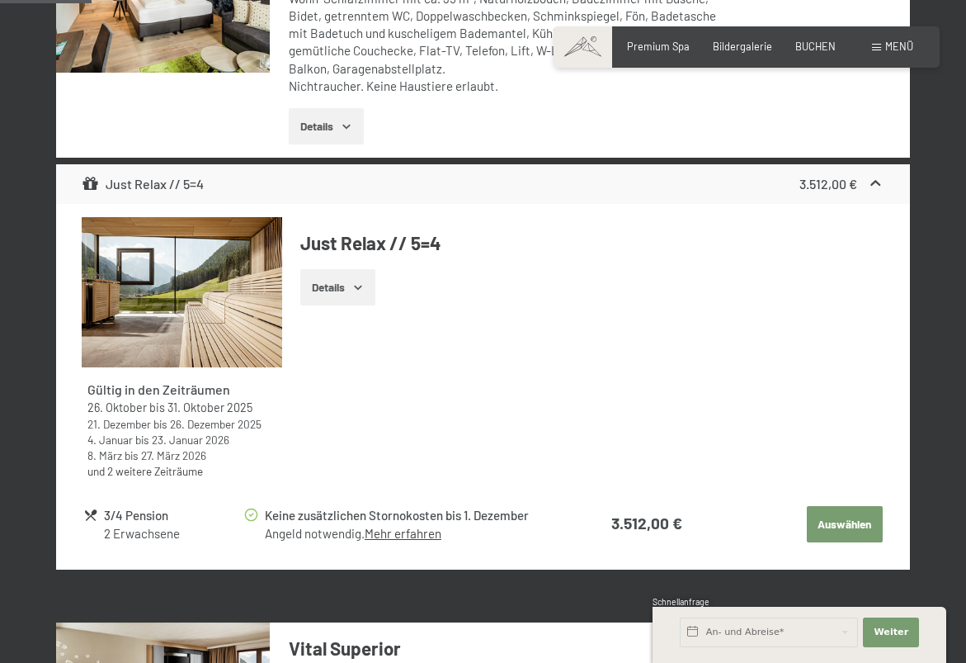
click at [0, 0] on button "button" at bounding box center [0, 0] width 0 height 0
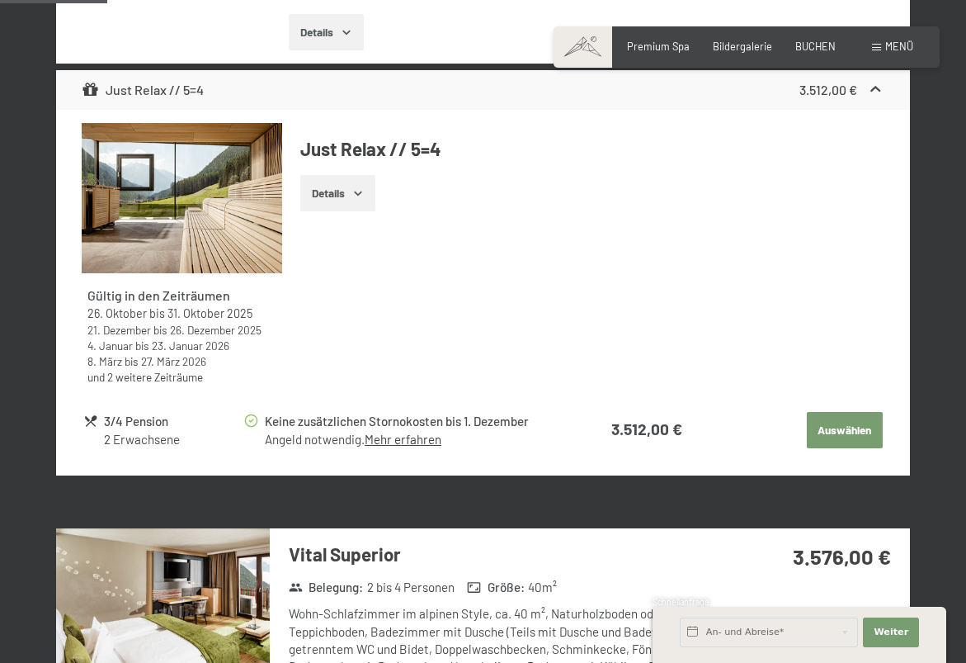
scroll to position [690, 0]
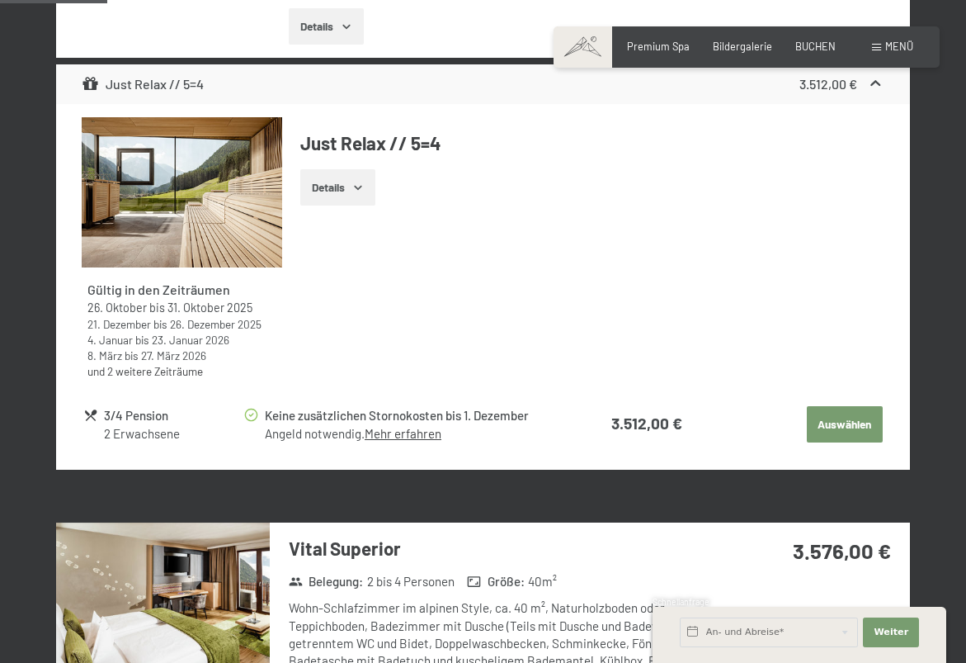
click at [334, 186] on button "Details" at bounding box center [337, 187] width 75 height 36
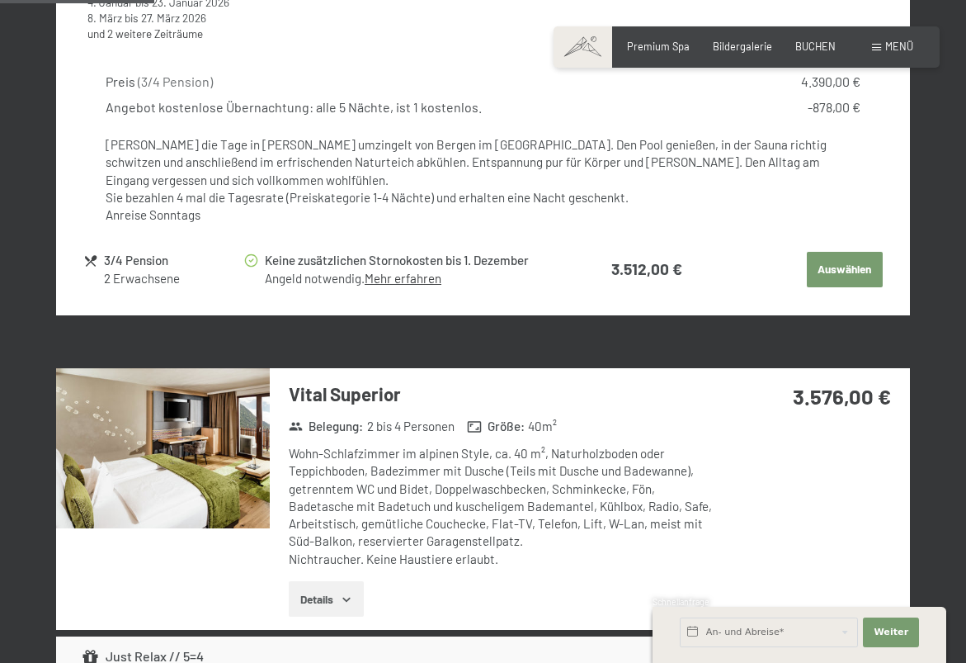
scroll to position [1032, 0]
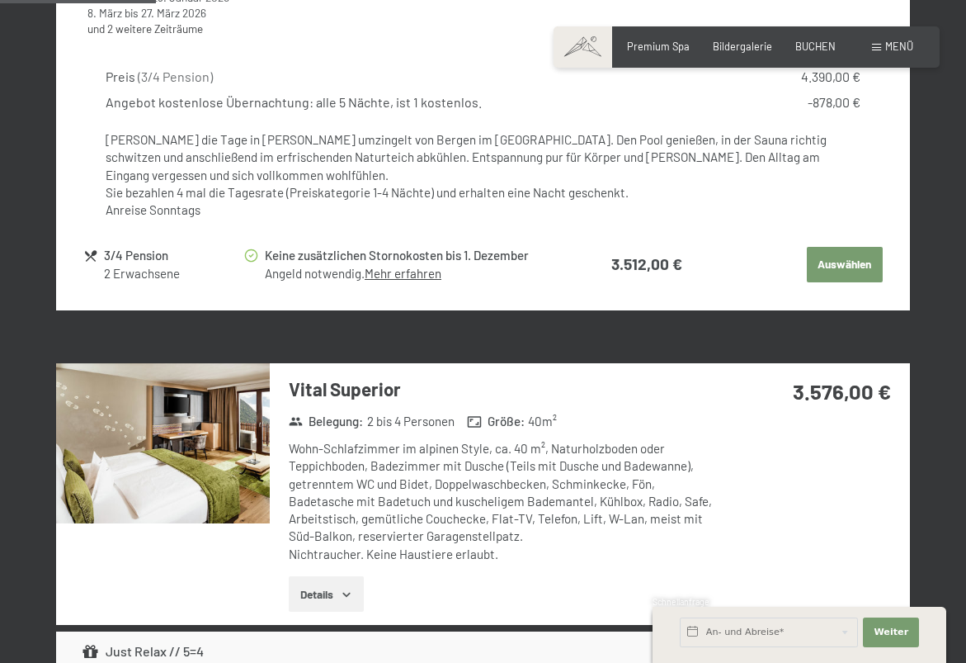
click at [833, 260] on button "Auswählen" at bounding box center [845, 265] width 76 height 36
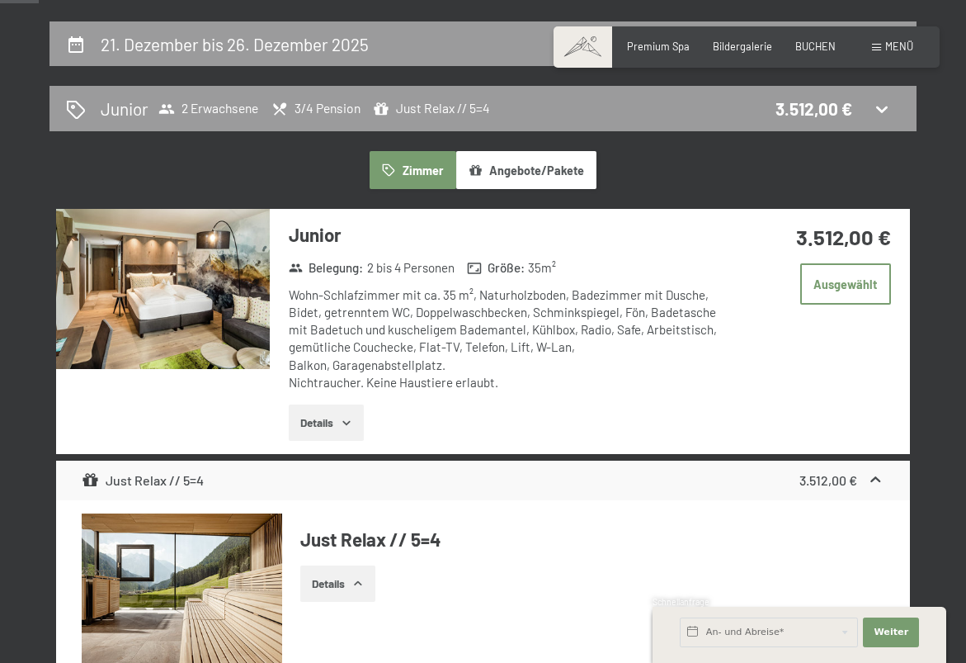
scroll to position [288, 0]
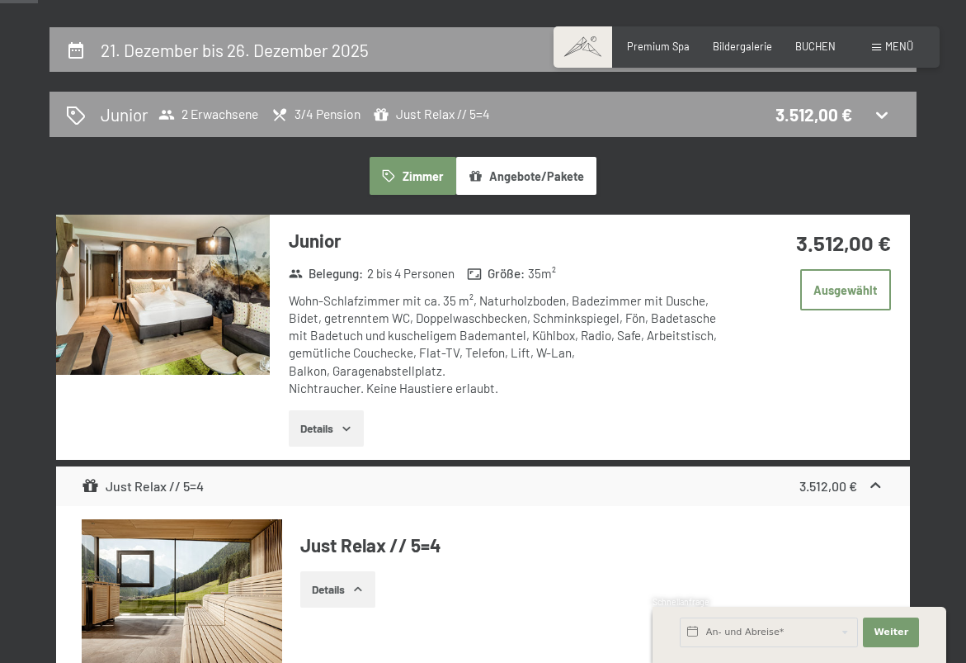
click at [216, 304] on img at bounding box center [163, 295] width 214 height 160
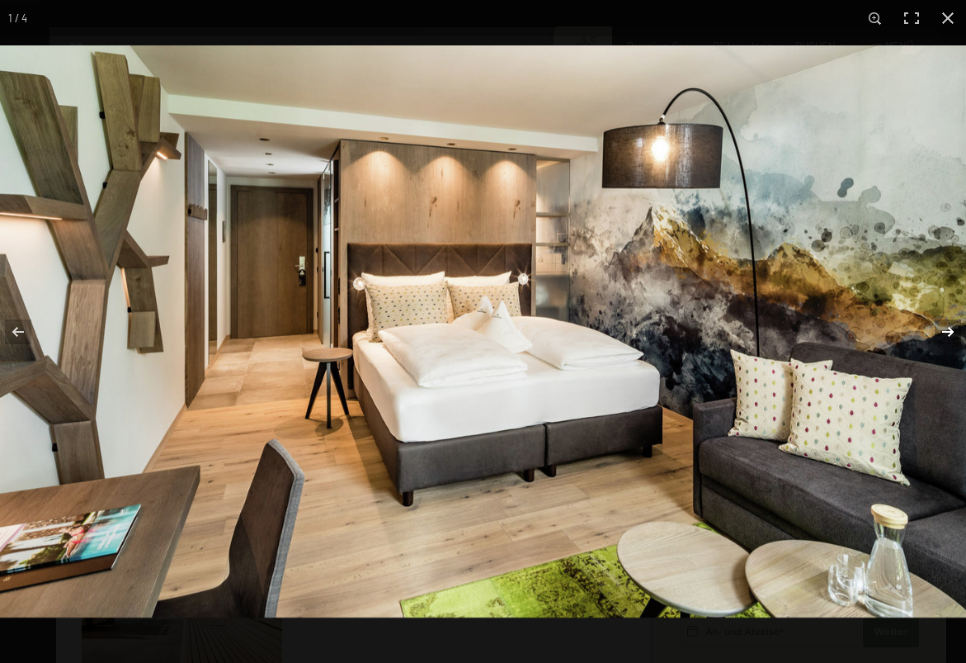
click at [949, 333] on button "button" at bounding box center [938, 331] width 58 height 83
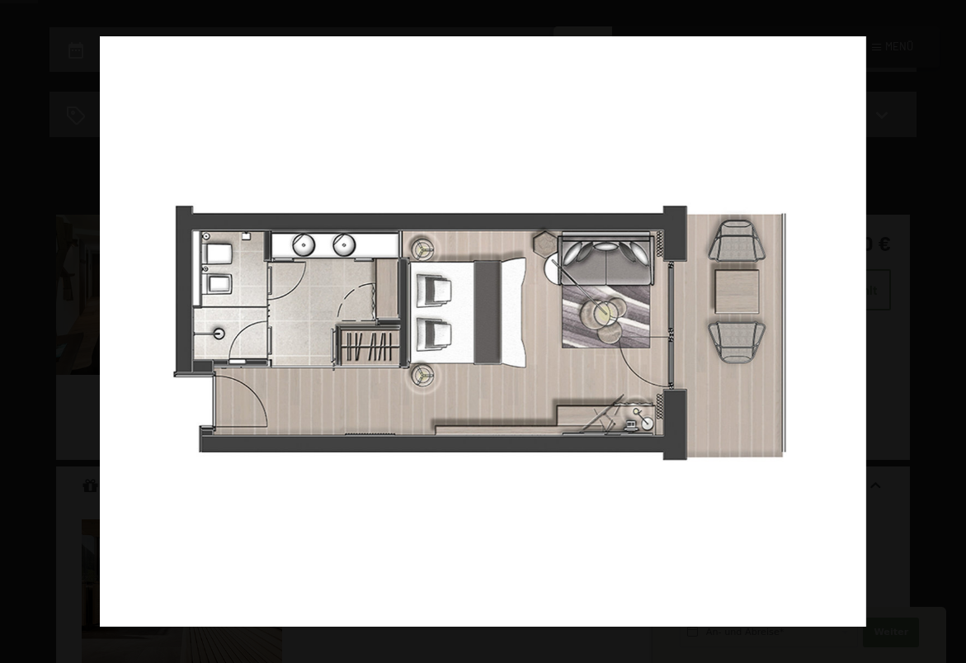
click at [949, 333] on button "button" at bounding box center [938, 331] width 58 height 83
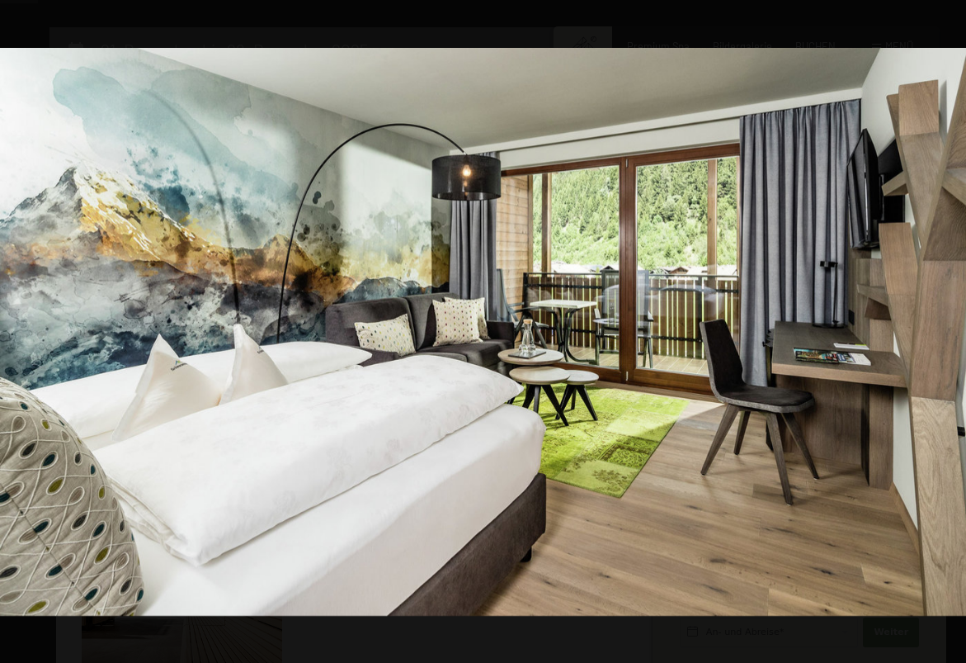
click at [949, 333] on button "button" at bounding box center [938, 331] width 58 height 83
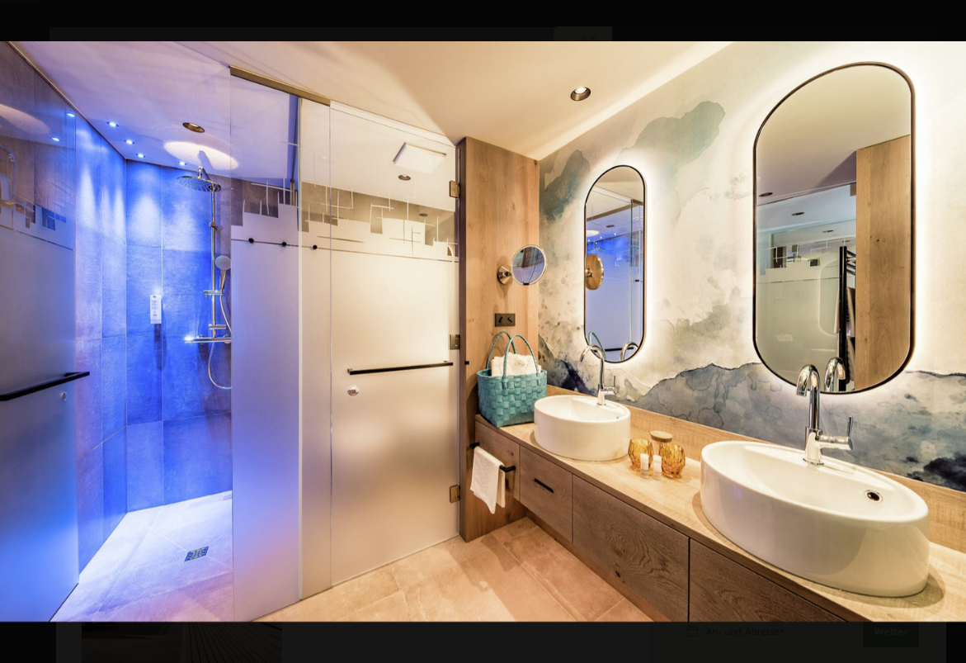
click at [949, 333] on button "button" at bounding box center [938, 331] width 58 height 83
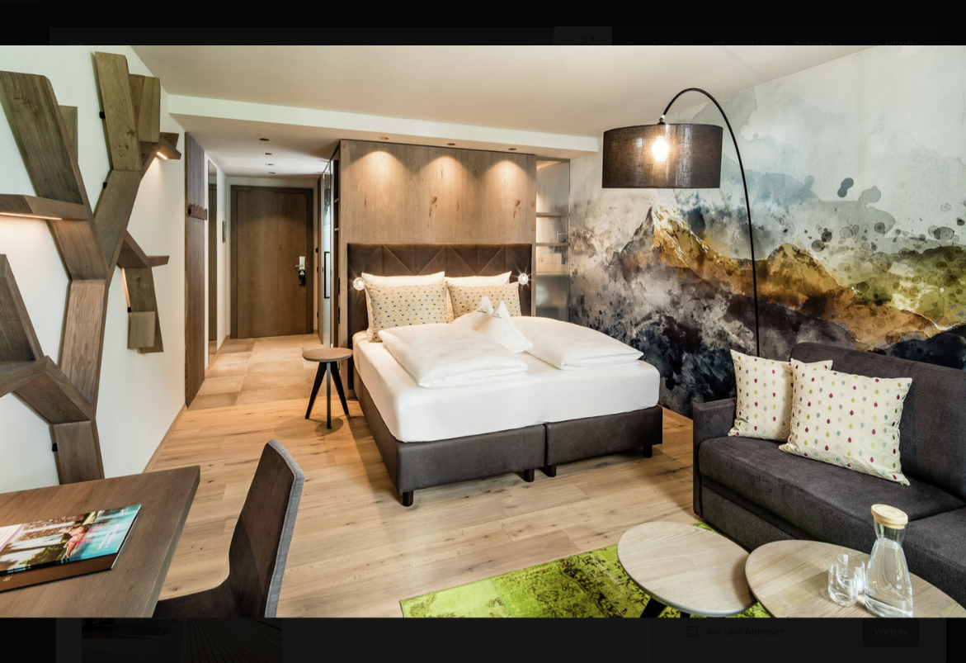
click at [949, 333] on button "button" at bounding box center [938, 331] width 58 height 83
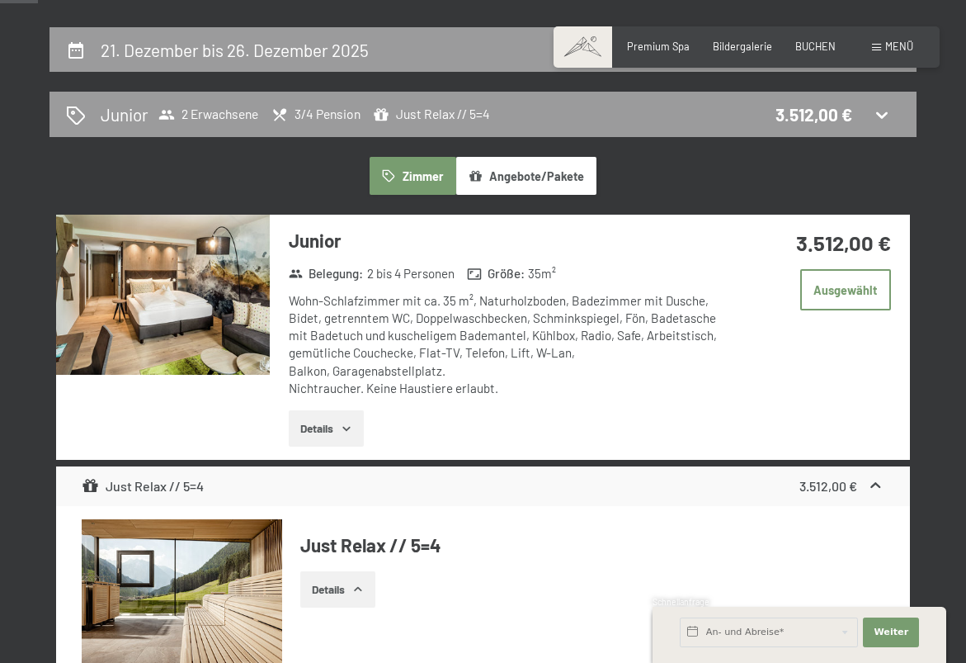
click at [0, 0] on button "button" at bounding box center [0, 0] width 0 height 0
